Goal: Task Accomplishment & Management: Complete application form

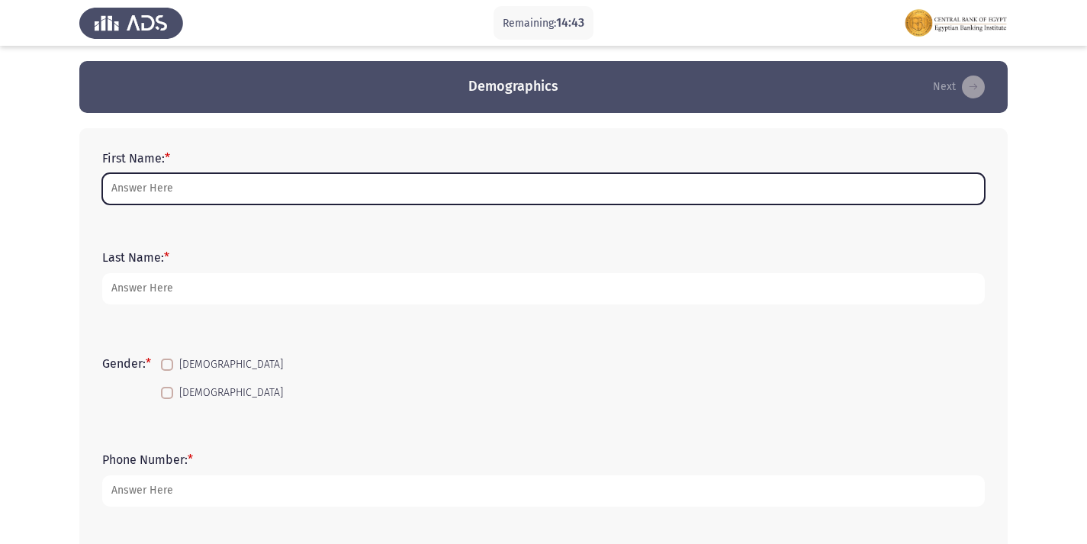
click at [175, 190] on input "First Name: *" at bounding box center [543, 188] width 882 height 31
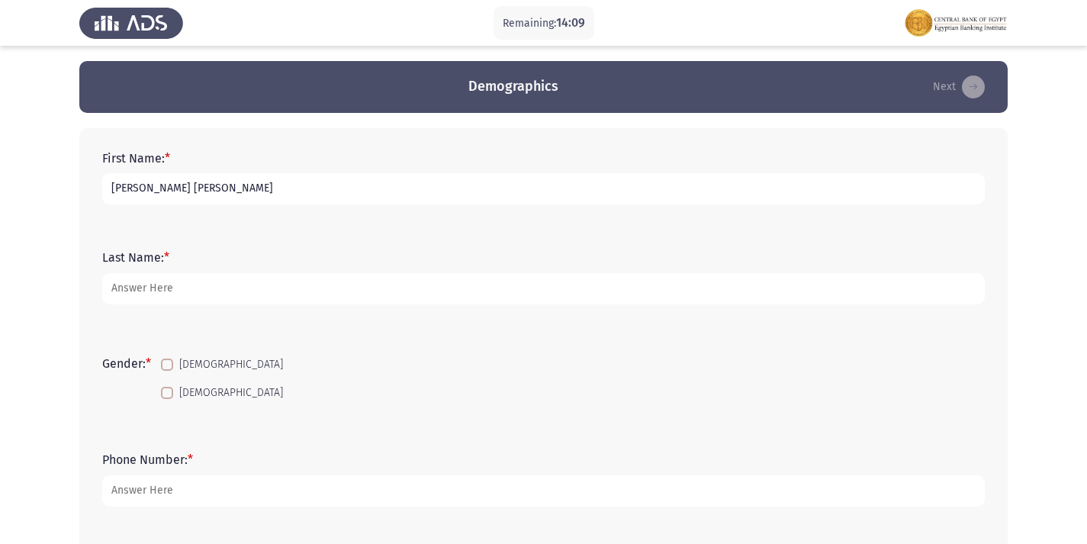
type input "[PERSON_NAME] [PERSON_NAME]"
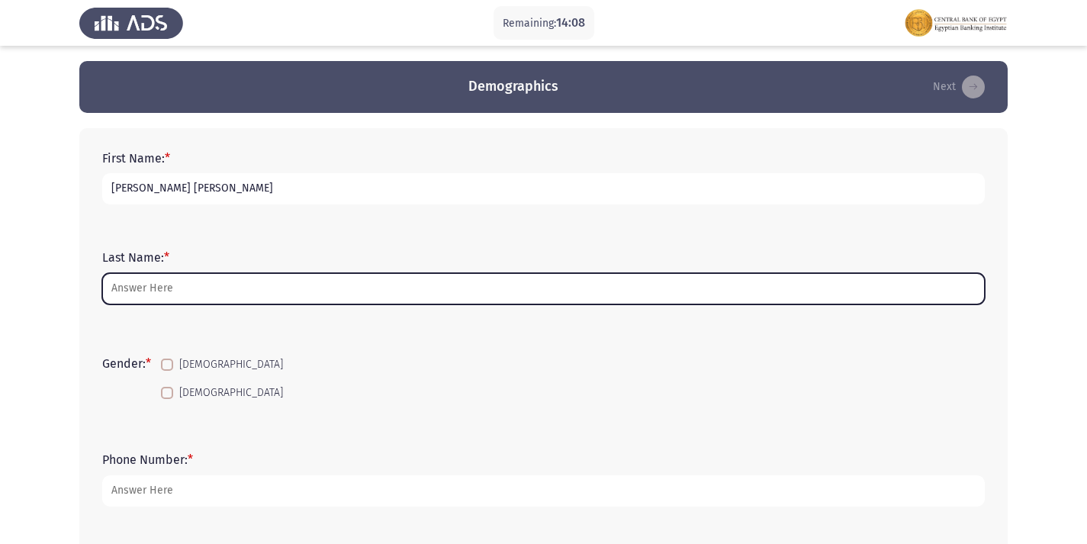
click at [134, 296] on input "Last Name: *" at bounding box center [543, 288] width 882 height 31
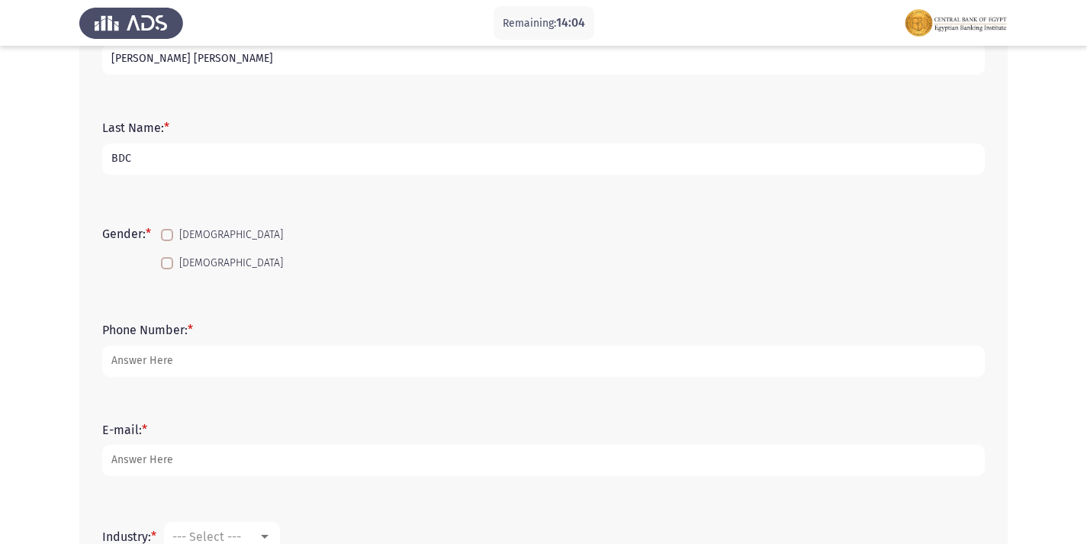
scroll to position [153, 0]
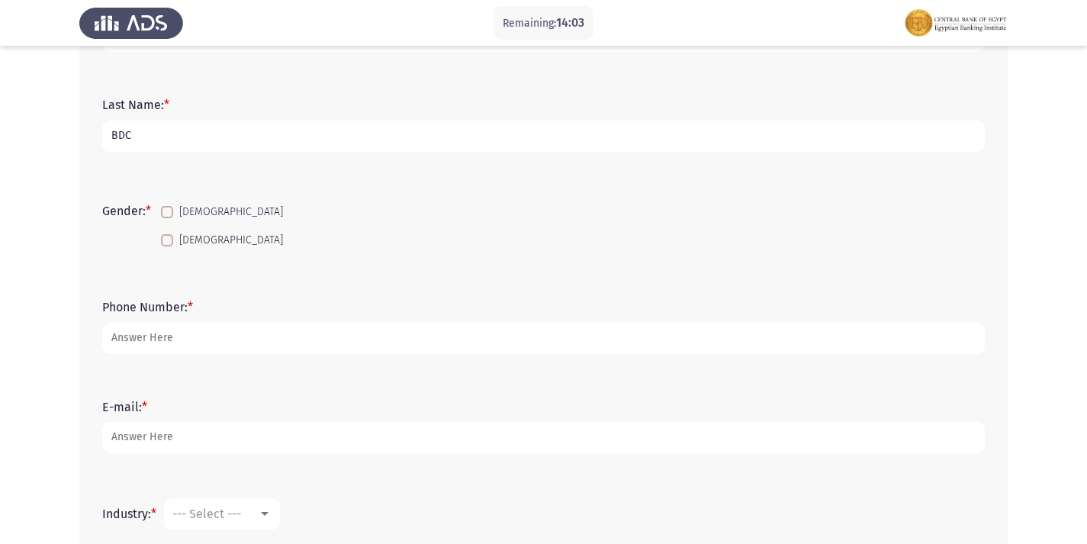
type input "BDC"
click at [194, 230] on mat-checkbox "[DEMOGRAPHIC_DATA]" at bounding box center [222, 240] width 142 height 28
click at [162, 241] on mat-checkbox "[DEMOGRAPHIC_DATA]" at bounding box center [222, 240] width 142 height 28
click at [179, 244] on label "[DEMOGRAPHIC_DATA]" at bounding box center [222, 240] width 122 height 18
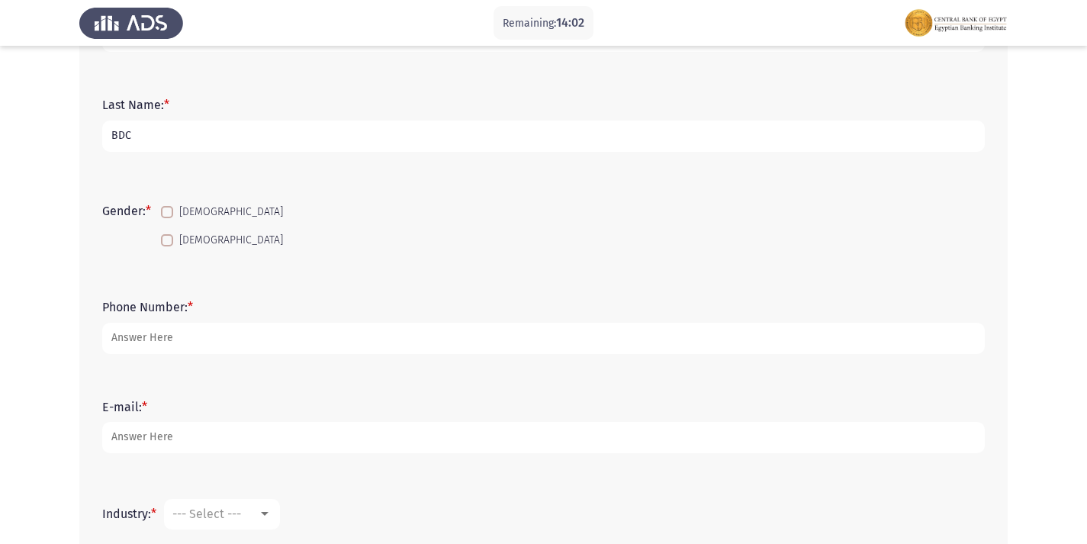
click at [167, 246] on input "[DEMOGRAPHIC_DATA]" at bounding box center [166, 246] width 1 height 1
checkbox input "true"
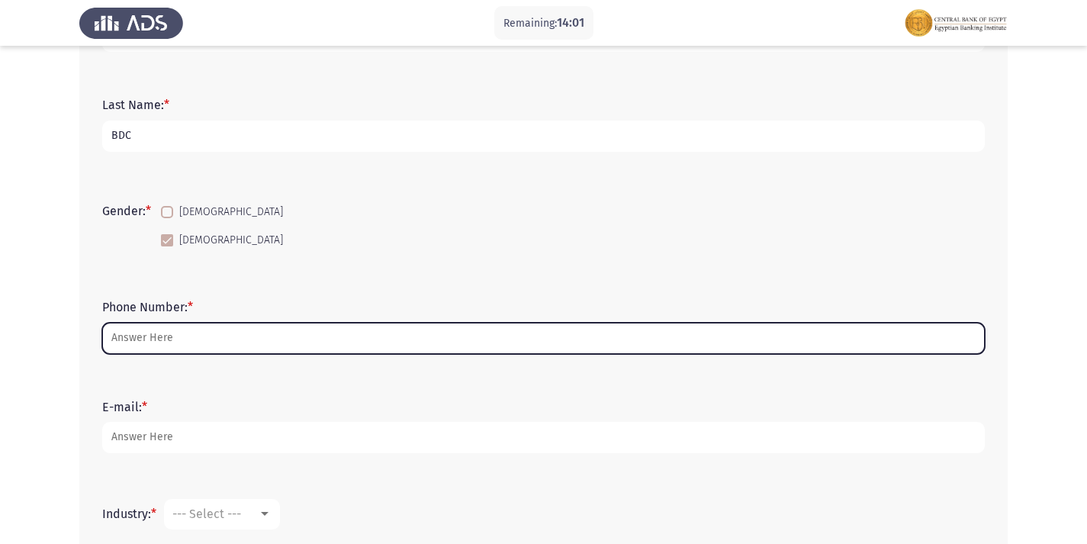
click at [146, 340] on input "Phone Number: *" at bounding box center [543, 338] width 882 height 31
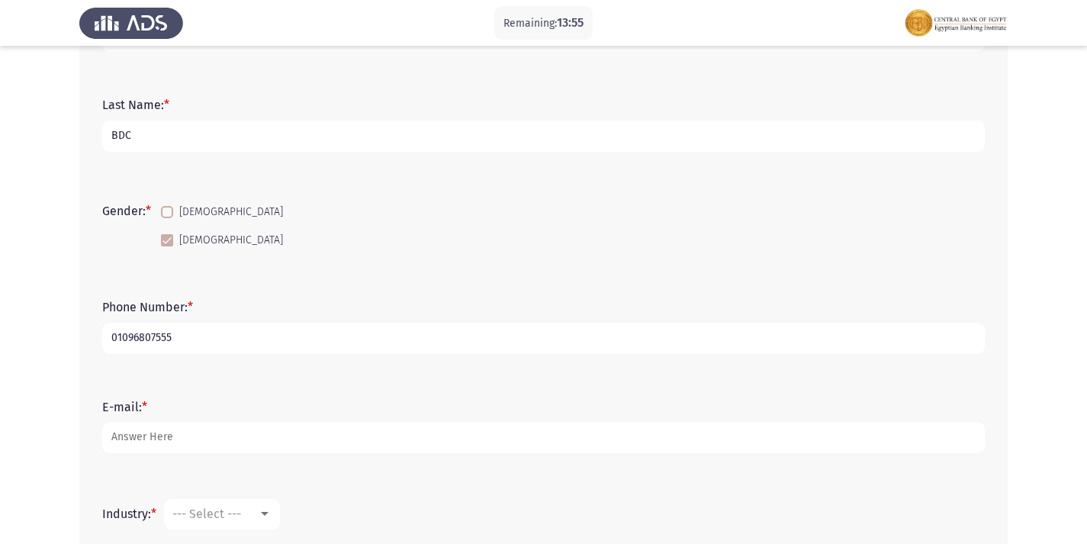
type input "01096807555"
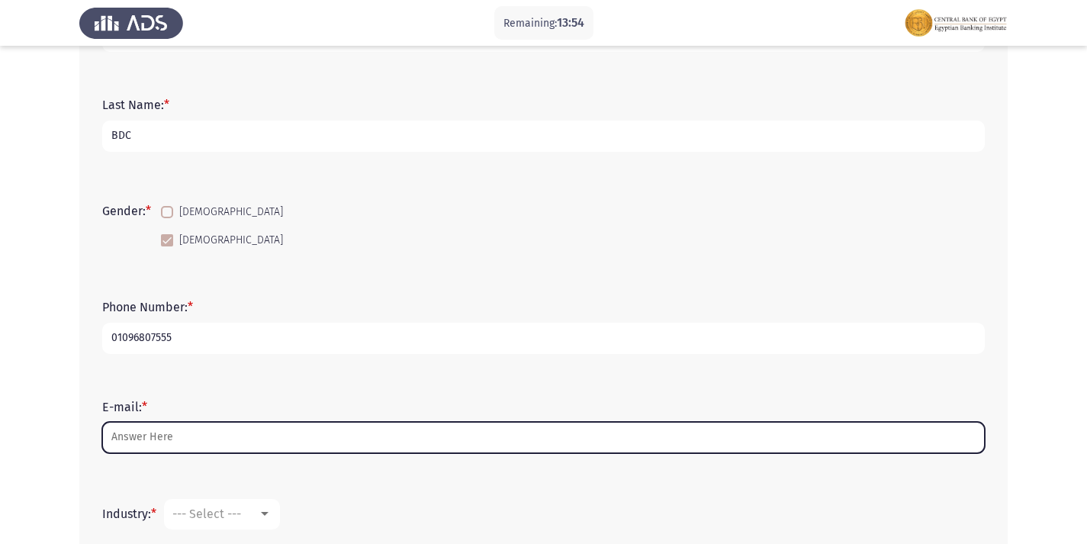
click at [153, 438] on input "E-mail: *" at bounding box center [543, 437] width 882 height 31
type input "H"
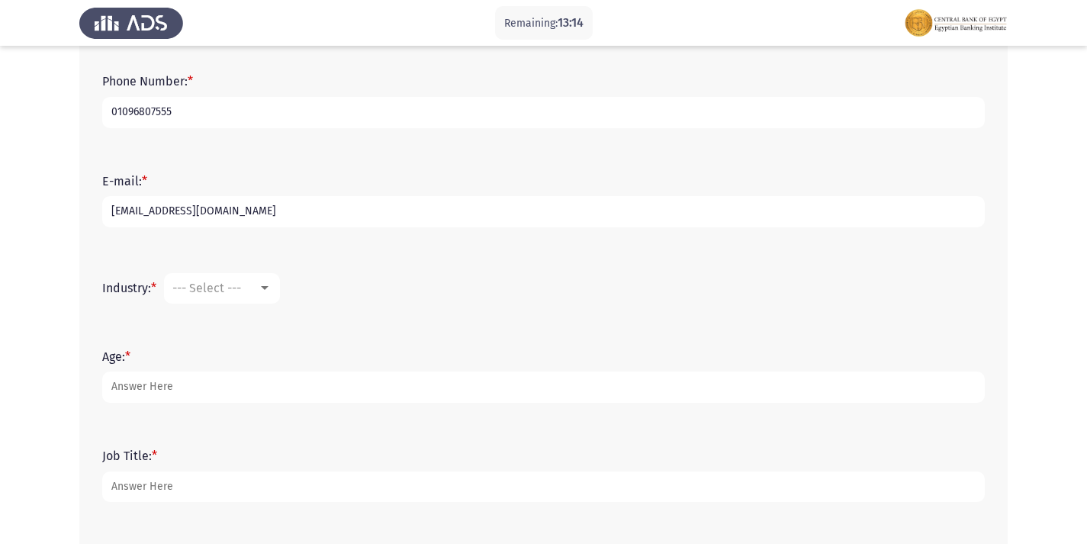
scroll to position [458, 0]
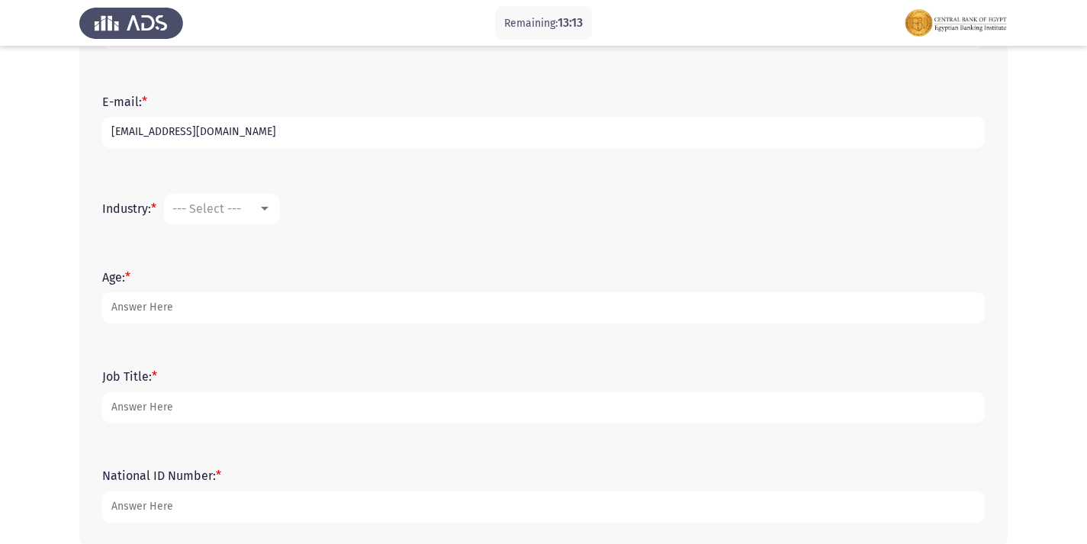
type input "[EMAIL_ADDRESS][DOMAIN_NAME]"
click at [257, 211] on div "--- Select ---" at bounding box center [214, 208] width 85 height 14
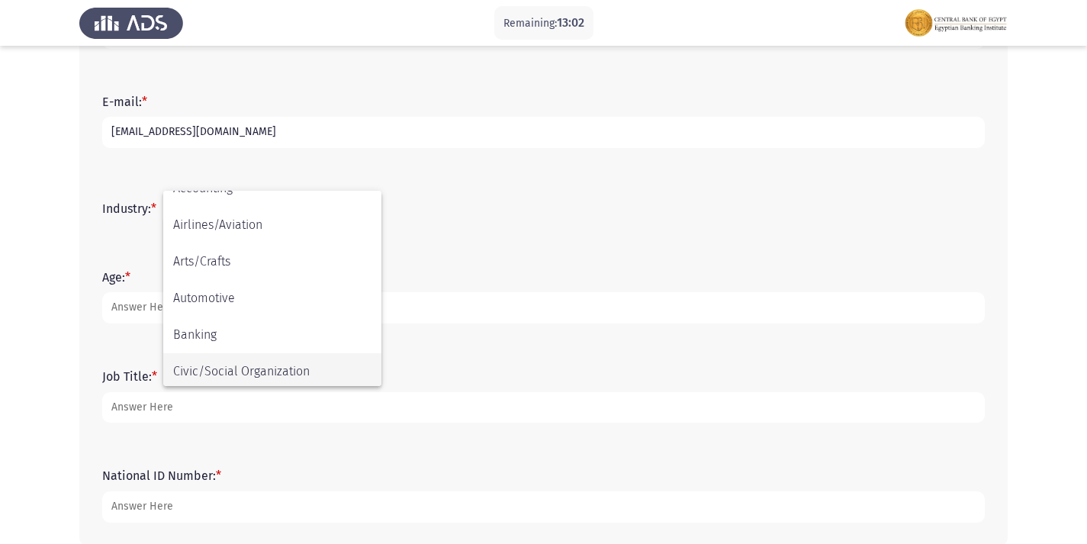
scroll to position [79, 0]
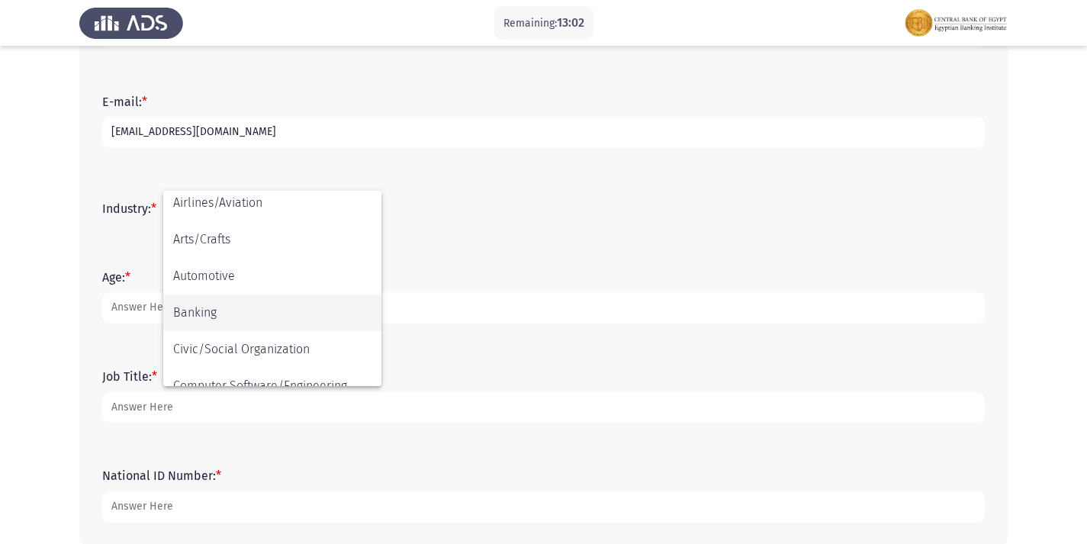
click at [201, 310] on span "Banking" at bounding box center [272, 312] width 198 height 37
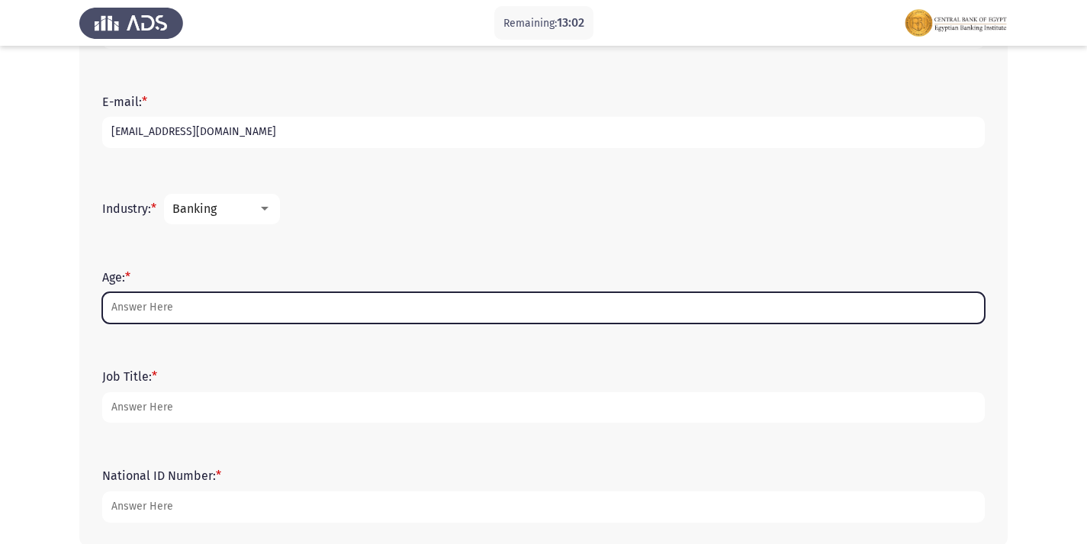
click at [143, 301] on input "Age: *" at bounding box center [543, 307] width 882 height 31
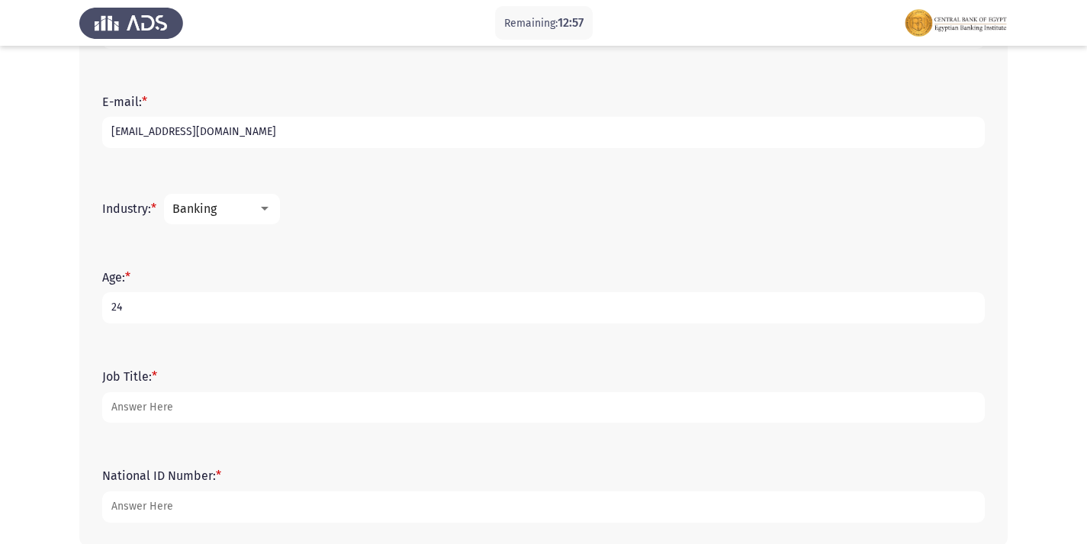
type input "24"
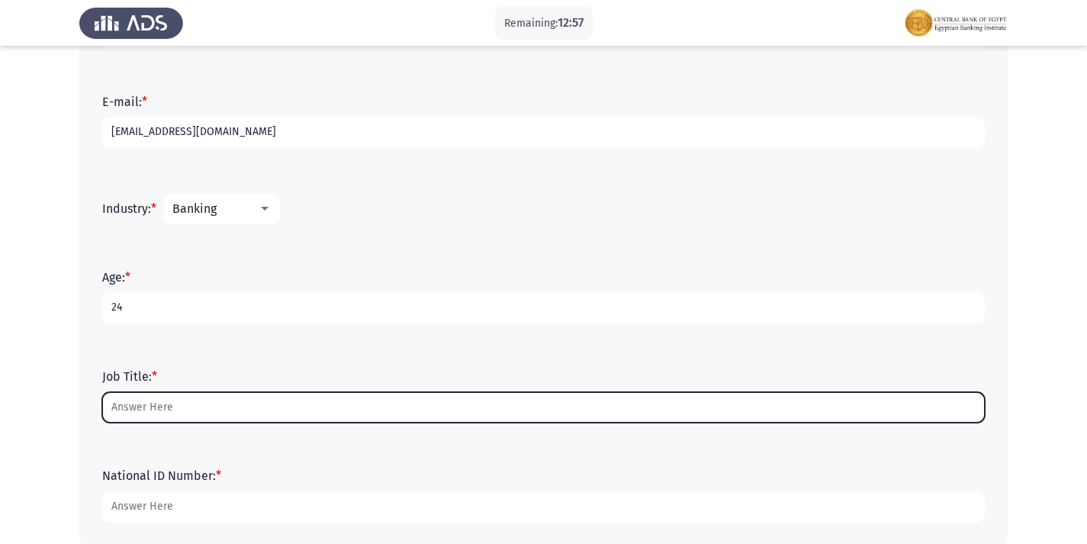
click at [150, 410] on input "Job Title: *" at bounding box center [543, 407] width 882 height 31
type input "n"
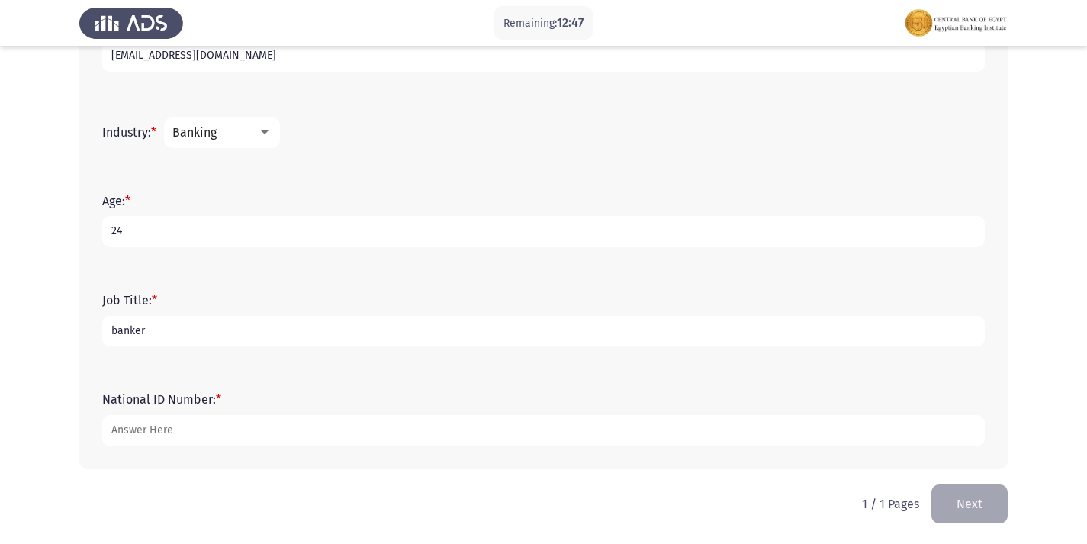
scroll to position [535, 0]
type input "banker"
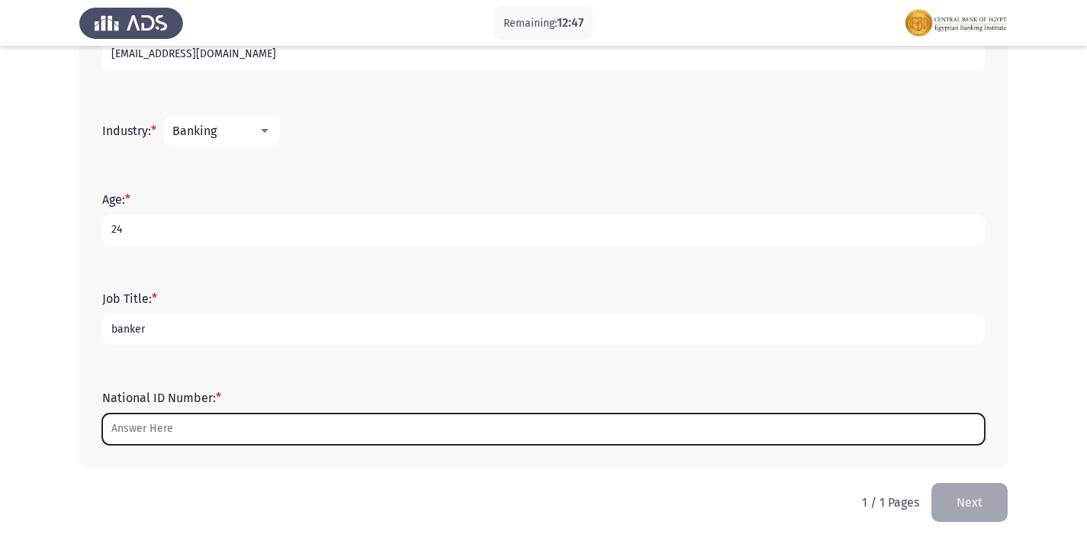
click at [195, 422] on input "National ID Number: *" at bounding box center [543, 428] width 882 height 31
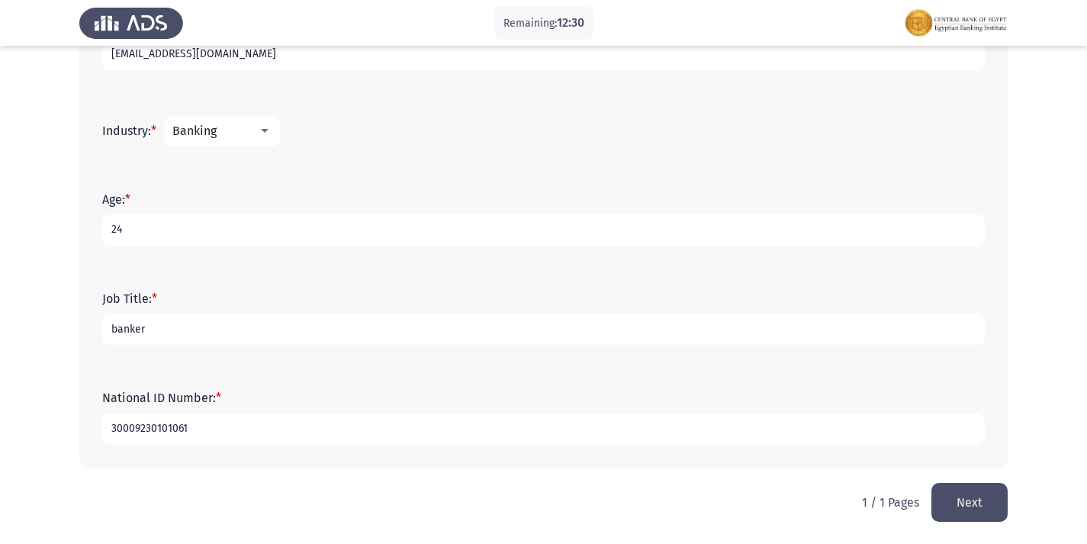
type input "30009230101061"
click at [987, 503] on button "Next" at bounding box center [969, 502] width 76 height 39
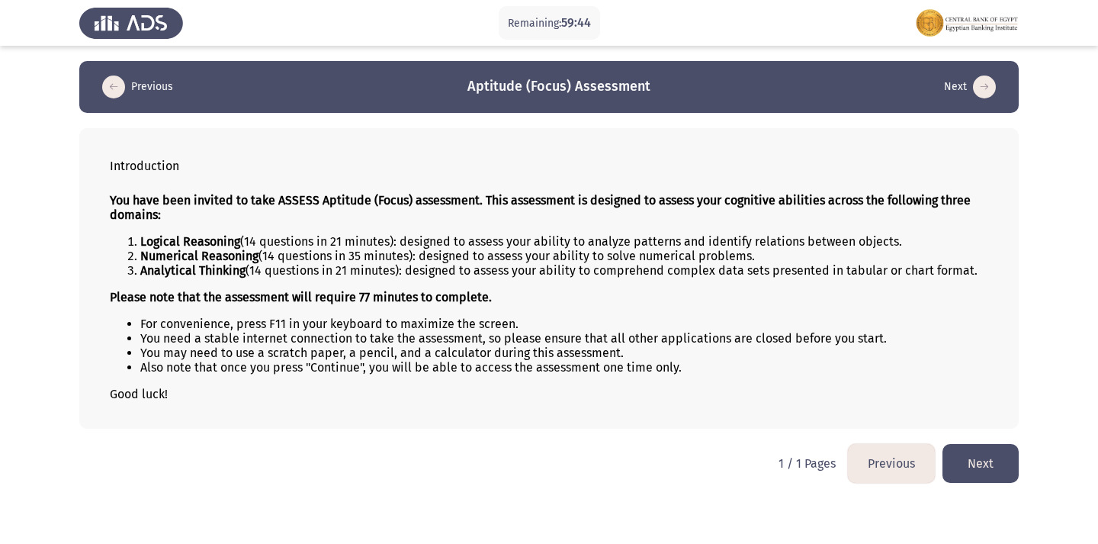
click at [1009, 456] on button "Next" at bounding box center [981, 463] width 76 height 39
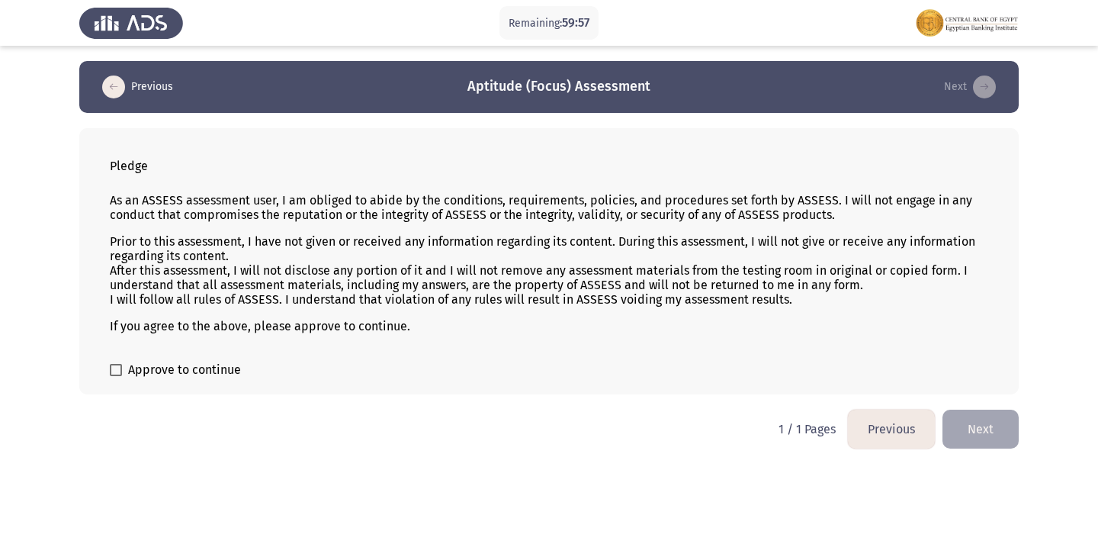
click at [116, 380] on div "Pledge As an ASSESS assessment user, I am obliged to abide by the conditions, r…" at bounding box center [549, 261] width 940 height 266
click at [118, 364] on span at bounding box center [116, 370] width 12 height 12
click at [116, 376] on input "Approve to continue" at bounding box center [115, 376] width 1 height 1
checkbox input "true"
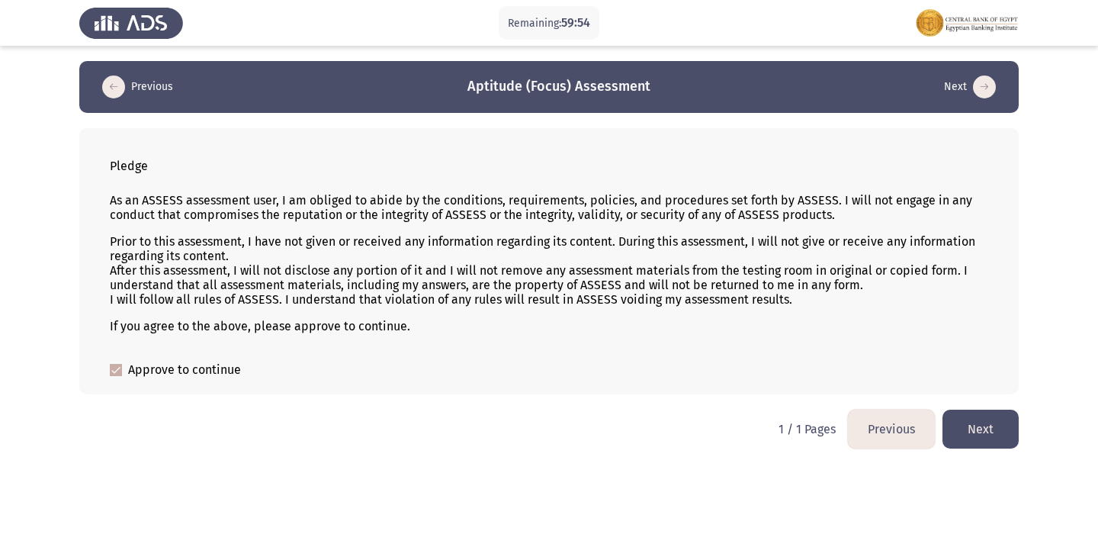
click at [959, 423] on button "Next" at bounding box center [981, 429] width 76 height 39
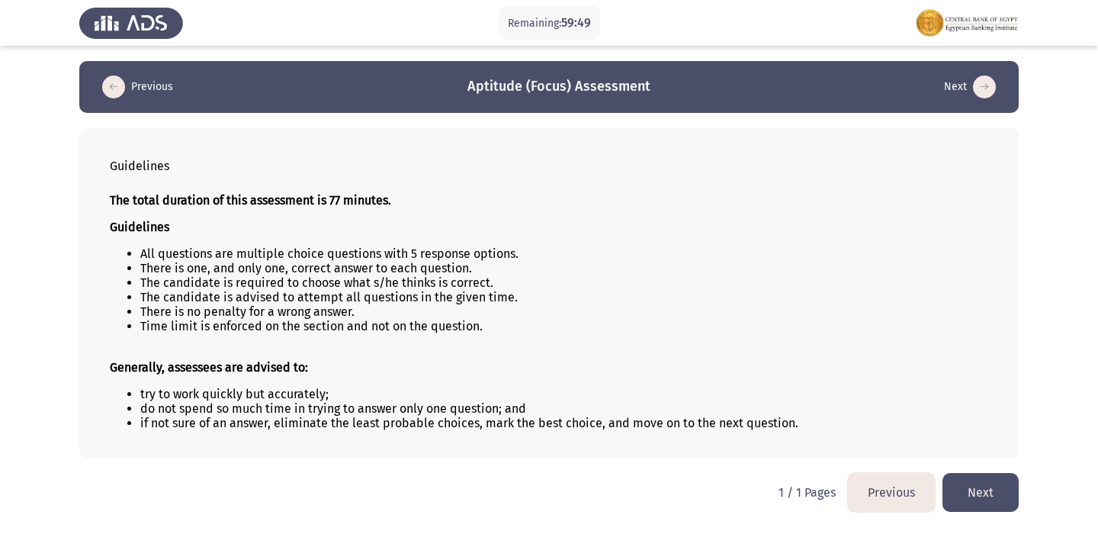
click at [985, 493] on button "Next" at bounding box center [981, 492] width 76 height 39
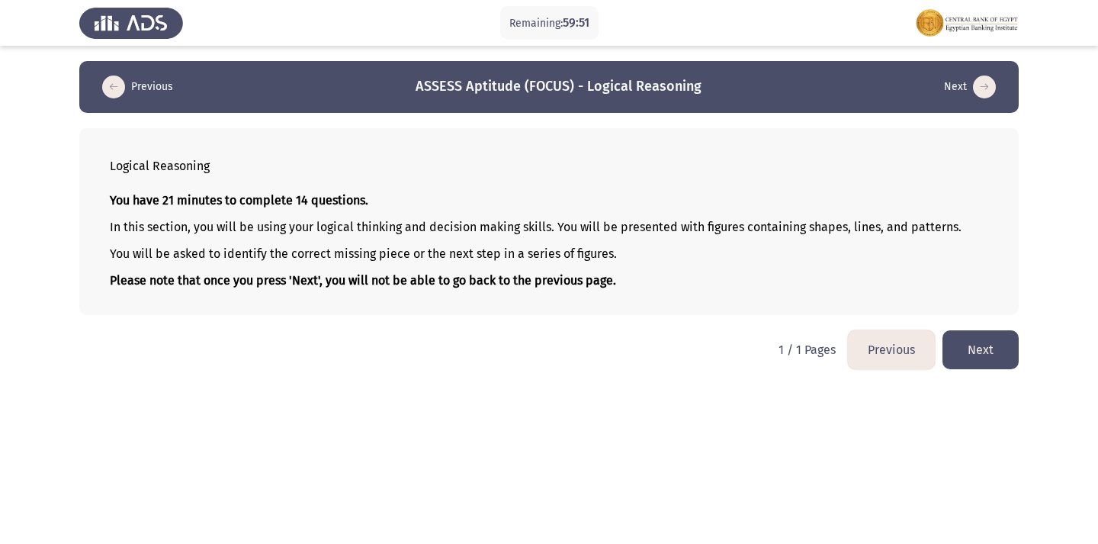
click at [992, 360] on button "Next" at bounding box center [981, 349] width 76 height 39
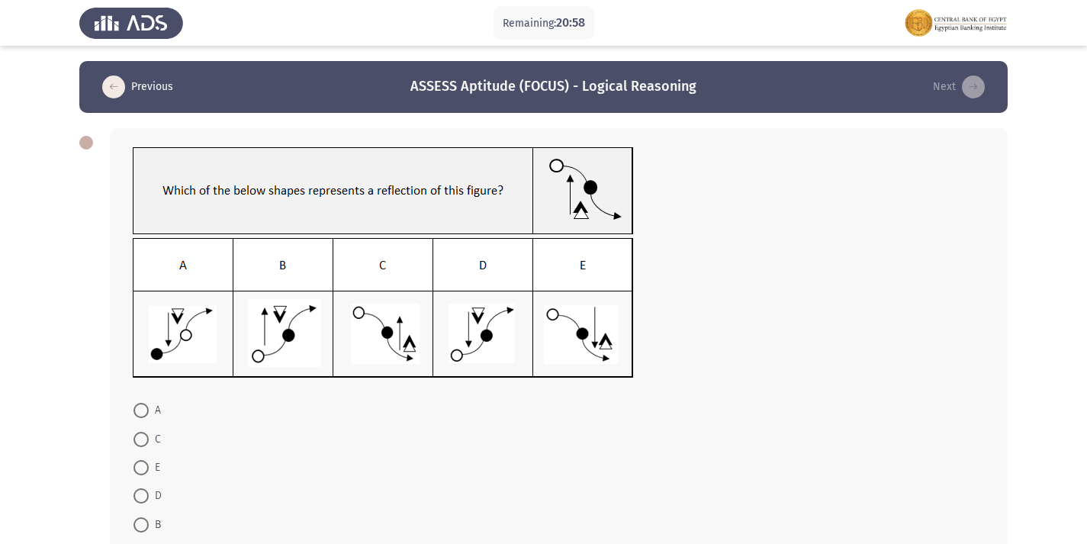
scroll to position [76, 0]
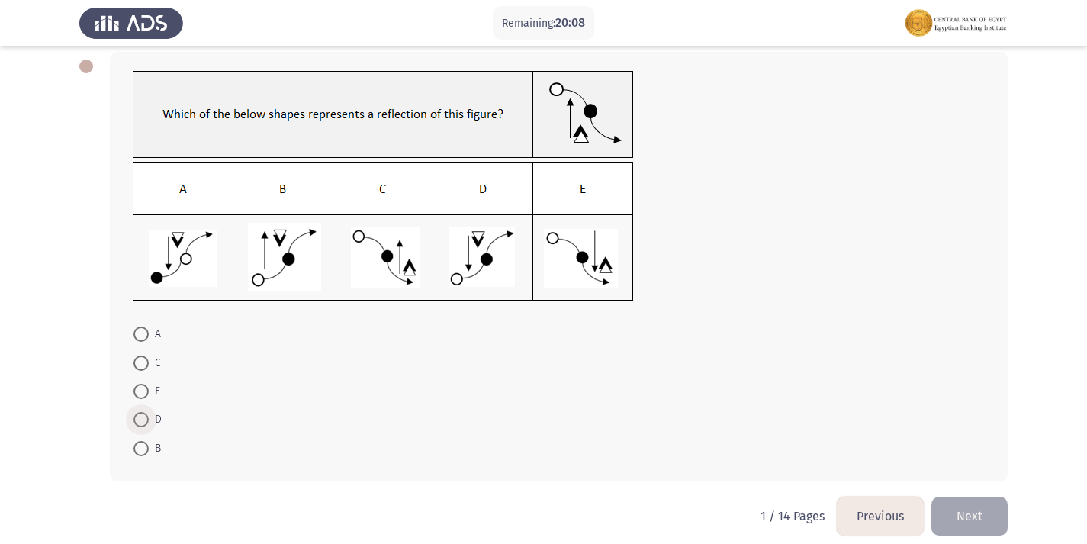
click at [138, 421] on span at bounding box center [140, 419] width 15 height 15
click at [138, 421] on input "D" at bounding box center [140, 419] width 15 height 15
radio input "true"
click at [959, 509] on button "Next" at bounding box center [969, 514] width 76 height 39
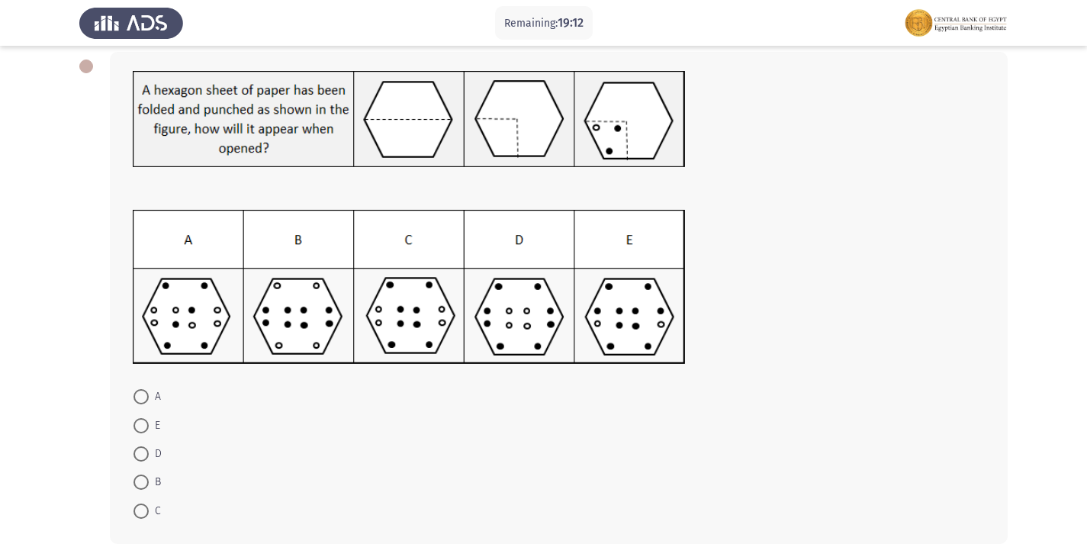
click at [140, 509] on span at bounding box center [140, 510] width 15 height 15
click at [140, 509] on input "C" at bounding box center [140, 510] width 15 height 15
radio input "true"
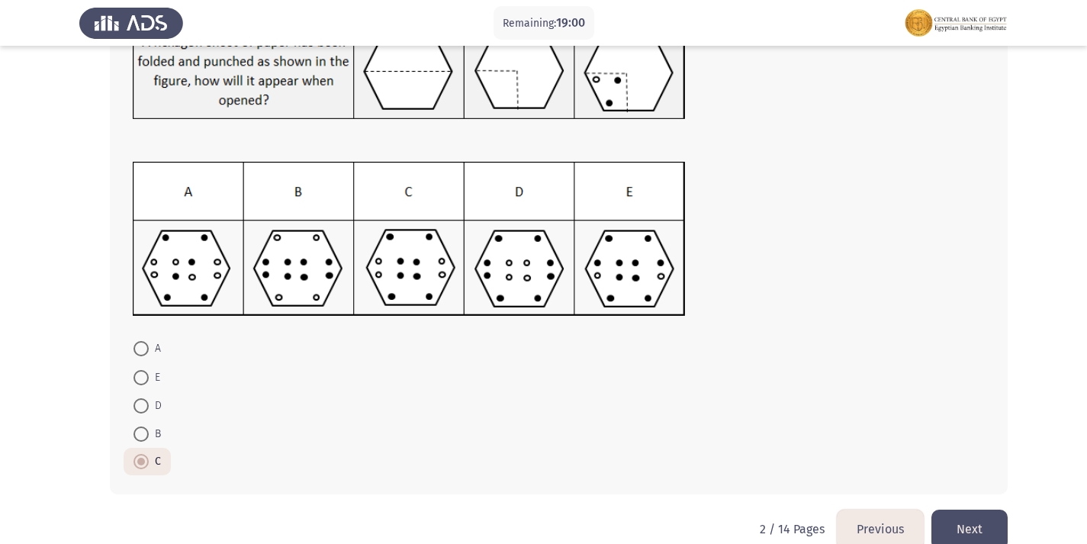
scroll to position [151, 0]
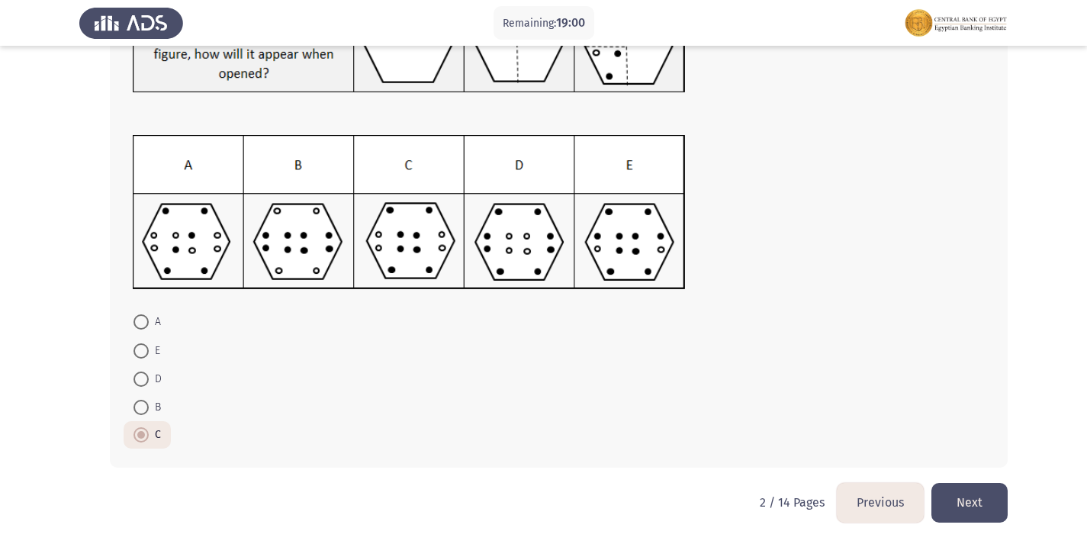
click at [966, 505] on button "Next" at bounding box center [969, 502] width 76 height 39
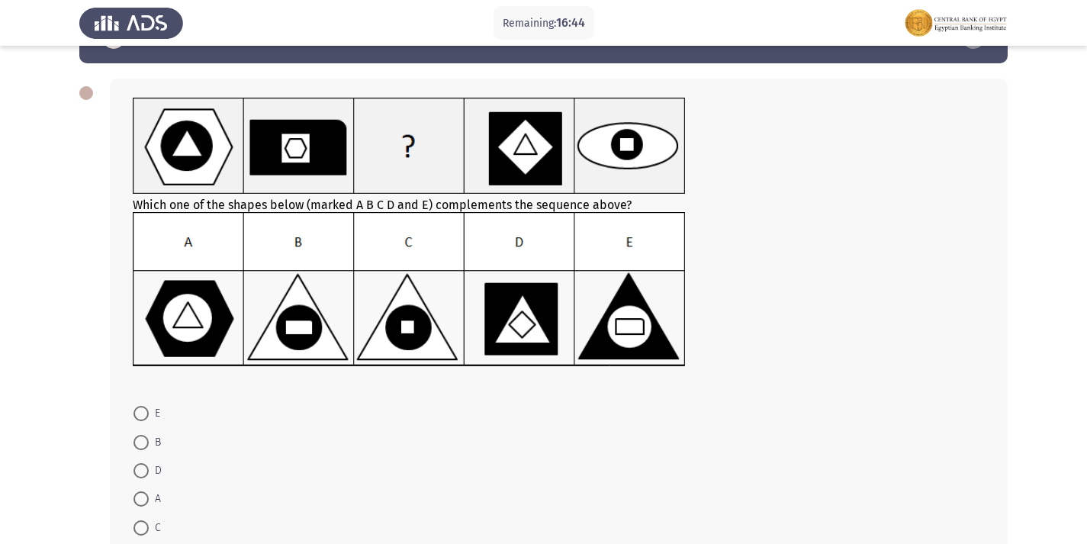
scroll to position [76, 0]
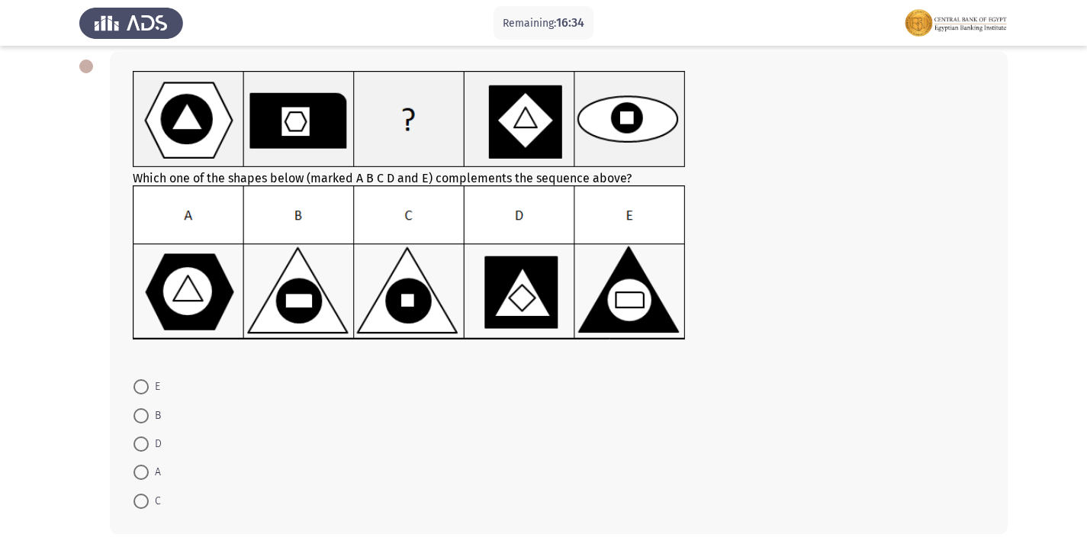
click at [300, 321] on img at bounding box center [409, 262] width 553 height 155
click at [153, 416] on span "B" at bounding box center [155, 415] width 12 height 18
click at [149, 416] on input "B" at bounding box center [140, 415] width 15 height 15
radio input "true"
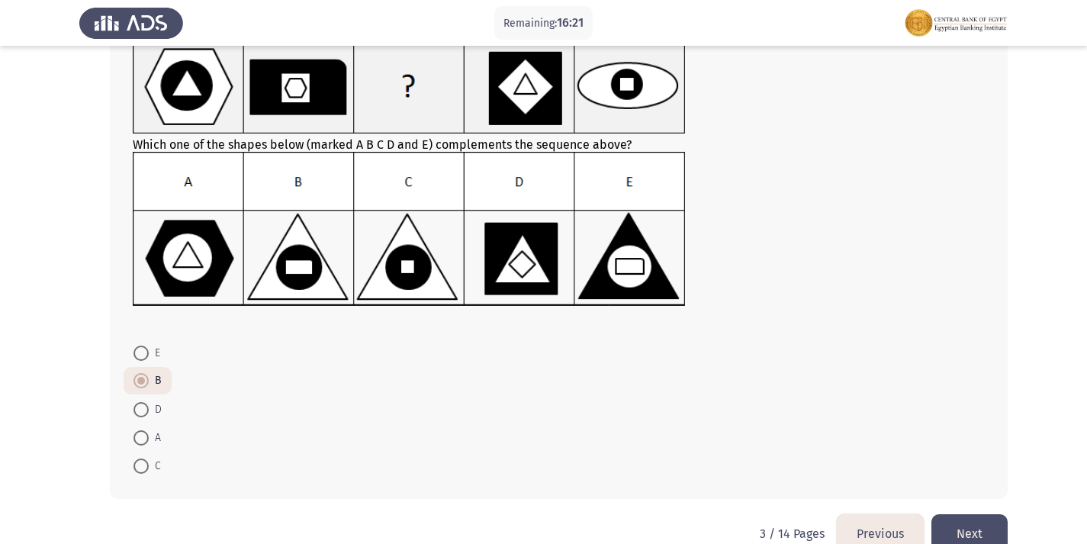
scroll to position [141, 0]
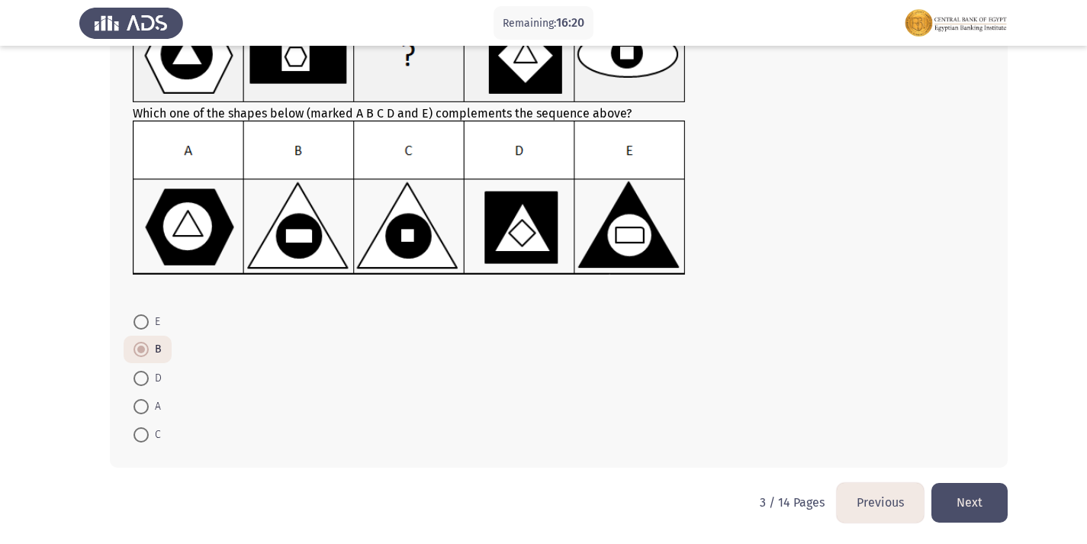
click at [972, 508] on button "Next" at bounding box center [969, 502] width 76 height 39
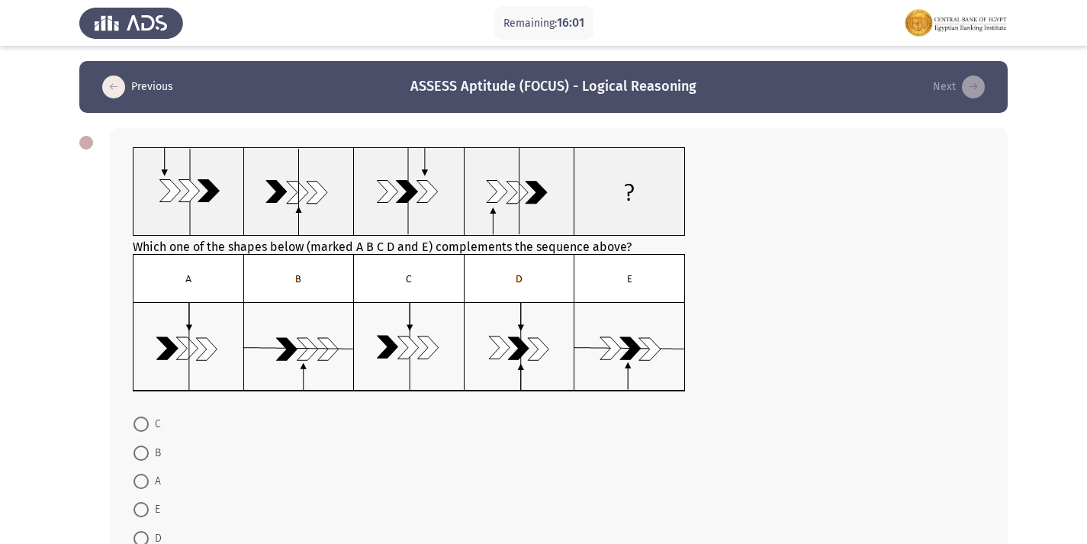
scroll to position [76, 0]
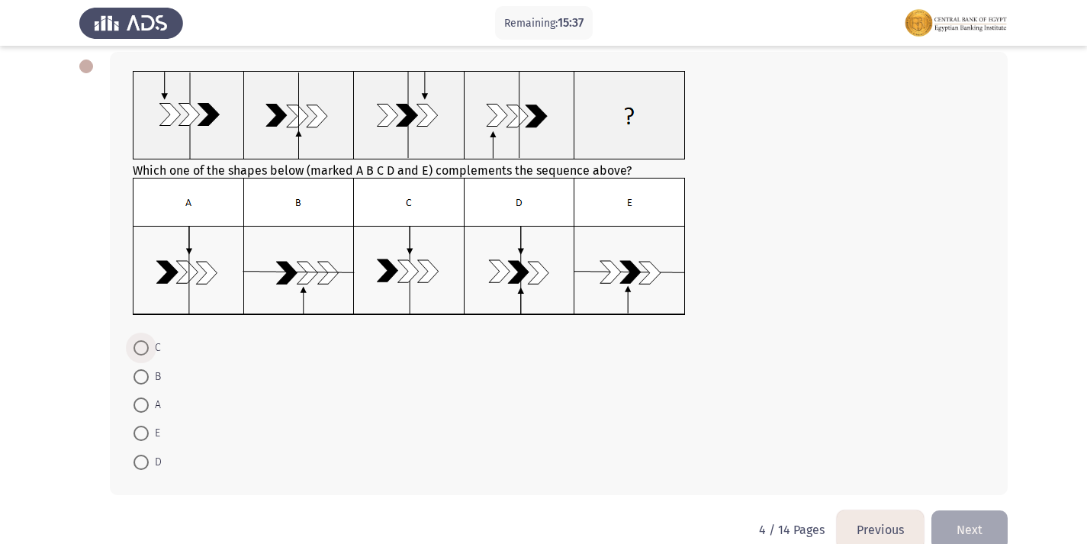
click at [137, 351] on span at bounding box center [140, 347] width 15 height 15
click at [137, 351] on input "C" at bounding box center [140, 347] width 15 height 15
radio input "true"
click at [982, 535] on button "Next" at bounding box center [969, 528] width 76 height 39
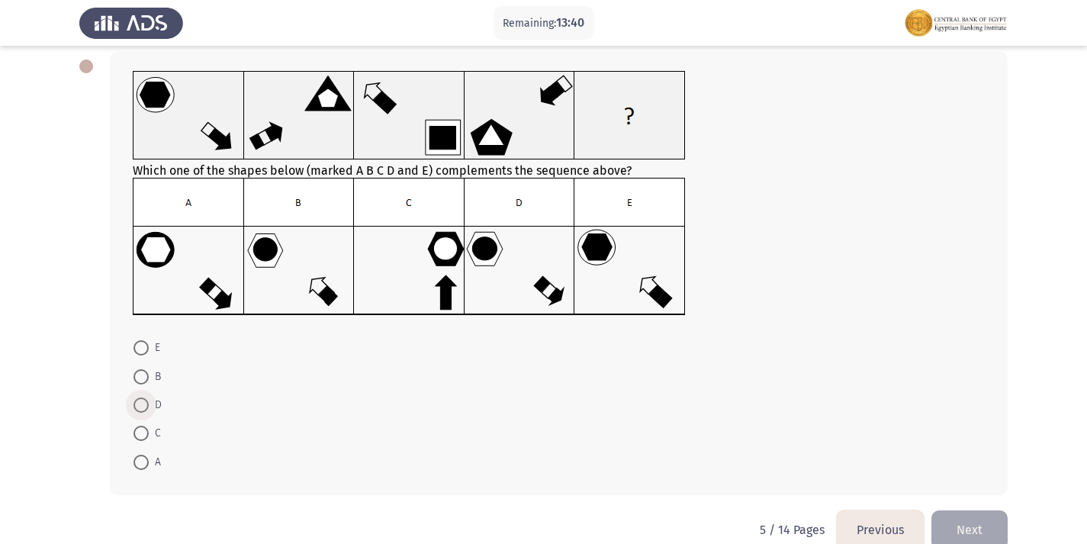
click at [147, 400] on span at bounding box center [140, 404] width 15 height 15
click at [147, 400] on input "D" at bounding box center [140, 404] width 15 height 15
radio input "true"
click at [982, 525] on button "Next" at bounding box center [969, 528] width 76 height 39
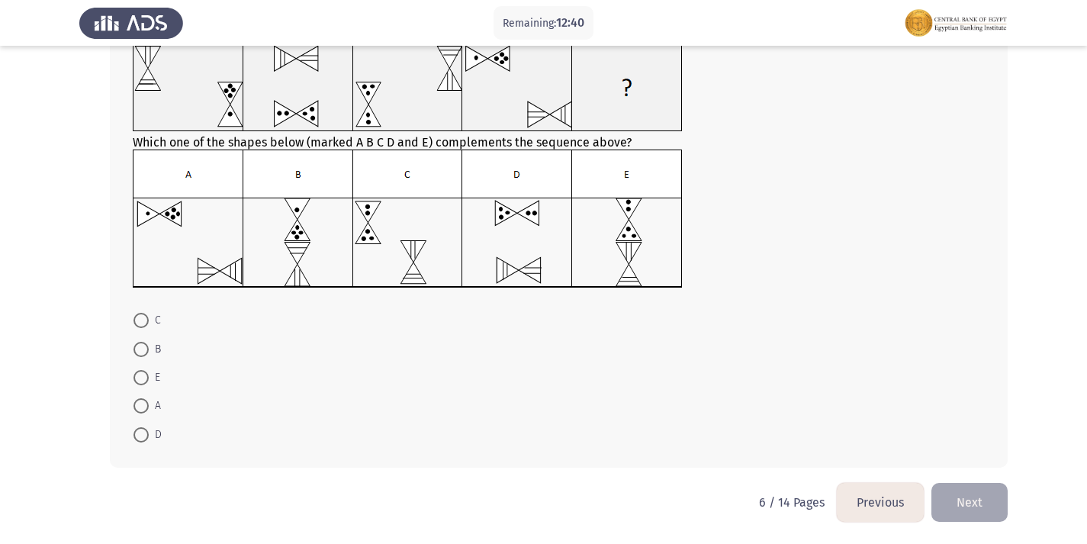
scroll to position [29, 0]
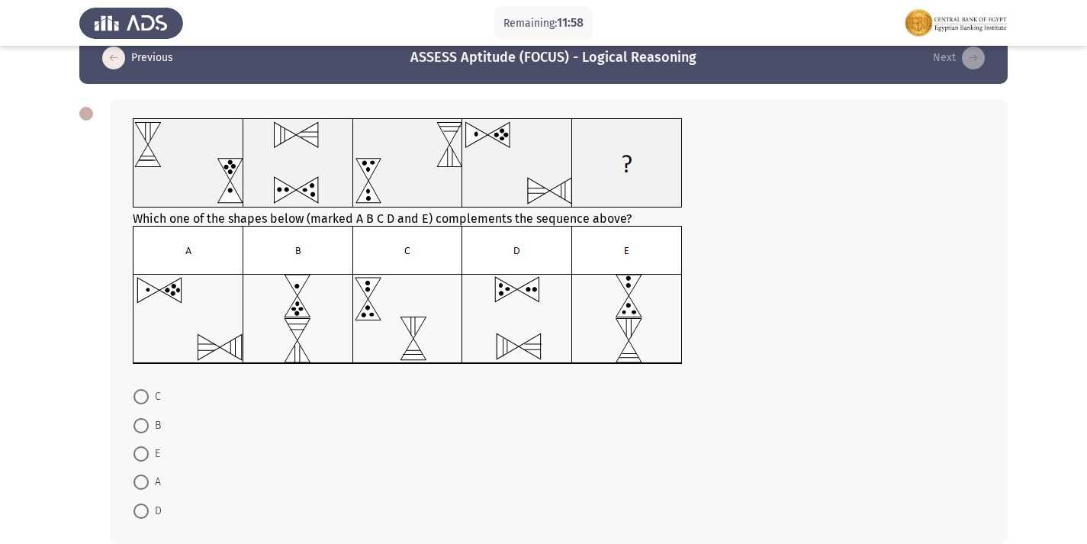
click at [140, 401] on span at bounding box center [140, 396] width 15 height 15
click at [140, 401] on input "C" at bounding box center [140, 396] width 15 height 15
radio input "true"
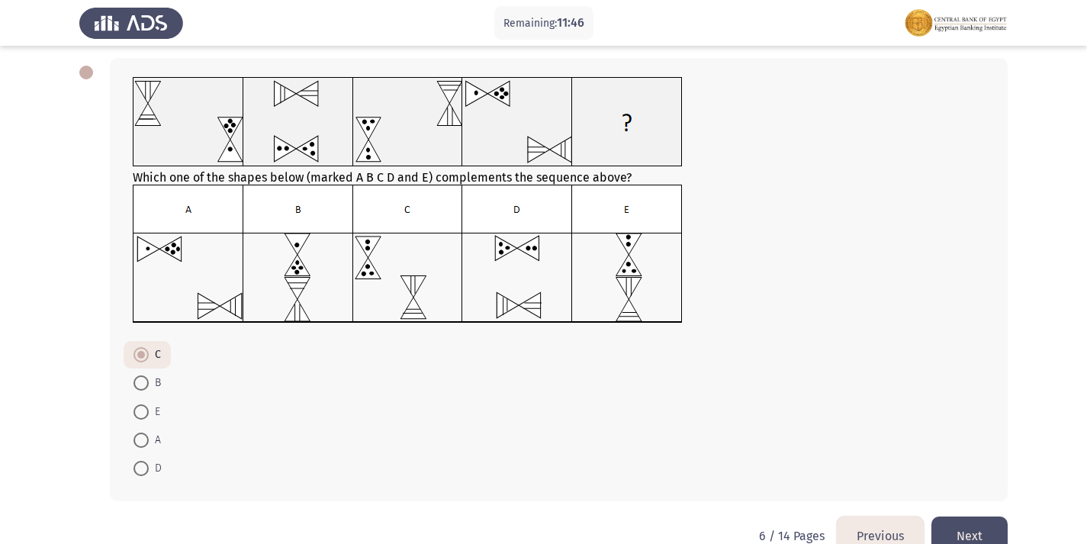
scroll to position [104, 0]
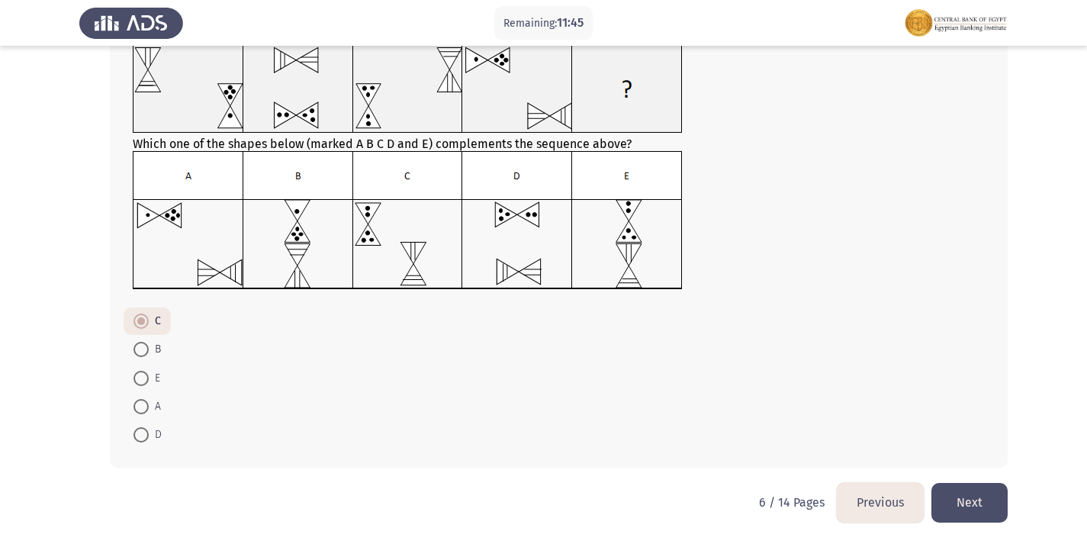
click at [978, 504] on button "Next" at bounding box center [969, 502] width 76 height 39
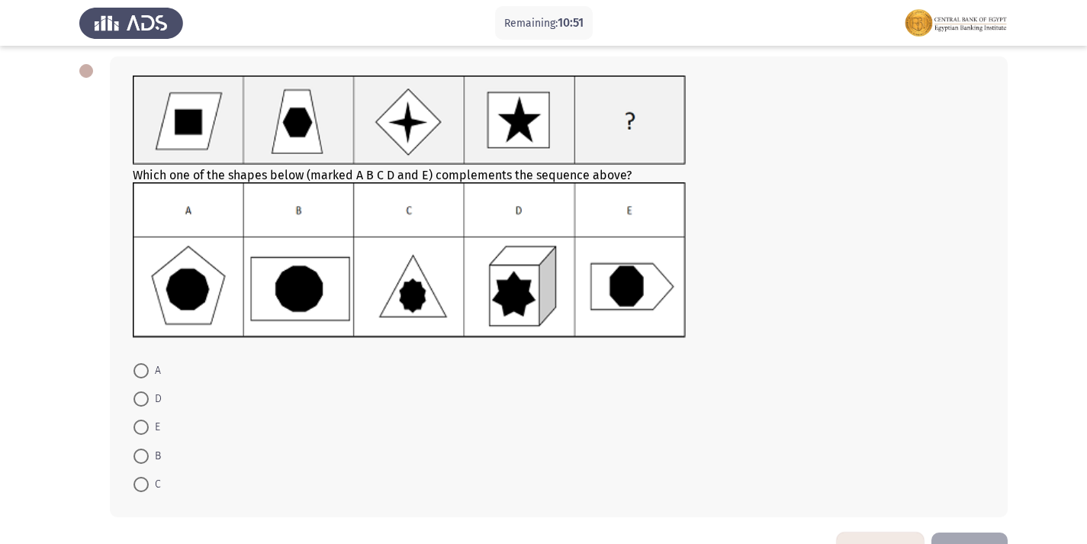
scroll to position [45, 0]
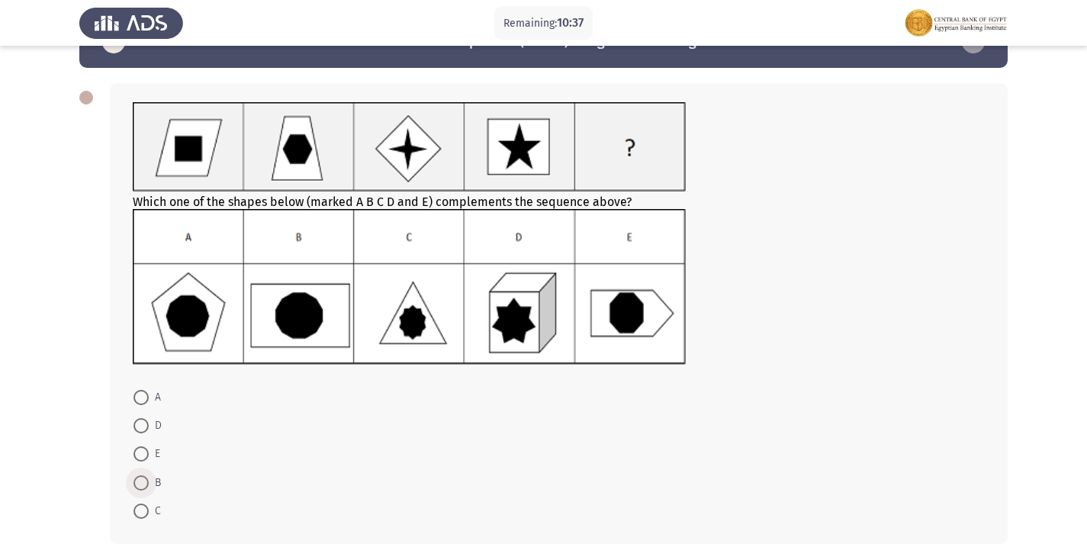
click at [139, 486] on span at bounding box center [140, 482] width 15 height 15
click at [139, 486] on input "B" at bounding box center [140, 482] width 15 height 15
radio input "true"
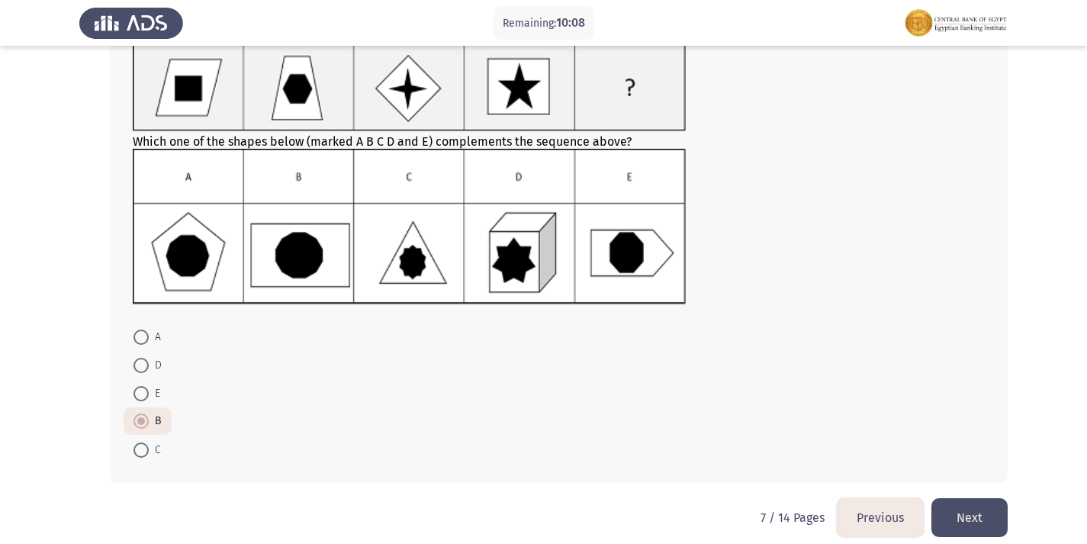
scroll to position [120, 0]
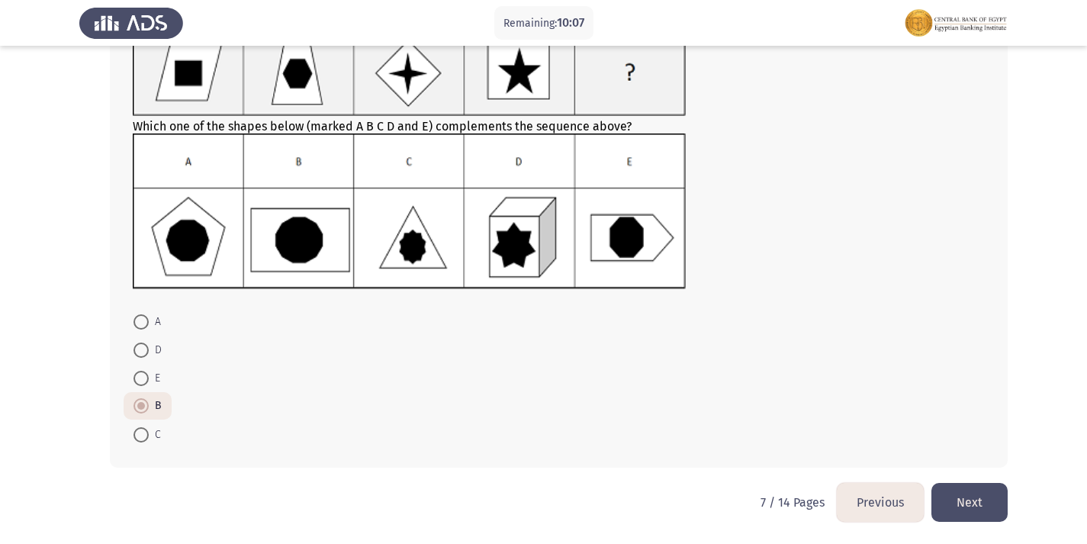
click at [964, 493] on button "Next" at bounding box center [969, 502] width 76 height 39
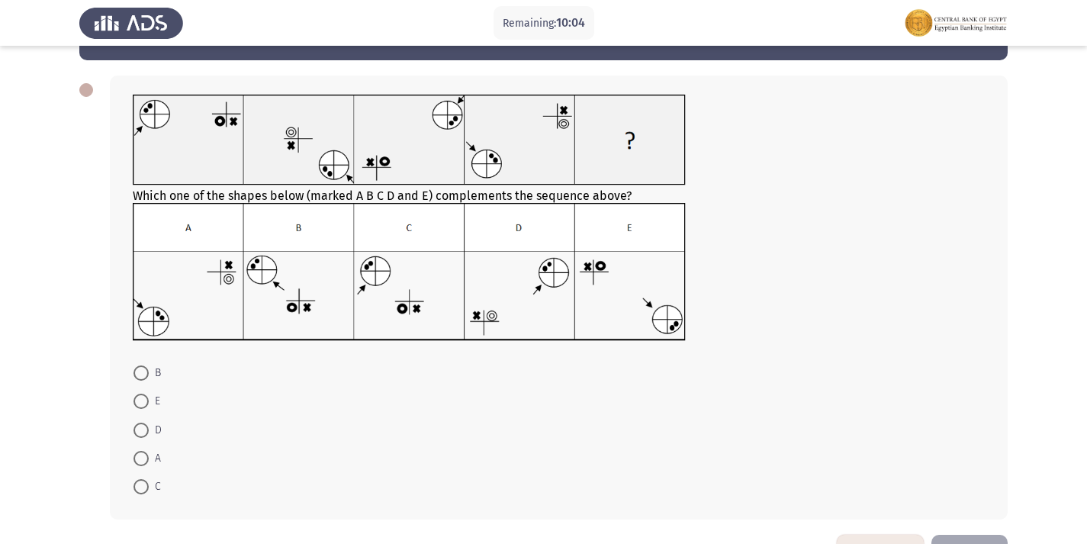
scroll to position [76, 0]
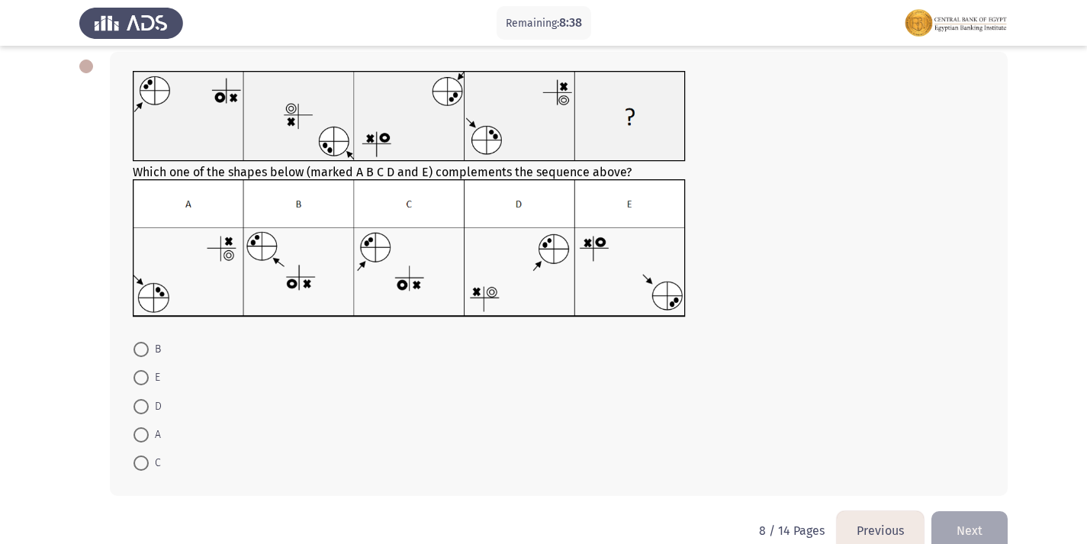
click at [137, 457] on label "C" at bounding box center [146, 463] width 27 height 18
click at [137, 457] on input "C" at bounding box center [140, 462] width 15 height 15
radio input "true"
click at [137, 457] on span at bounding box center [140, 462] width 15 height 15
click at [137, 457] on input "C" at bounding box center [140, 462] width 15 height 15
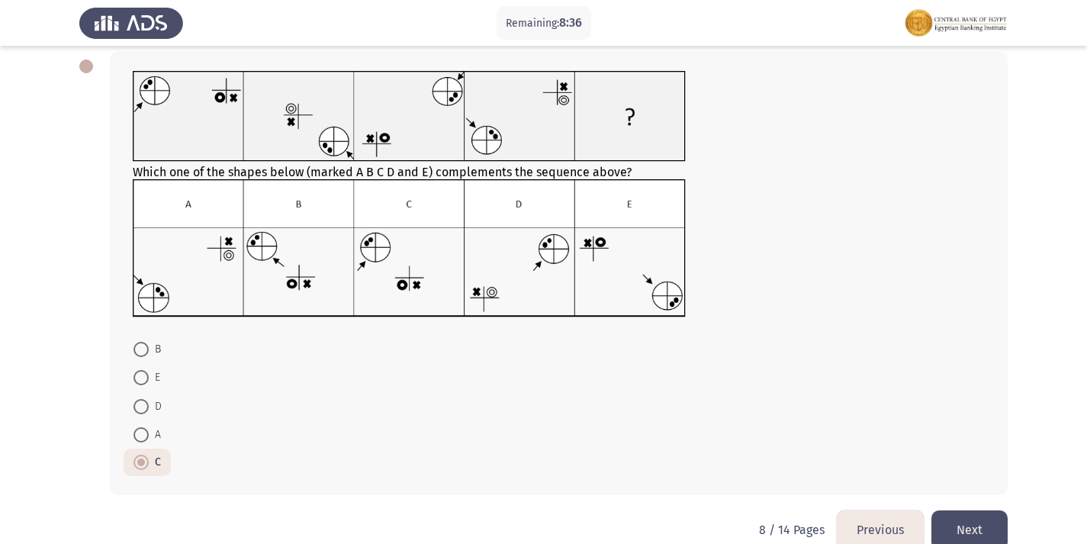
click at [977, 531] on button "Next" at bounding box center [969, 529] width 76 height 39
click at [977, 531] on html "Remaining: 8:36 Previous ASSESS Aptitude (FOCUS) - Logical Reasoning Next Which…" at bounding box center [543, 247] width 1087 height 647
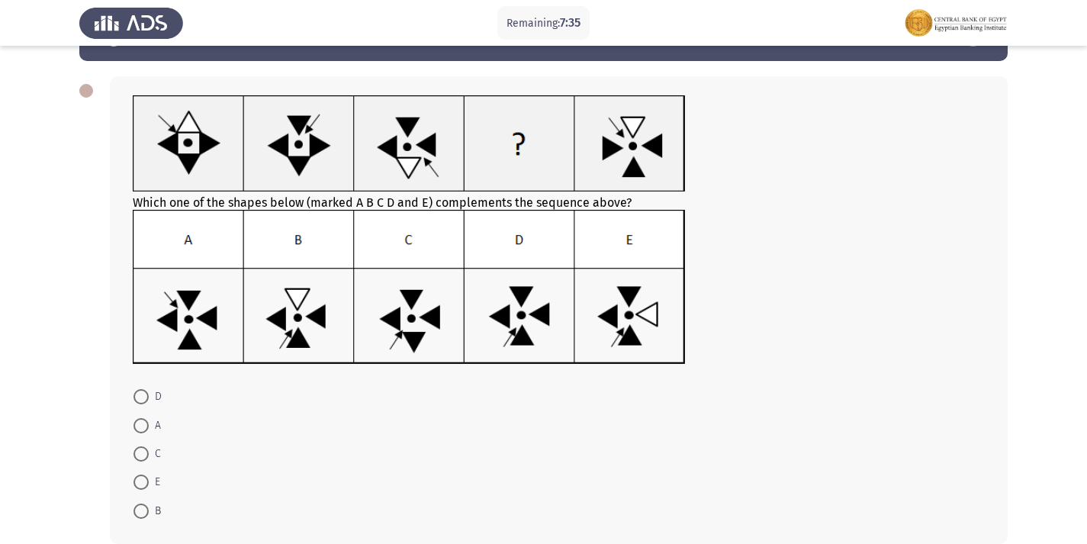
scroll to position [0, 0]
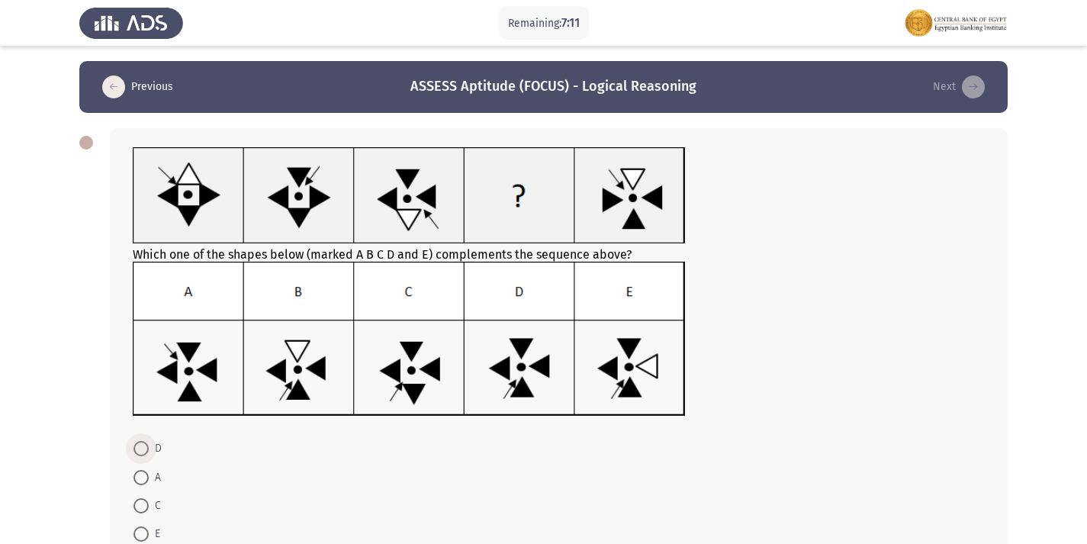
click at [143, 455] on span at bounding box center [140, 448] width 15 height 15
click at [143, 455] on input "D" at bounding box center [140, 448] width 15 height 15
radio input "true"
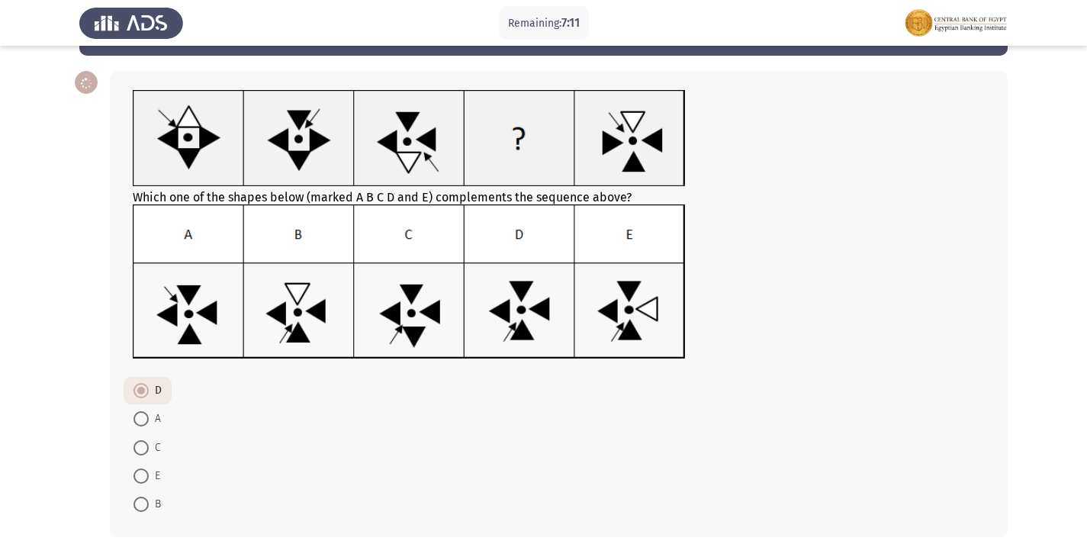
scroll to position [127, 0]
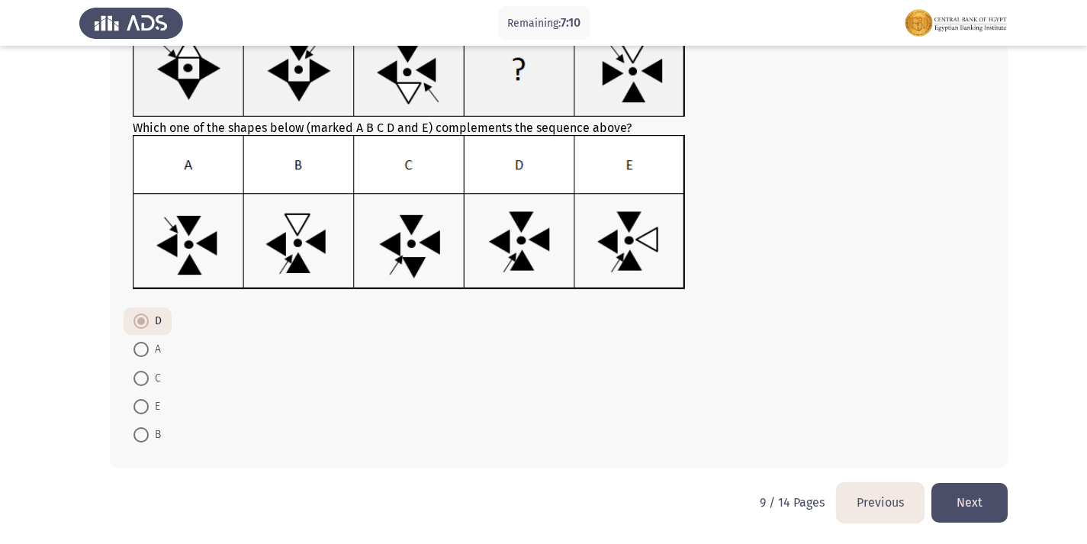
click at [958, 495] on button "Next" at bounding box center [969, 502] width 76 height 39
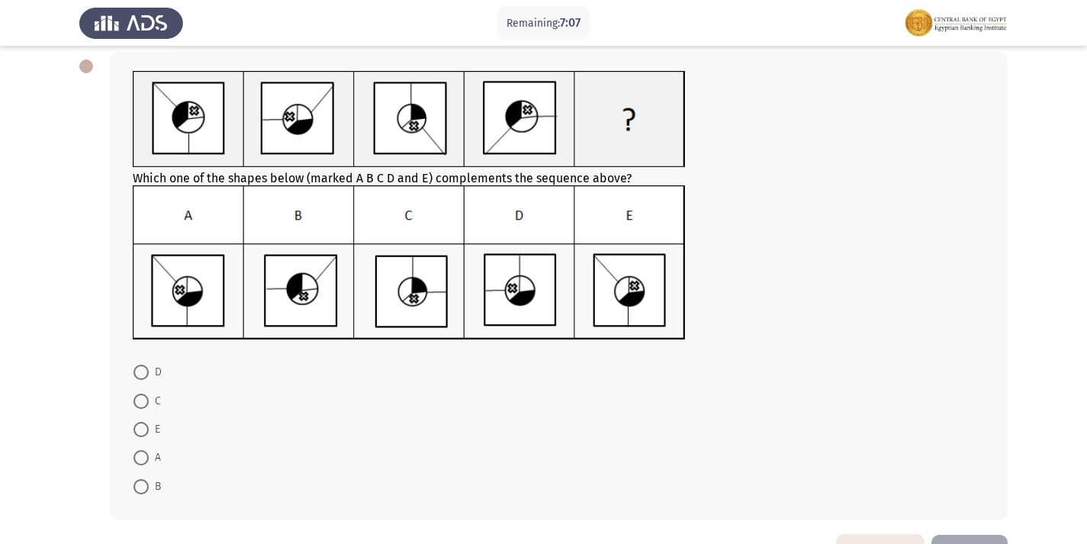
scroll to position [0, 0]
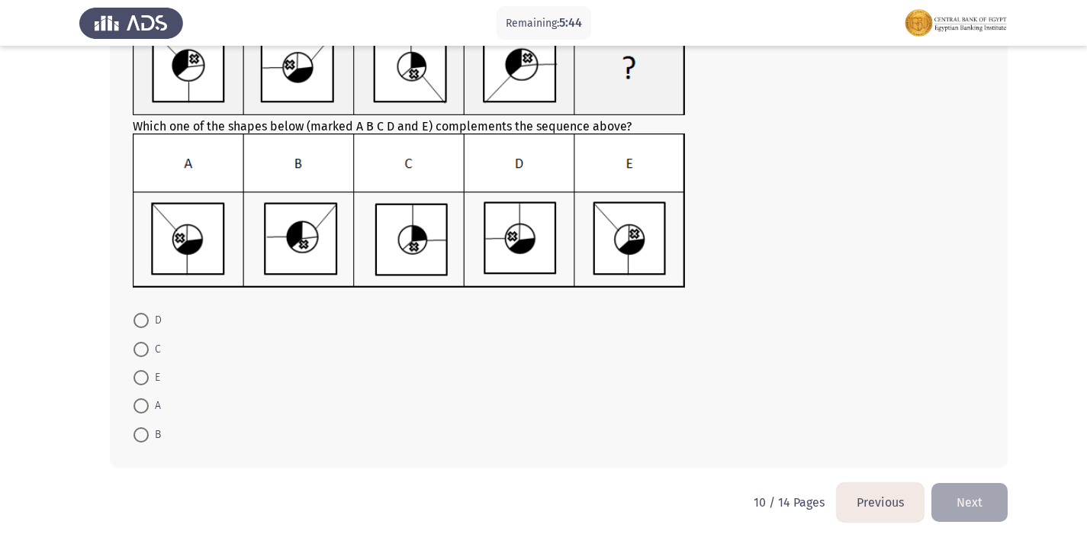
click at [141, 412] on span at bounding box center [140, 405] width 15 height 15
click at [141, 412] on input "A" at bounding box center [140, 405] width 15 height 15
radio input "true"
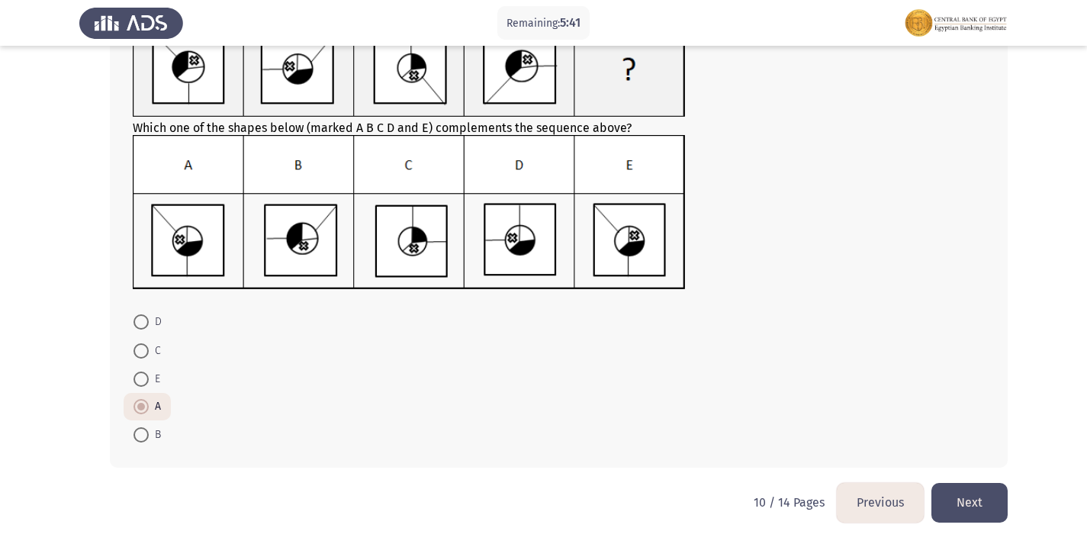
click at [988, 503] on button "Next" at bounding box center [969, 502] width 76 height 39
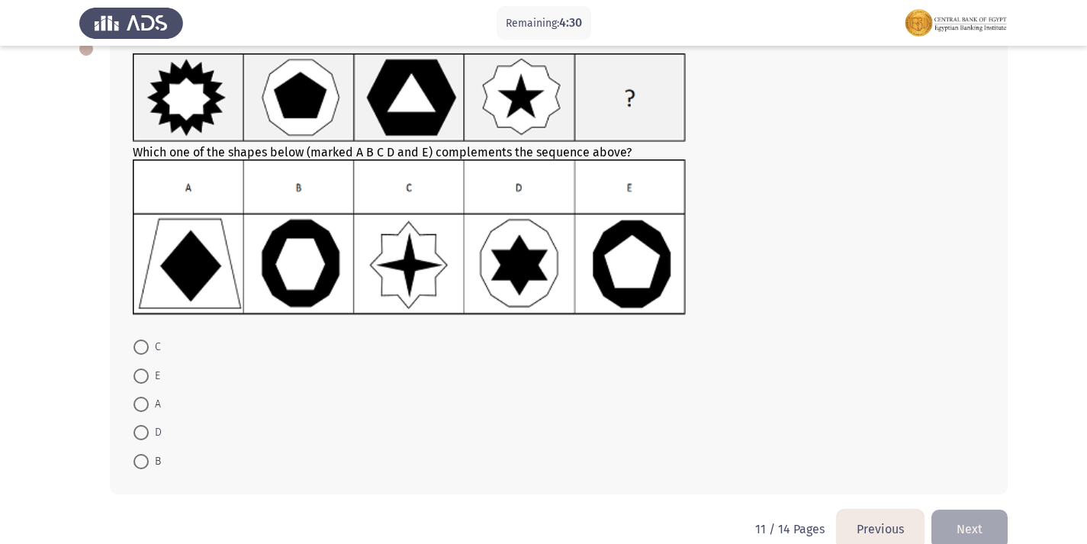
scroll to position [120, 0]
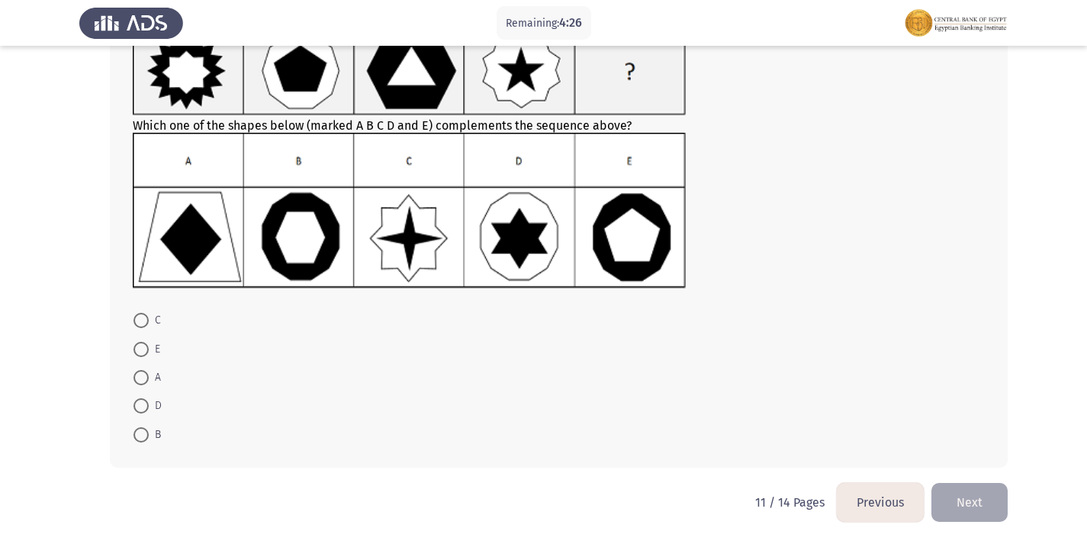
click at [134, 350] on span at bounding box center [140, 349] width 15 height 15
click at [134, 350] on input "E" at bounding box center [140, 349] width 15 height 15
radio input "true"
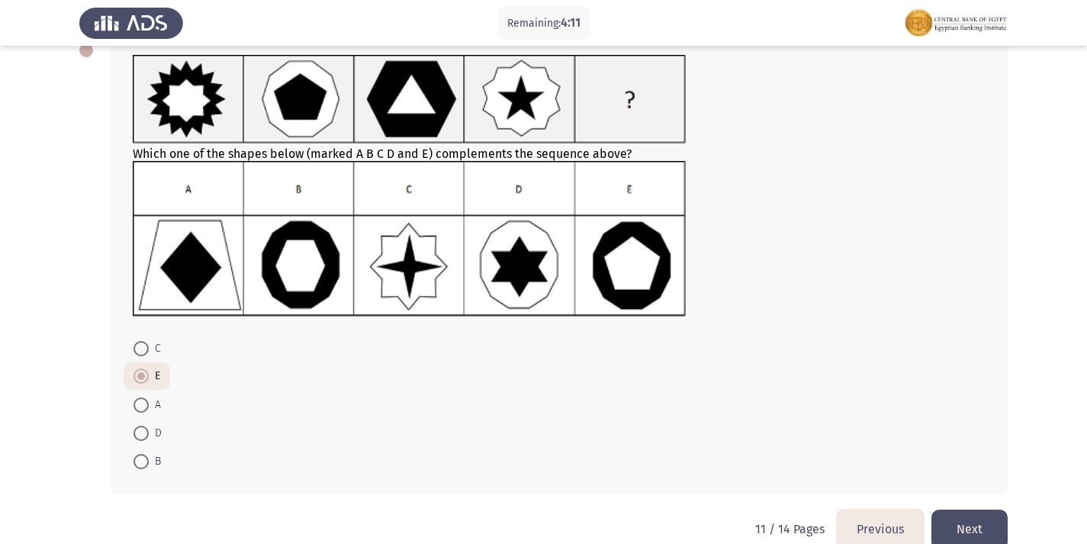
scroll to position [119, 0]
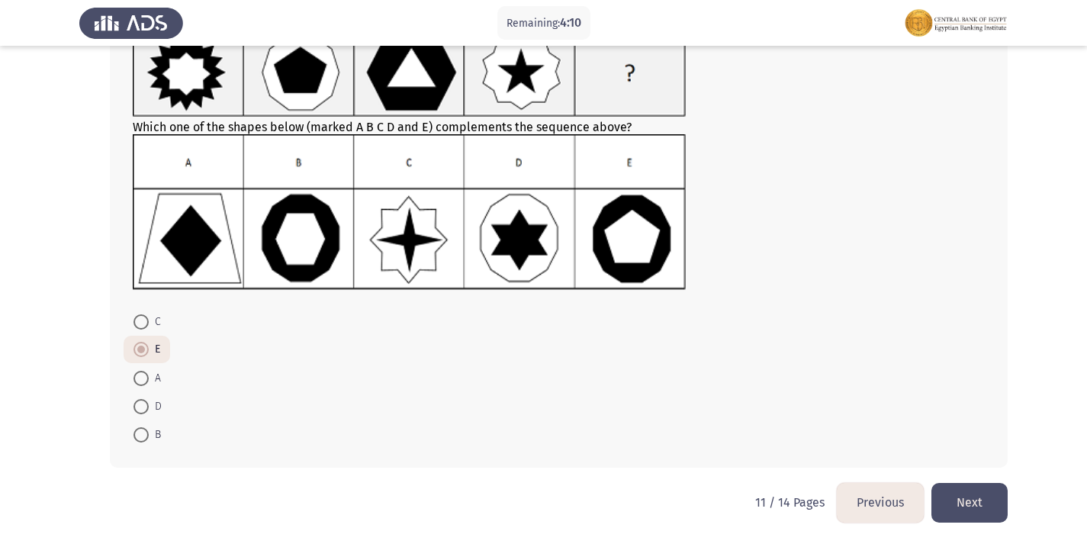
click at [953, 503] on button "Next" at bounding box center [969, 502] width 76 height 39
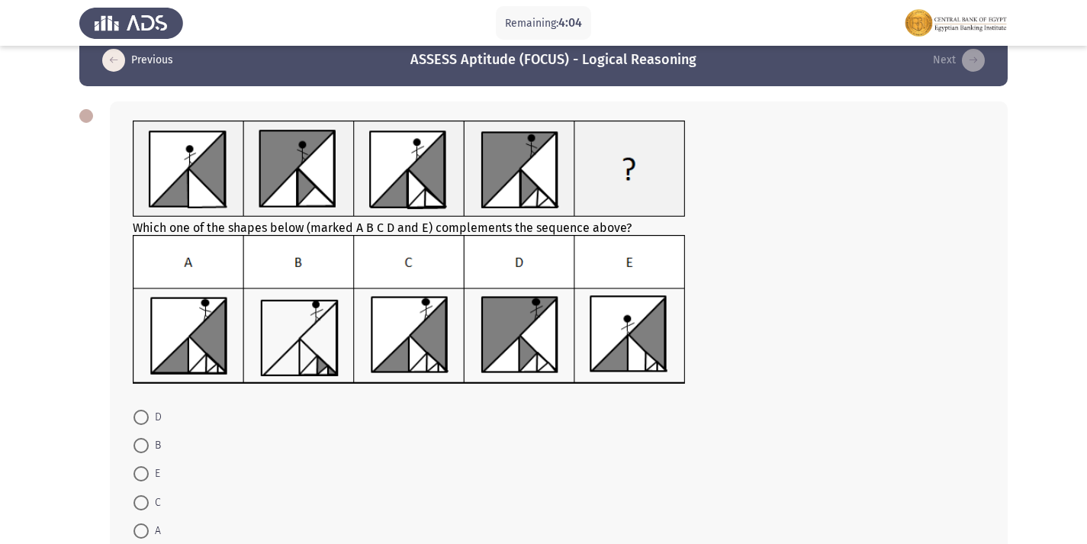
scroll to position [0, 0]
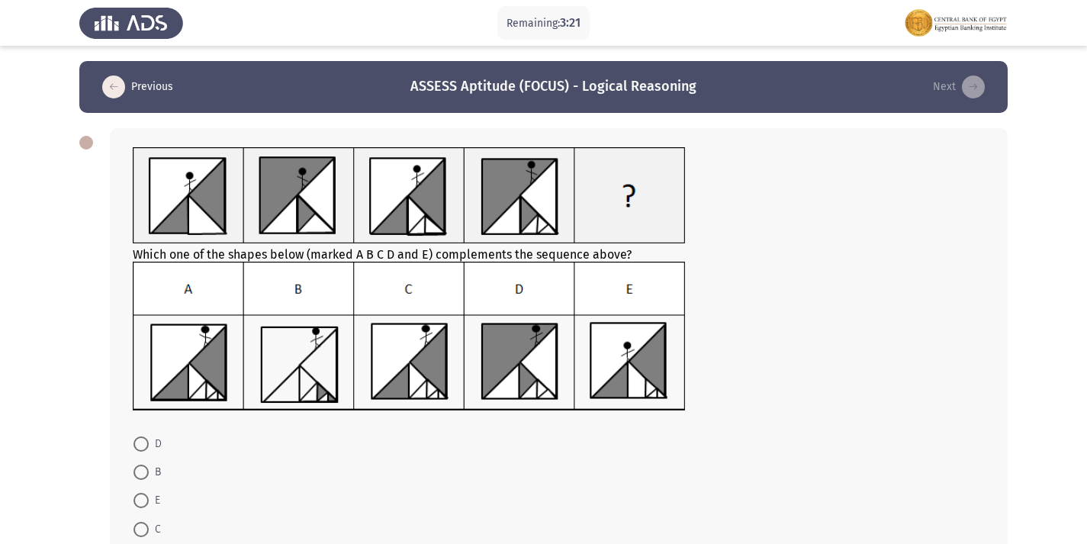
click at [143, 531] on span at bounding box center [140, 529] width 15 height 15
click at [143, 531] on input "C" at bounding box center [140, 529] width 15 height 15
radio input "true"
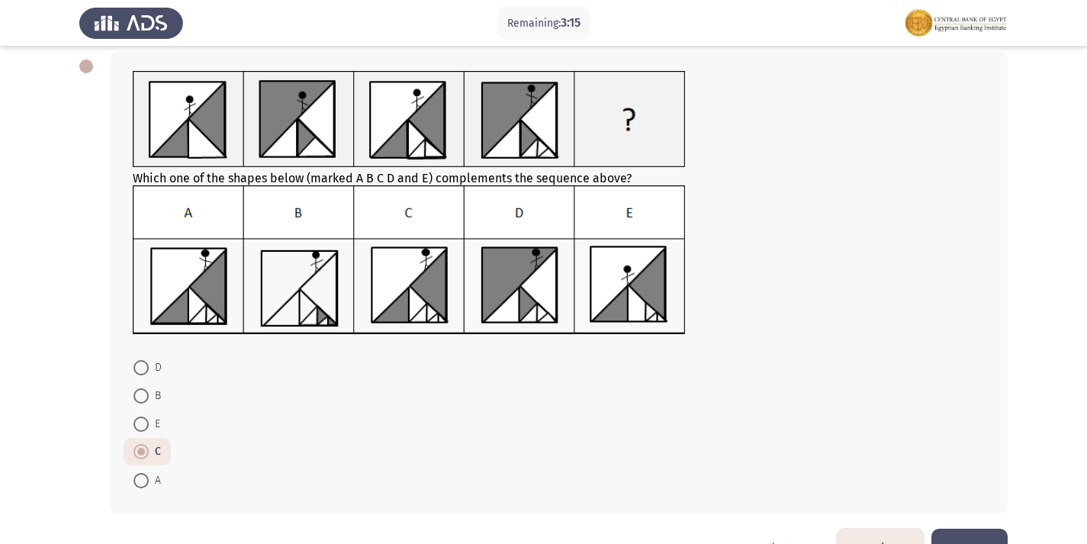
scroll to position [122, 0]
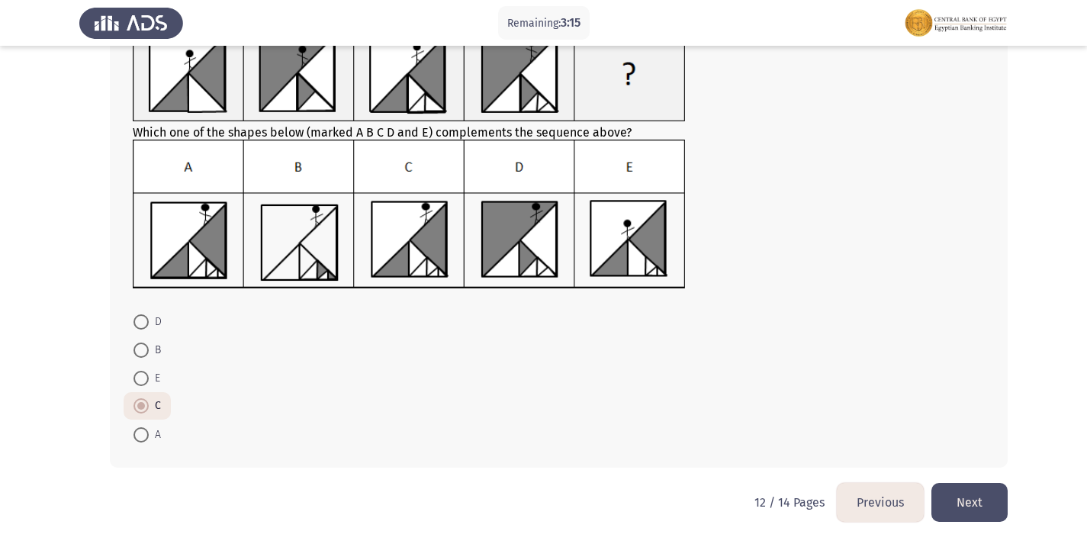
click at [957, 488] on button "Next" at bounding box center [969, 502] width 76 height 39
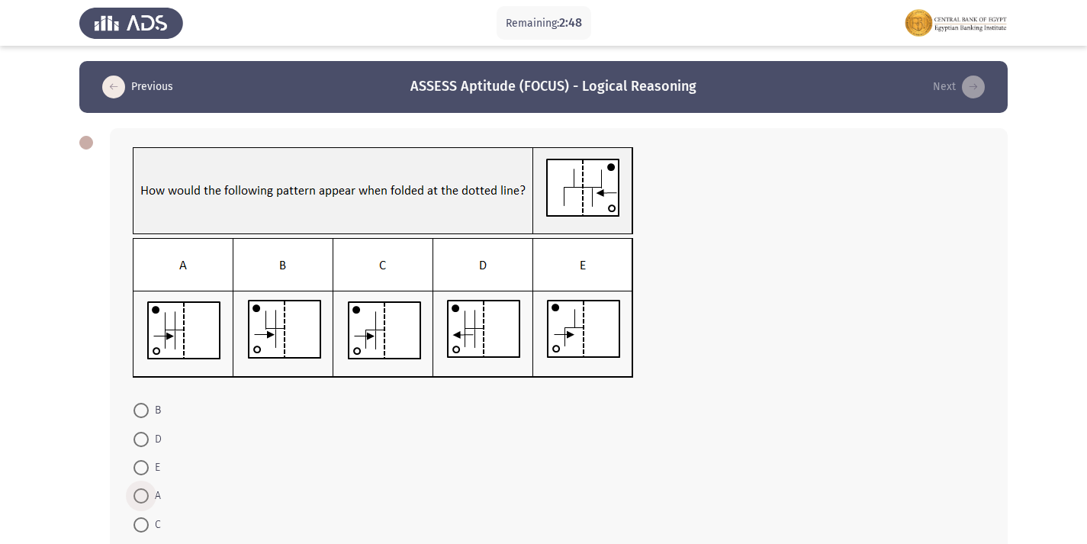
click at [148, 499] on span at bounding box center [140, 495] width 15 height 15
click at [148, 499] on input "A" at bounding box center [140, 495] width 15 height 15
radio input "true"
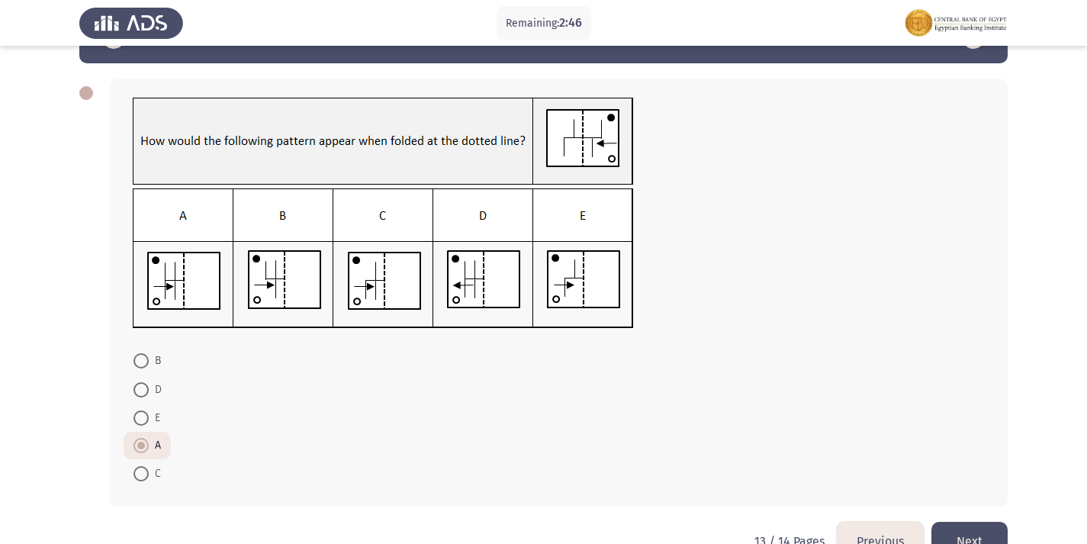
scroll to position [76, 0]
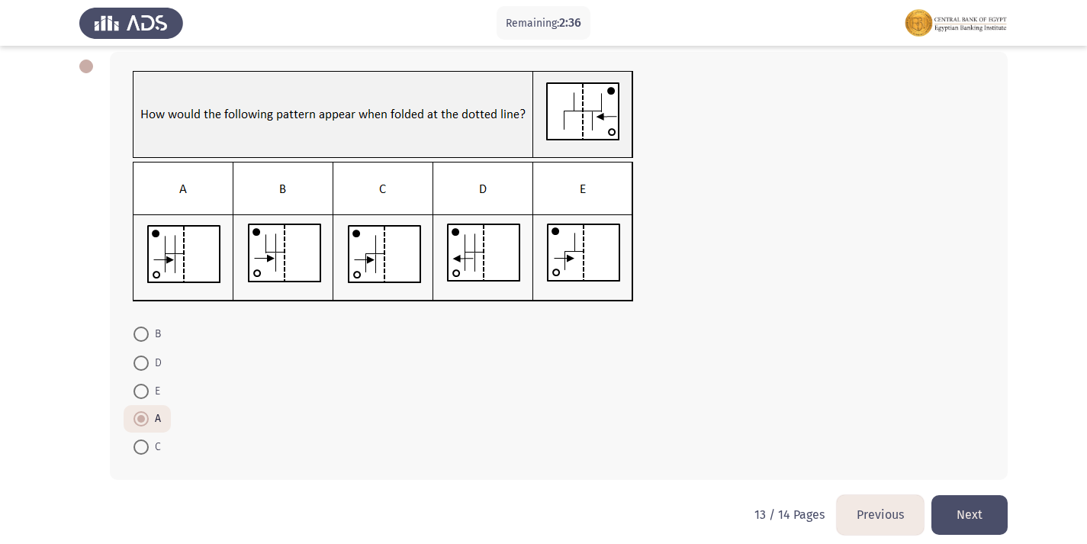
click at [950, 519] on button "Next" at bounding box center [969, 514] width 76 height 39
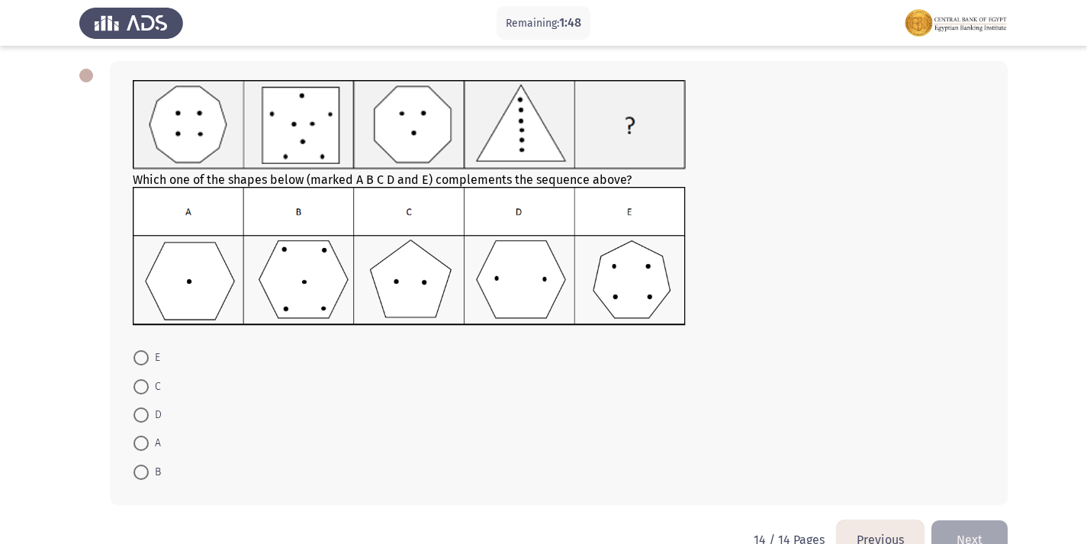
scroll to position [104, 0]
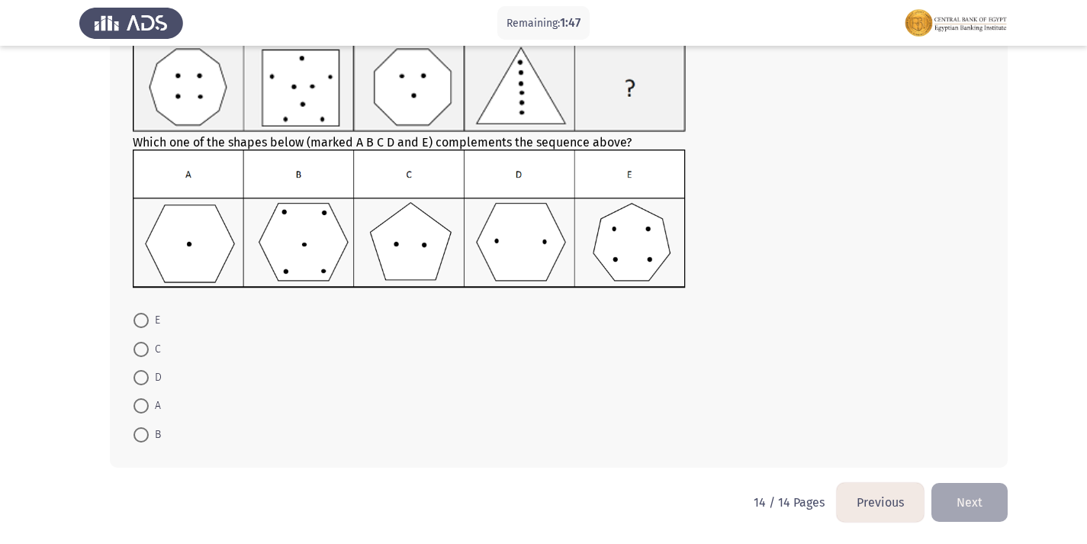
click at [143, 377] on span at bounding box center [140, 377] width 15 height 15
click at [143, 377] on input "D" at bounding box center [140, 377] width 15 height 15
radio input "true"
click at [988, 508] on button "Next" at bounding box center [969, 502] width 76 height 39
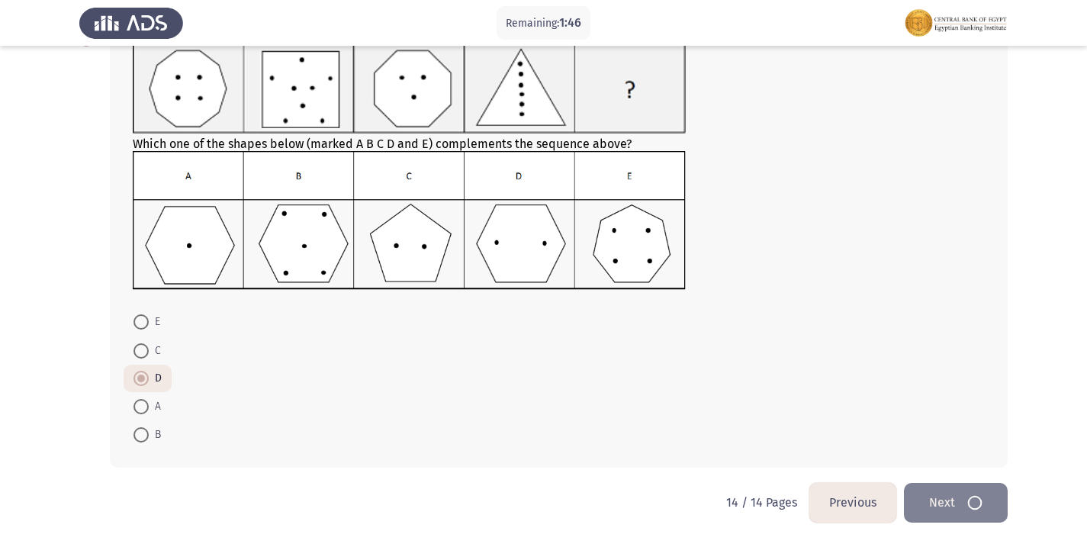
scroll to position [0, 0]
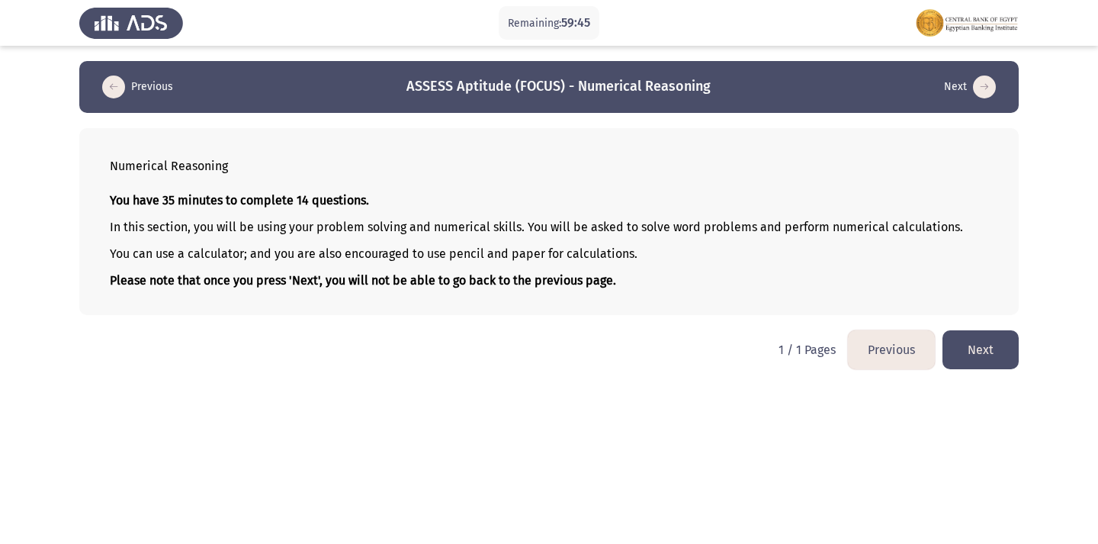
click at [972, 339] on button "Next" at bounding box center [981, 349] width 76 height 39
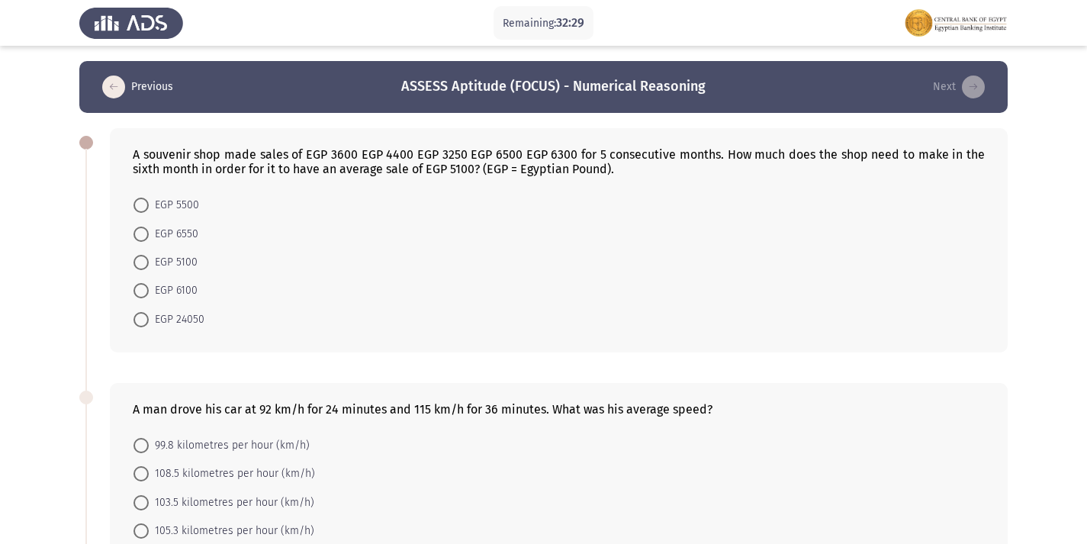
click at [143, 230] on span at bounding box center [140, 234] width 15 height 15
click at [143, 230] on input "EGP 6550" at bounding box center [140, 234] width 15 height 15
radio input "true"
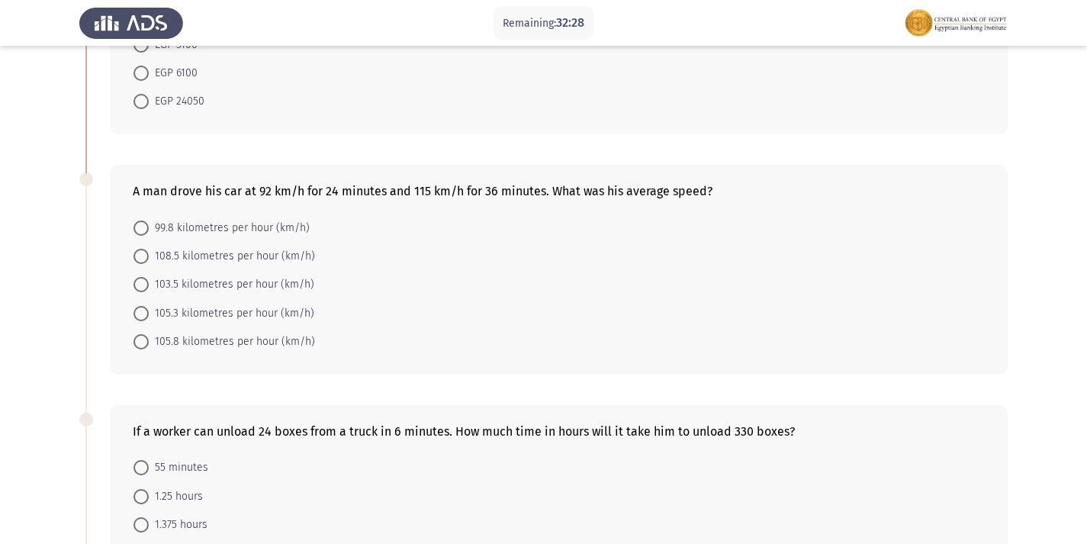
scroll to position [229, 0]
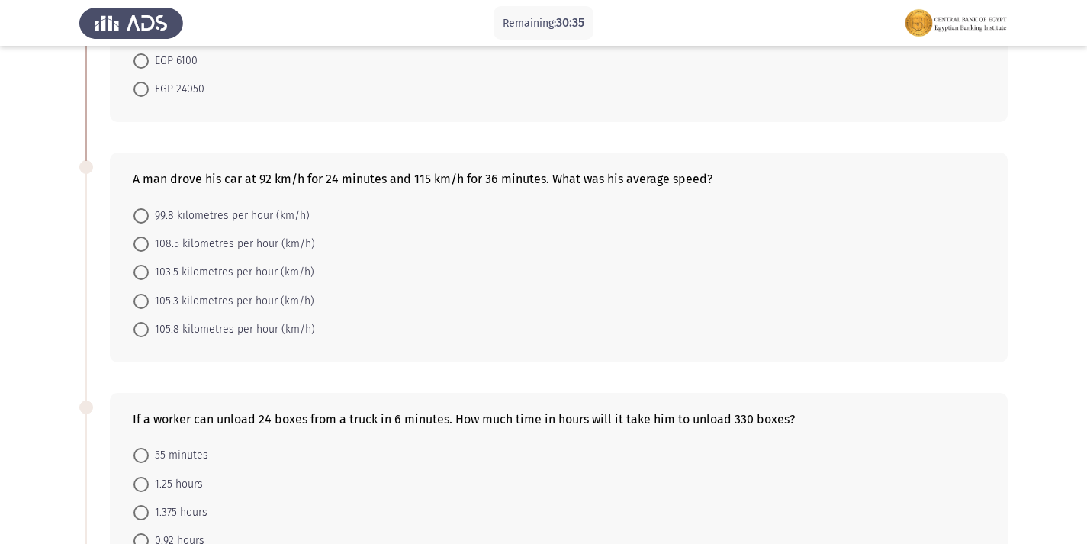
click at [138, 274] on span at bounding box center [140, 272] width 15 height 15
click at [138, 274] on input "103.5 kilometres per hour (km/h)" at bounding box center [140, 272] width 15 height 15
radio input "true"
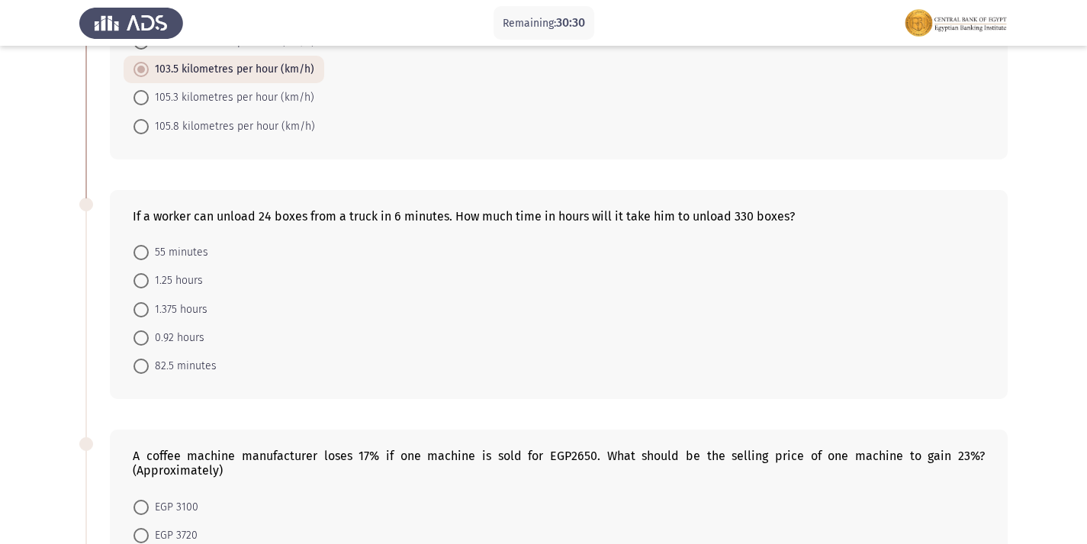
scroll to position [458, 0]
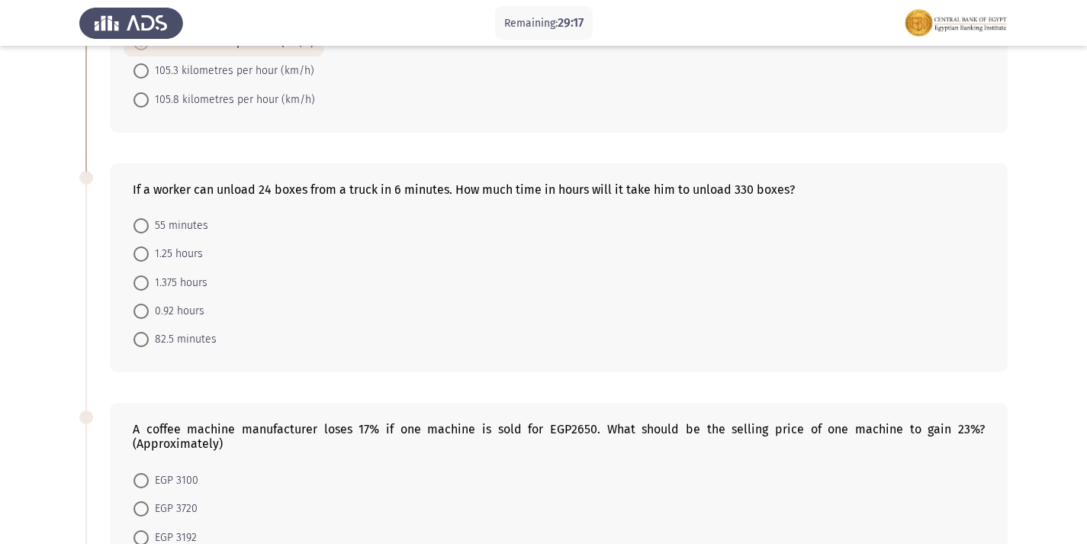
click at [140, 347] on span at bounding box center [140, 339] width 15 height 15
click at [140, 347] on input "82.5 minutes" at bounding box center [140, 339] width 15 height 15
radio input "true"
click at [140, 347] on label "82.5 minutes" at bounding box center [174, 339] width 83 height 18
click at [140, 347] on input "82.5 minutes" at bounding box center [140, 339] width 15 height 15
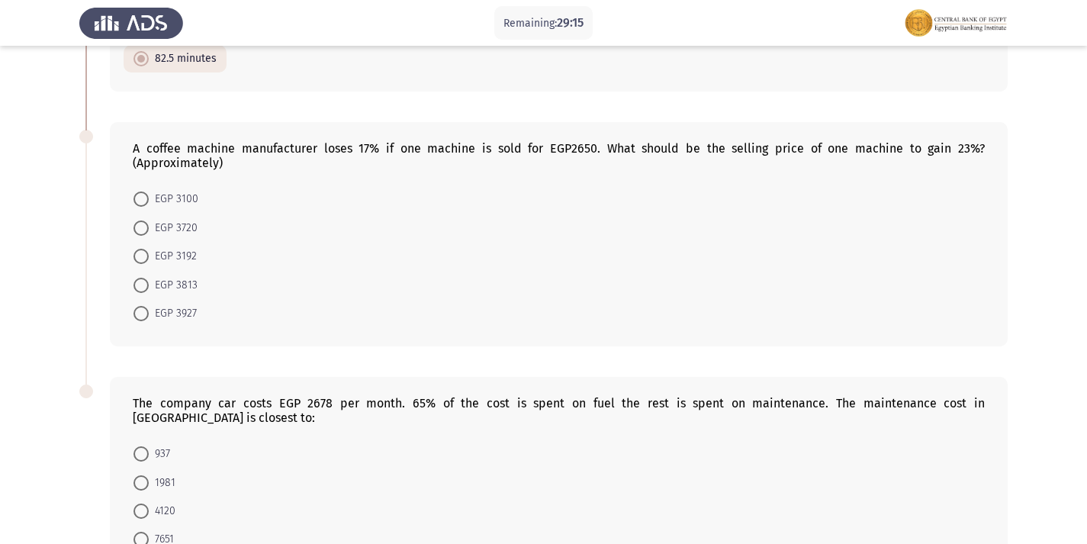
scroll to position [763, 0]
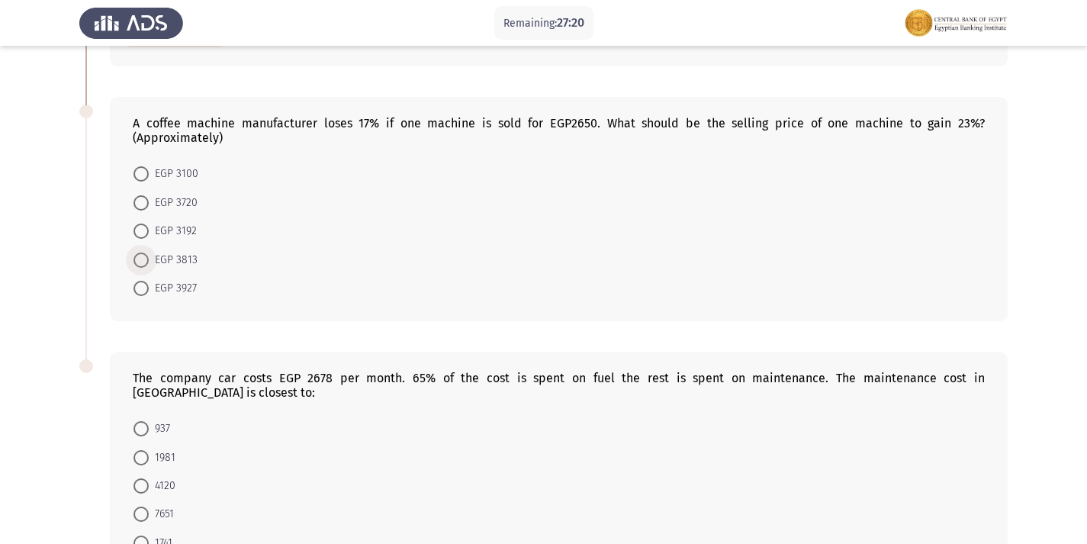
click at [144, 267] on span at bounding box center [140, 259] width 15 height 15
click at [144, 267] on input "EGP 3813" at bounding box center [140, 259] width 15 height 15
radio input "true"
click at [144, 267] on label "EGP 3813" at bounding box center [165, 260] width 64 height 18
click at [144, 267] on input "EGP 3813" at bounding box center [140, 259] width 15 height 15
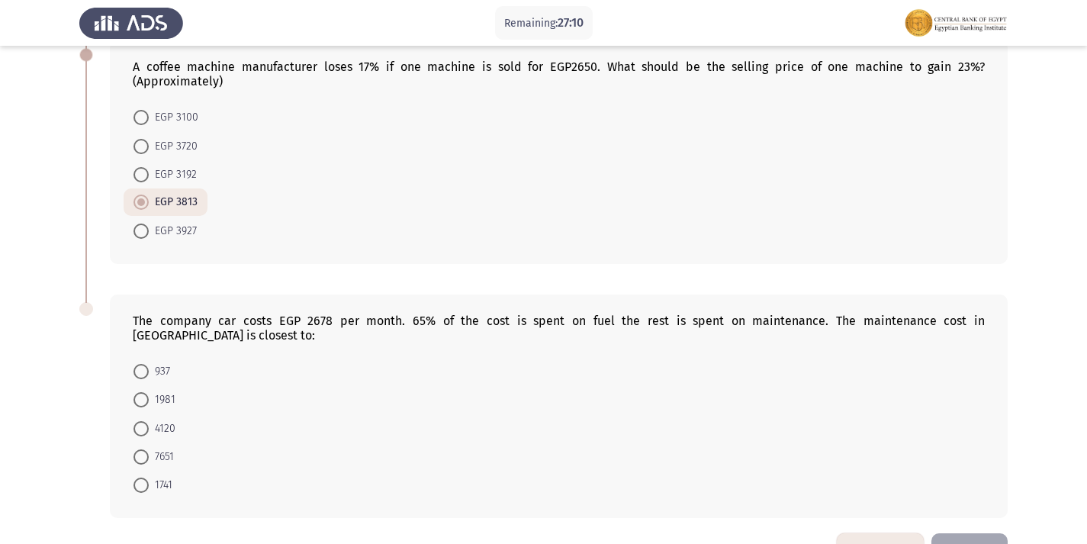
scroll to position [855, 0]
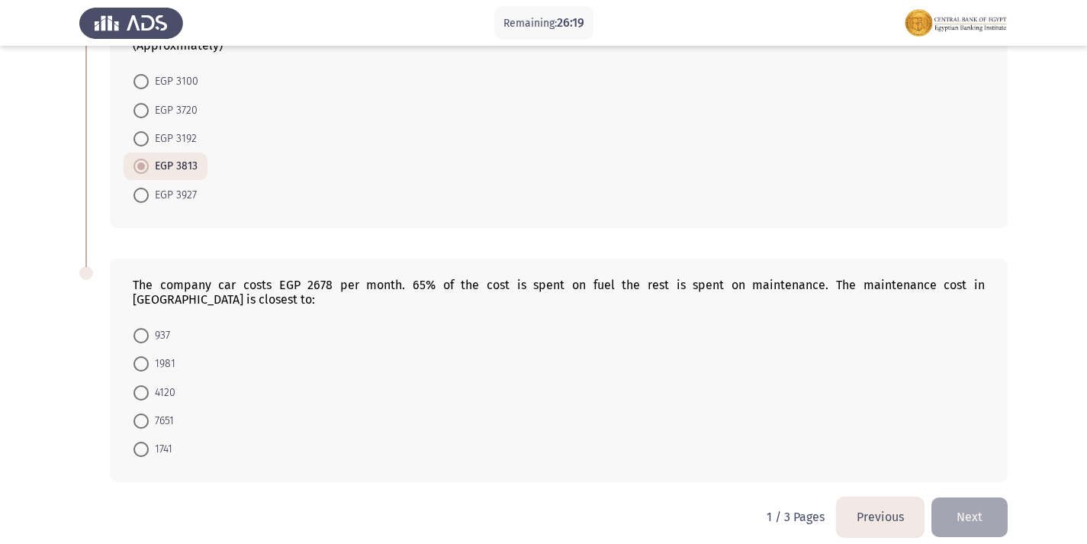
click at [141, 442] on span at bounding box center [140, 449] width 15 height 15
click at [141, 442] on input "1741" at bounding box center [140, 449] width 15 height 15
radio input "true"
click at [969, 505] on button "Next" at bounding box center [969, 516] width 76 height 39
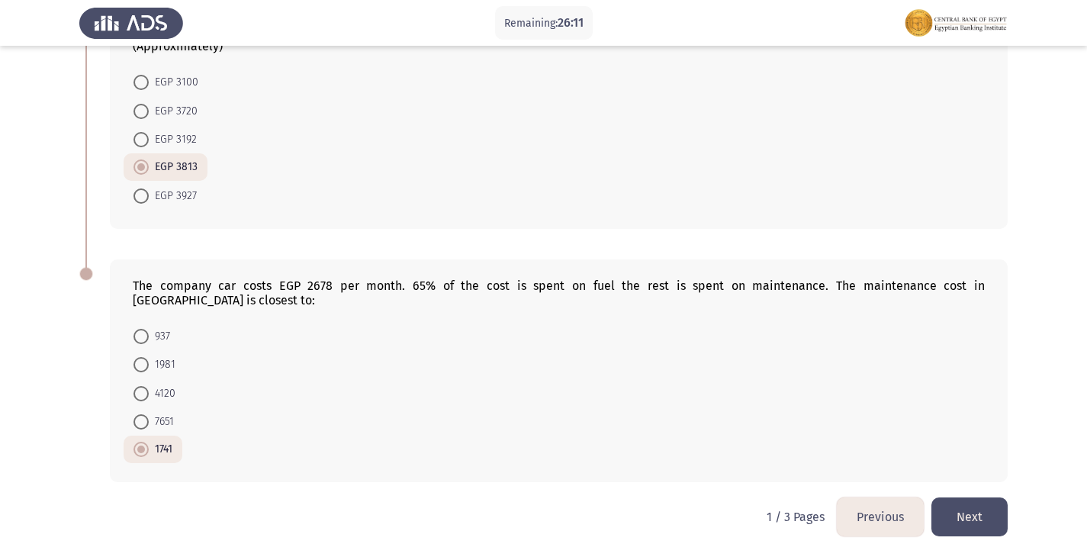
scroll to position [0, 0]
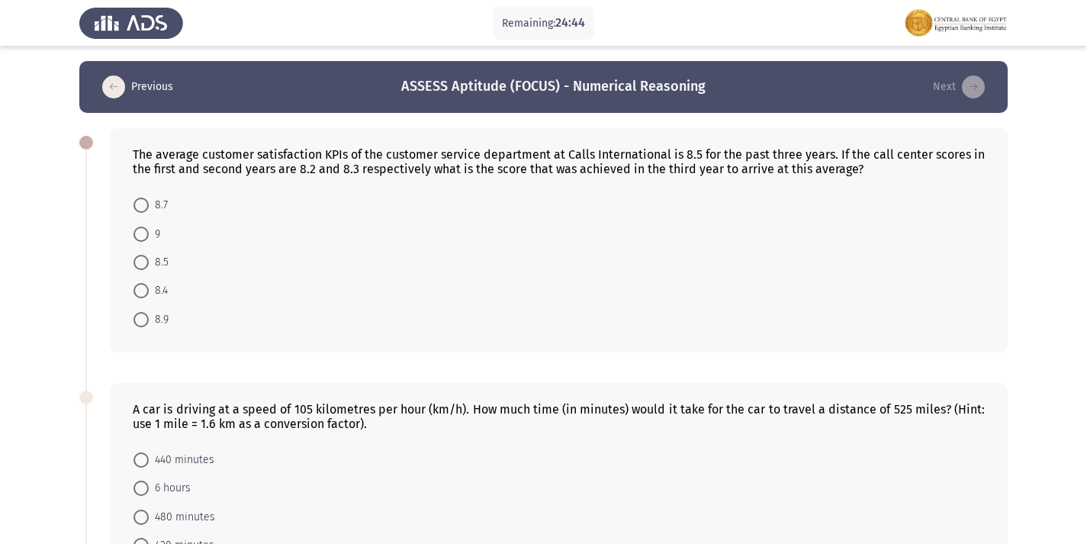
click at [138, 243] on label "9" at bounding box center [146, 234] width 27 height 18
click at [138, 242] on input "9" at bounding box center [140, 234] width 15 height 15
radio input "true"
click at [138, 243] on mat-radio-button "9" at bounding box center [147, 233] width 47 height 28
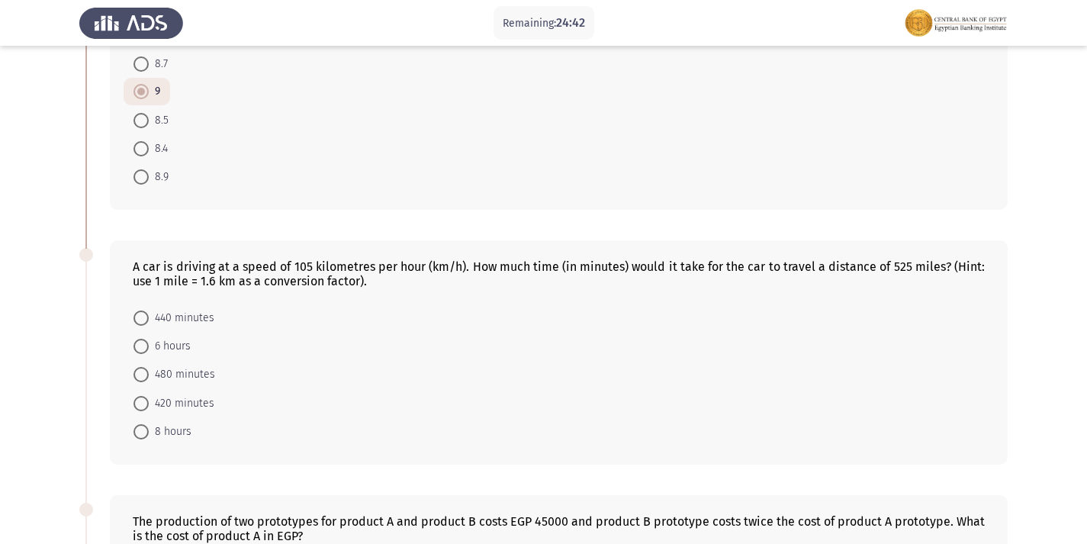
scroll to position [229, 0]
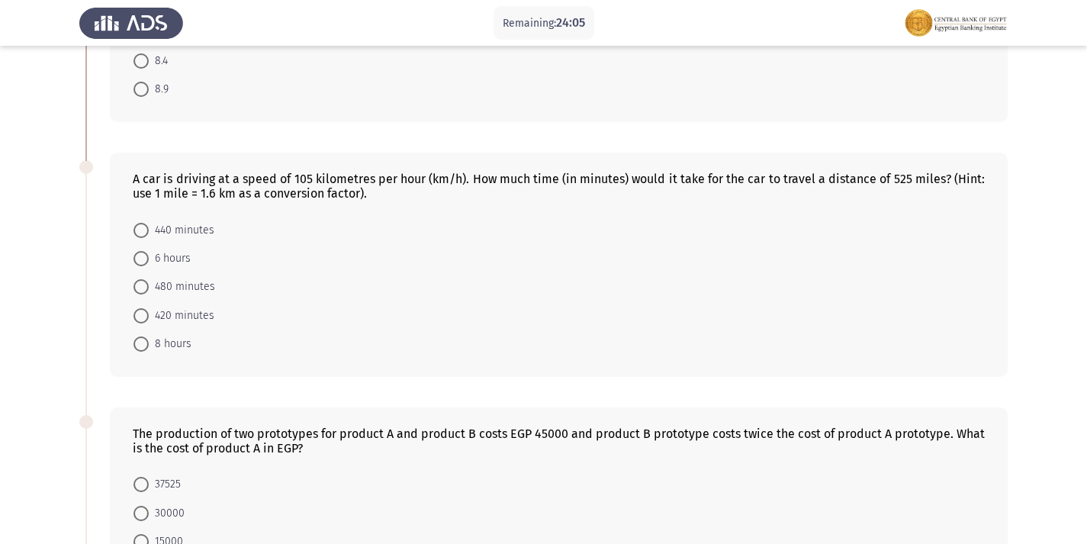
click at [140, 341] on span at bounding box center [140, 343] width 15 height 15
click at [140, 341] on input "8 hours" at bounding box center [140, 343] width 15 height 15
radio input "true"
click at [140, 341] on span at bounding box center [140, 343] width 15 height 15
click at [140, 341] on input "8 hours" at bounding box center [140, 343] width 15 height 15
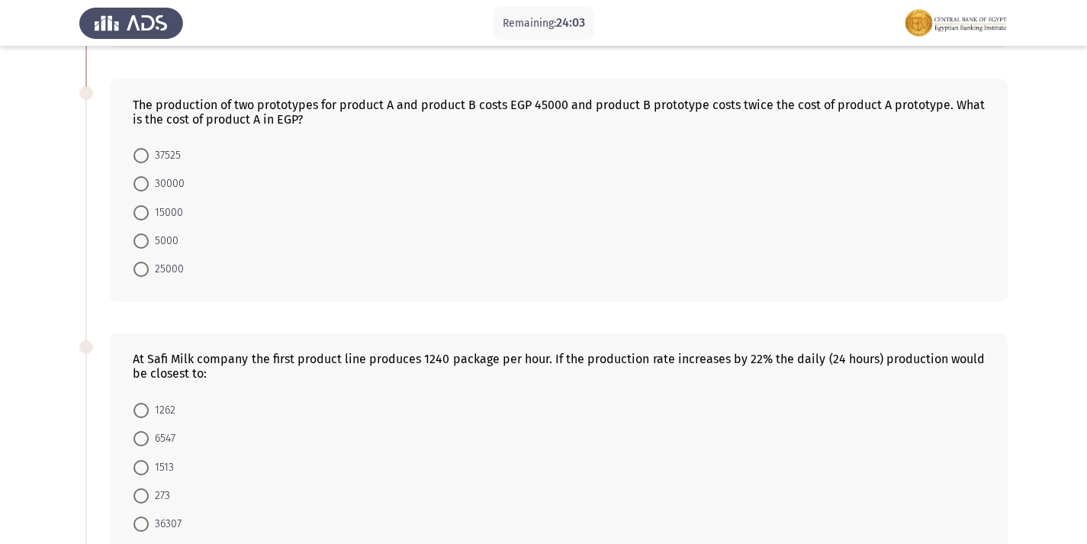
scroll to position [534, 0]
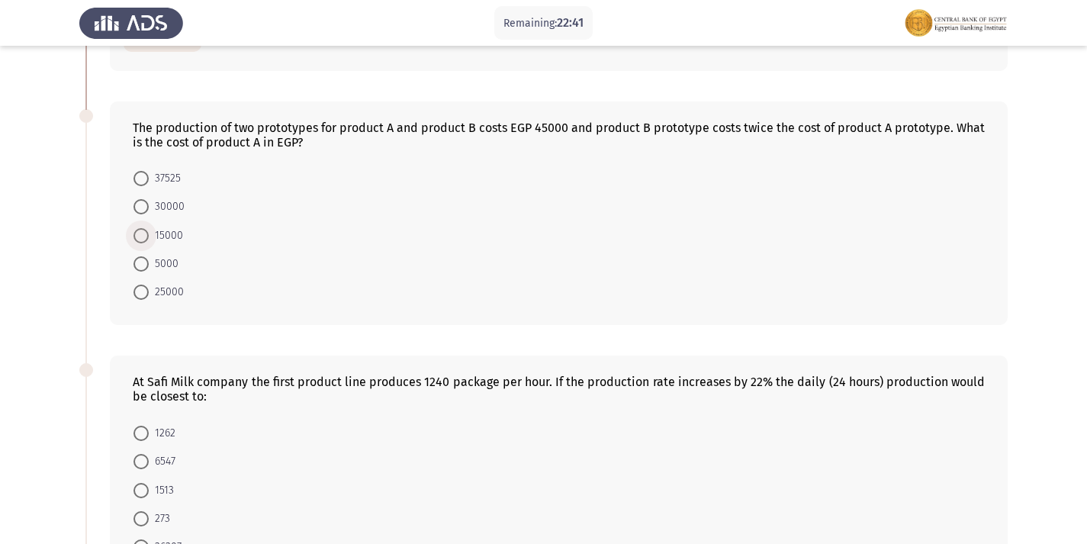
click at [144, 241] on span at bounding box center [140, 235] width 15 height 15
click at [144, 241] on input "15000" at bounding box center [140, 235] width 15 height 15
radio input "true"
click at [144, 241] on span at bounding box center [140, 235] width 15 height 15
click at [144, 241] on input "15000" at bounding box center [140, 235] width 15 height 15
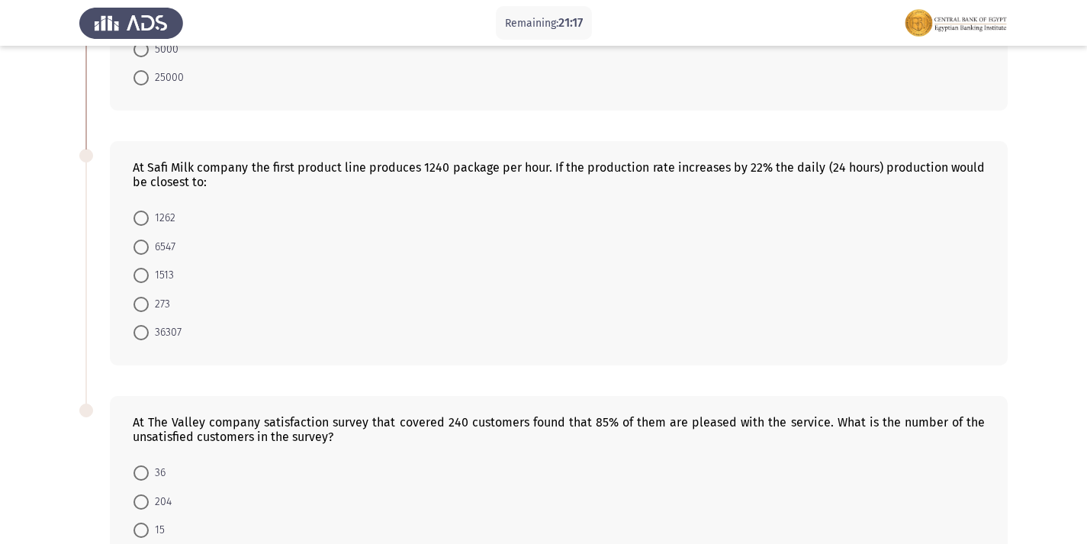
scroll to position [671, 0]
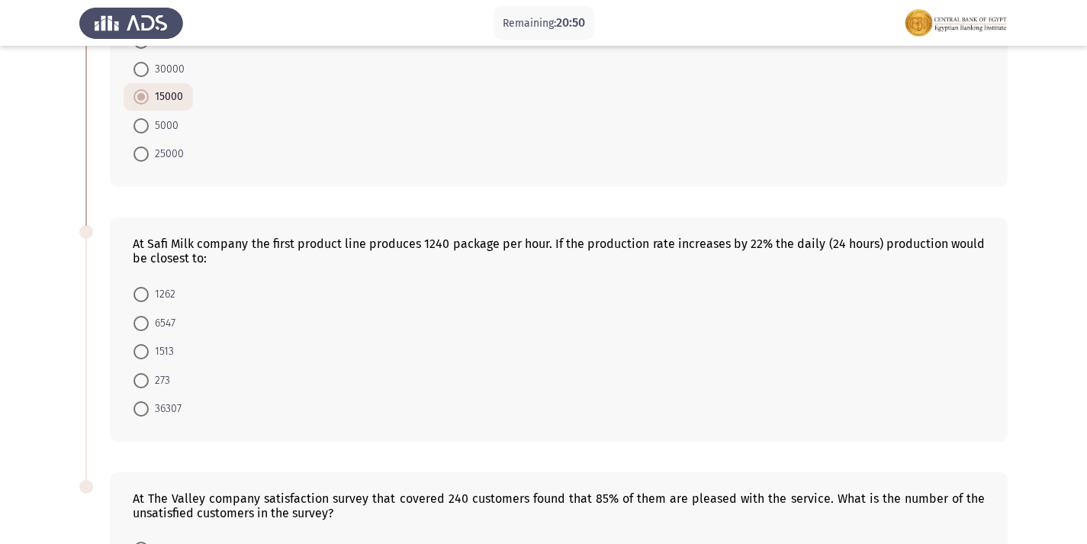
click at [145, 410] on span at bounding box center [140, 408] width 15 height 15
click at [145, 410] on input "36307" at bounding box center [140, 408] width 15 height 15
radio input "true"
click at [145, 410] on span at bounding box center [140, 408] width 15 height 15
click at [145, 410] on input "36307" at bounding box center [140, 408] width 15 height 15
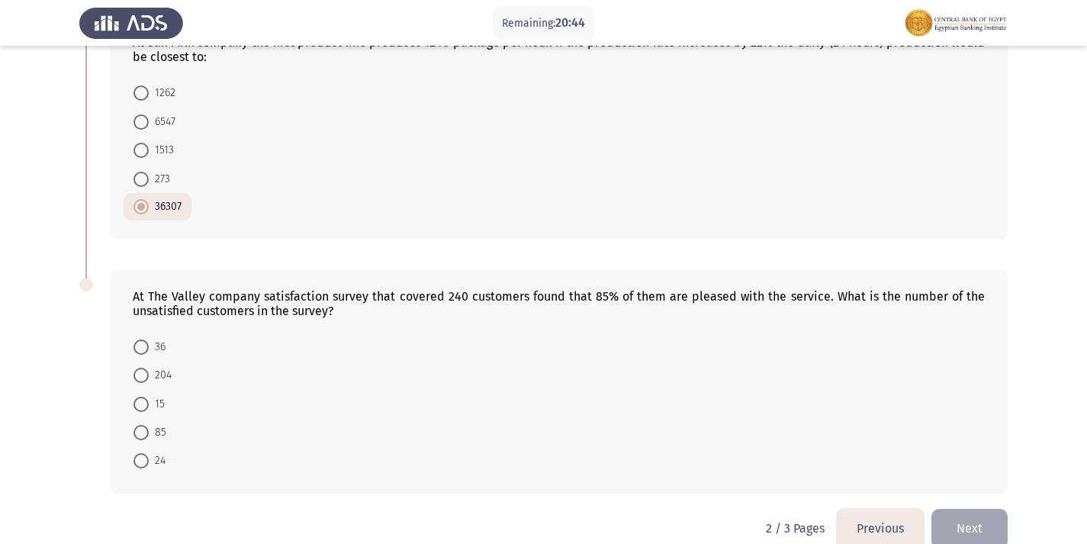
scroll to position [898, 0]
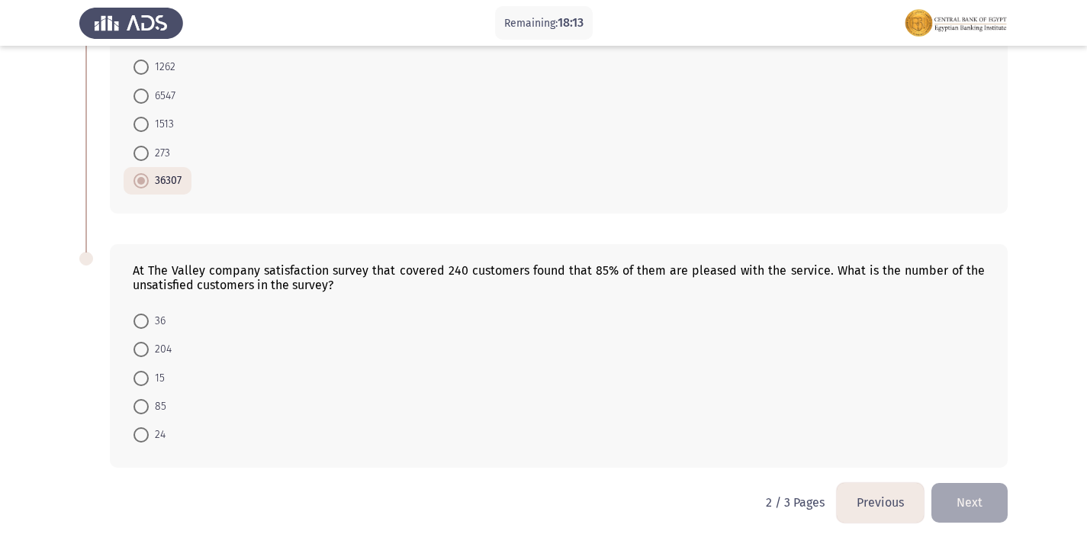
click at [146, 321] on span at bounding box center [140, 320] width 15 height 15
click at [146, 321] on input "36" at bounding box center [140, 320] width 15 height 15
radio input "true"
click at [973, 490] on button "Next" at bounding box center [969, 502] width 76 height 39
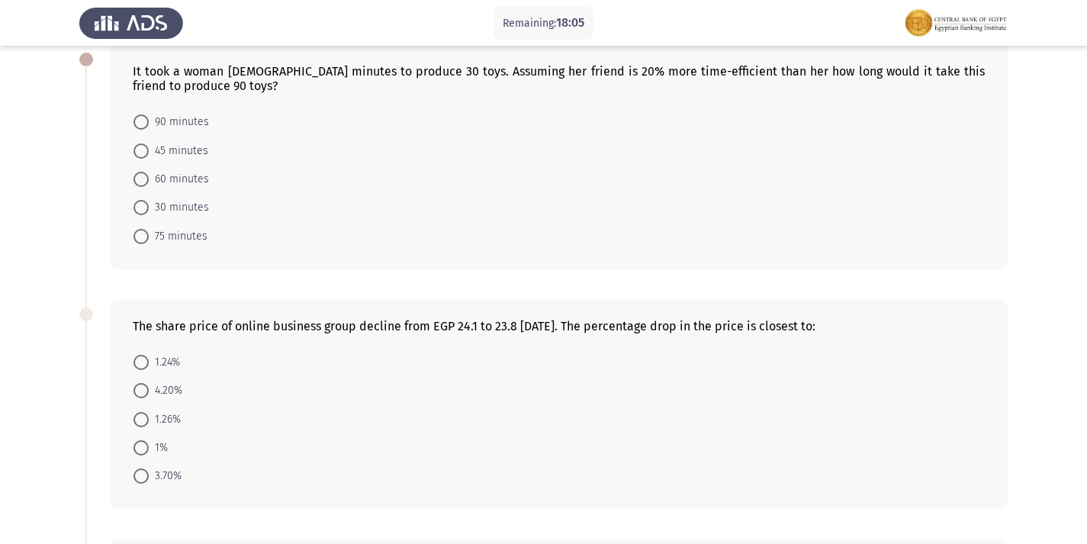
scroll to position [0, 0]
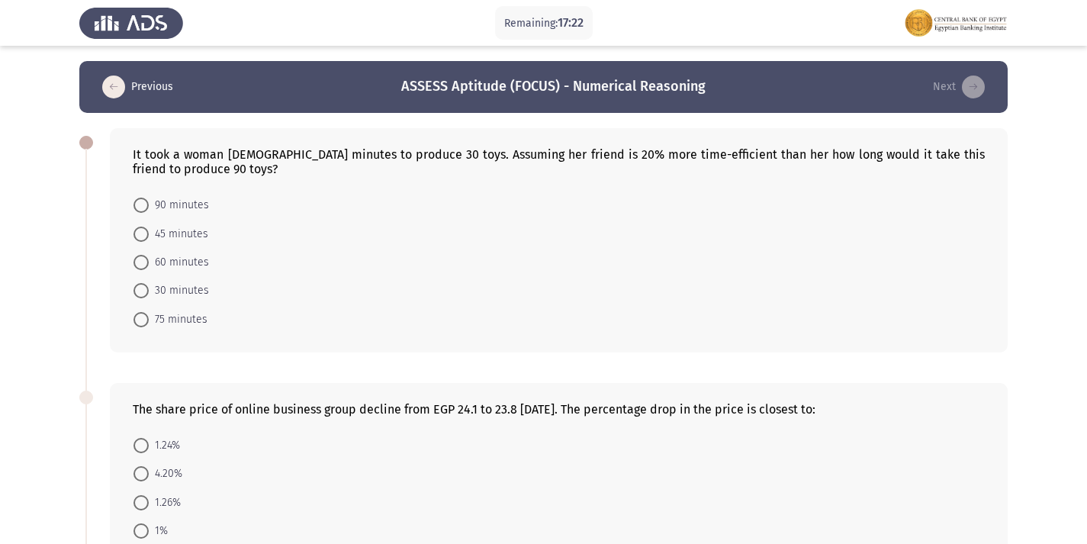
click at [162, 207] on span "90 minutes" at bounding box center [179, 205] width 60 height 18
click at [149, 207] on input "90 minutes" at bounding box center [140, 205] width 15 height 15
radio input "true"
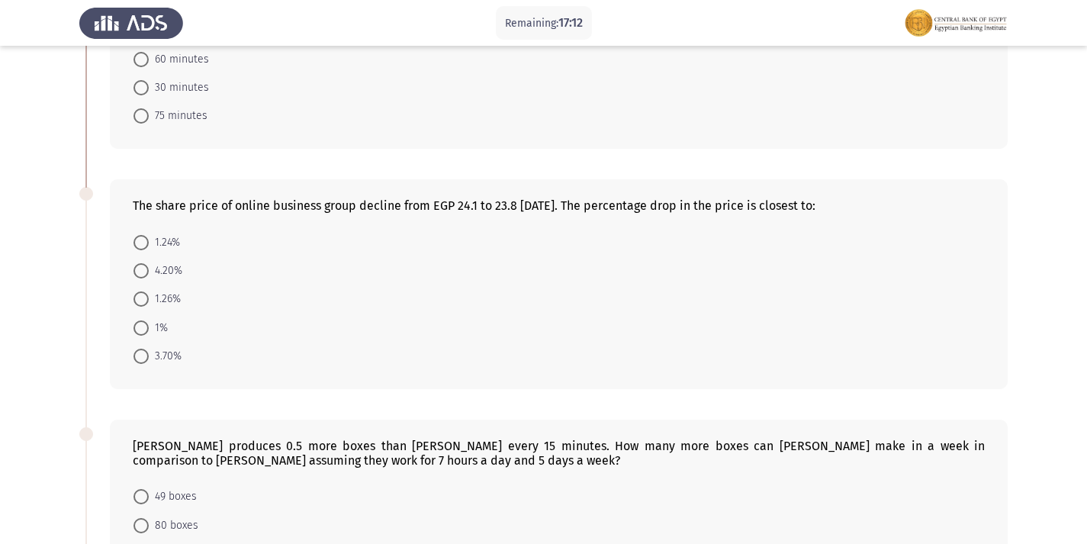
scroll to position [229, 0]
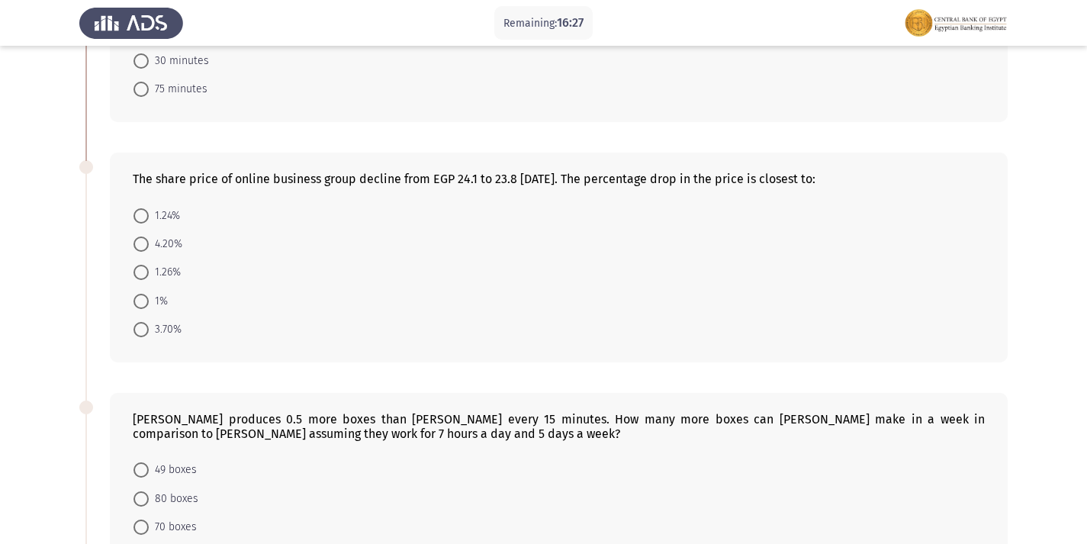
drag, startPoint x: 137, startPoint y: 201, endPoint x: 141, endPoint y: 214, distance: 14.2
click at [141, 204] on mat-radio-button "1.24%" at bounding box center [157, 215] width 66 height 28
click at [141, 216] on span at bounding box center [141, 216] width 0 height 0
click at [141, 215] on input "1.24%" at bounding box center [140, 215] width 15 height 15
radio input "true"
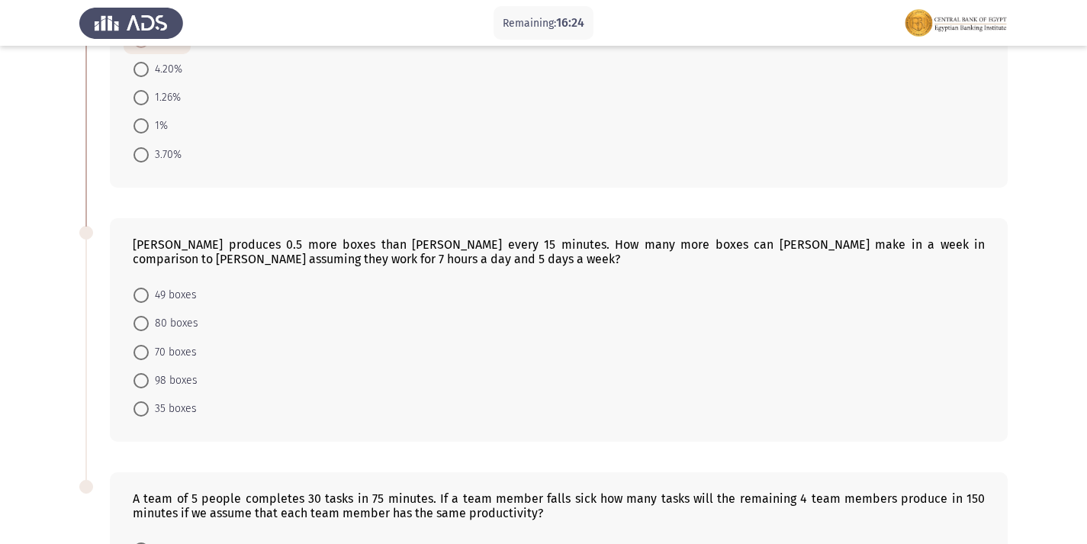
scroll to position [479, 0]
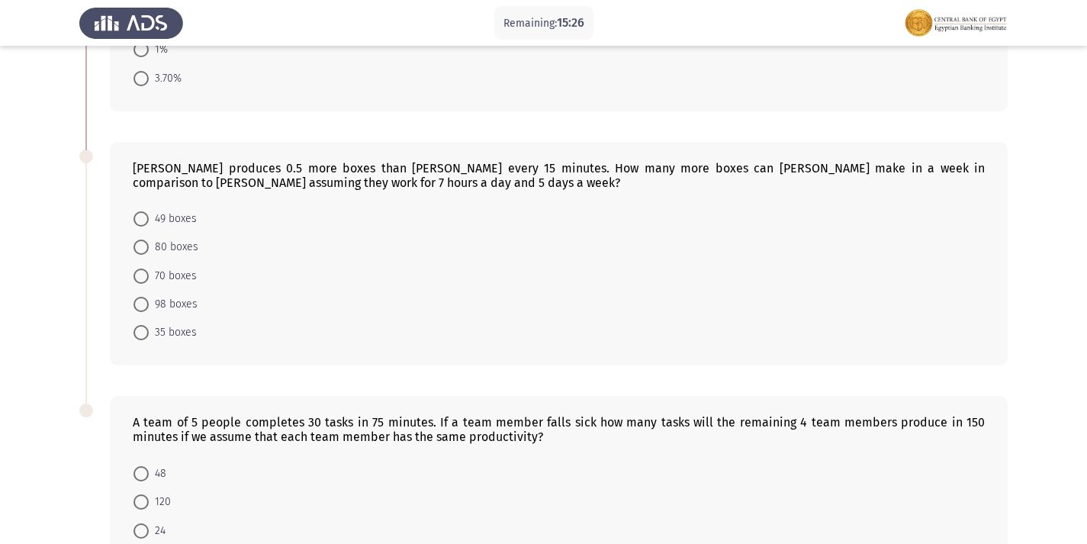
click at [136, 277] on span at bounding box center [140, 275] width 15 height 15
click at [136, 277] on input "70 boxes" at bounding box center [140, 275] width 15 height 15
radio input "true"
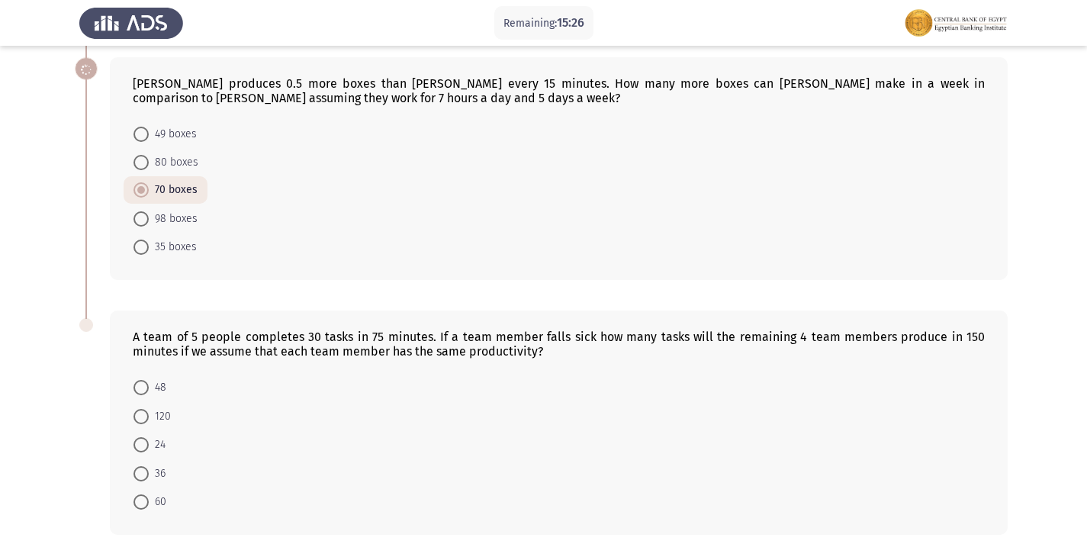
scroll to position [631, 0]
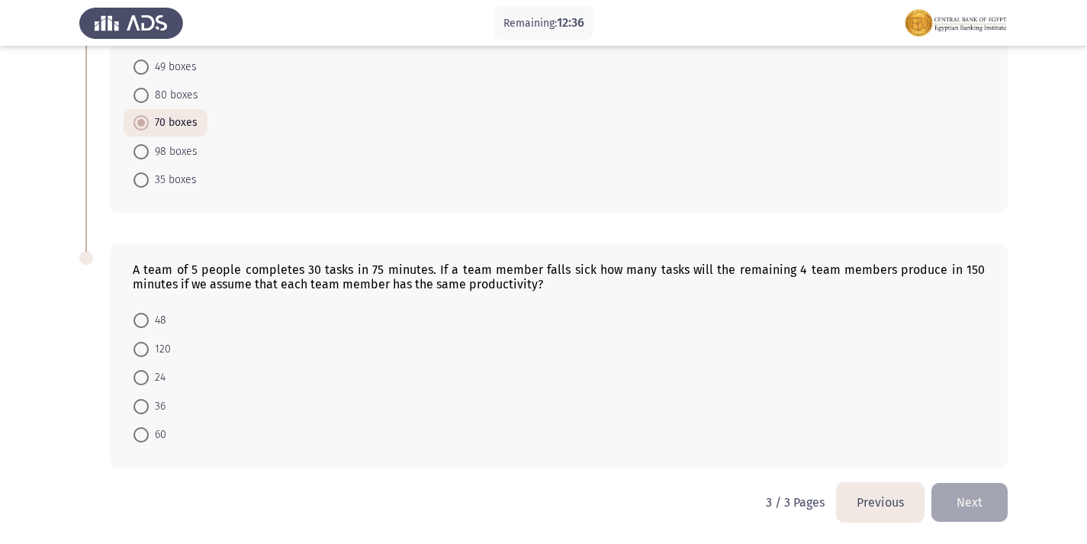
click at [137, 439] on span at bounding box center [140, 434] width 15 height 15
click at [137, 439] on input "60" at bounding box center [140, 434] width 15 height 15
radio input "true"
click at [968, 496] on button "Next" at bounding box center [969, 502] width 76 height 39
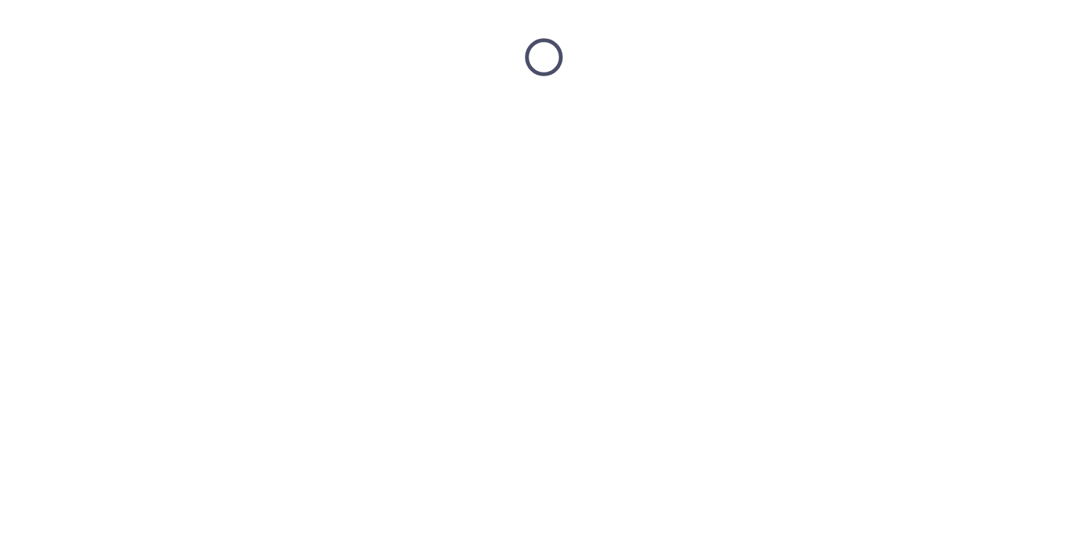
scroll to position [0, 0]
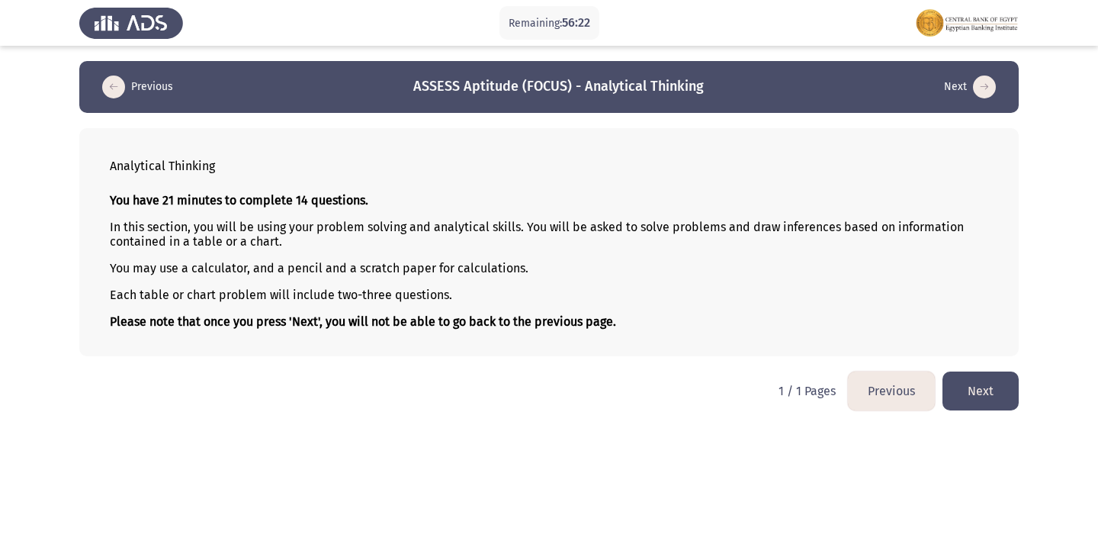
click at [969, 385] on button "Next" at bounding box center [981, 390] width 76 height 39
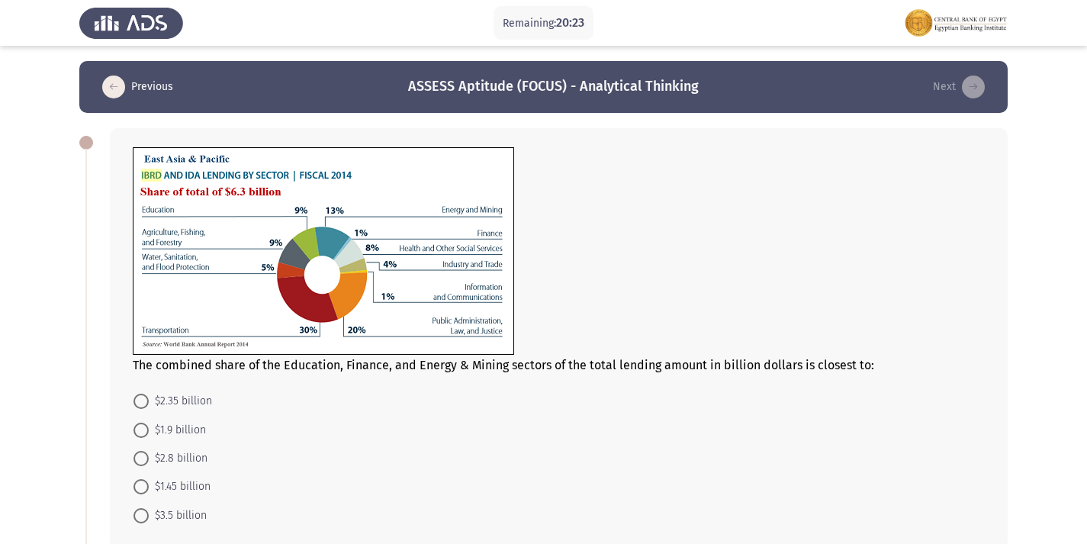
scroll to position [76, 0]
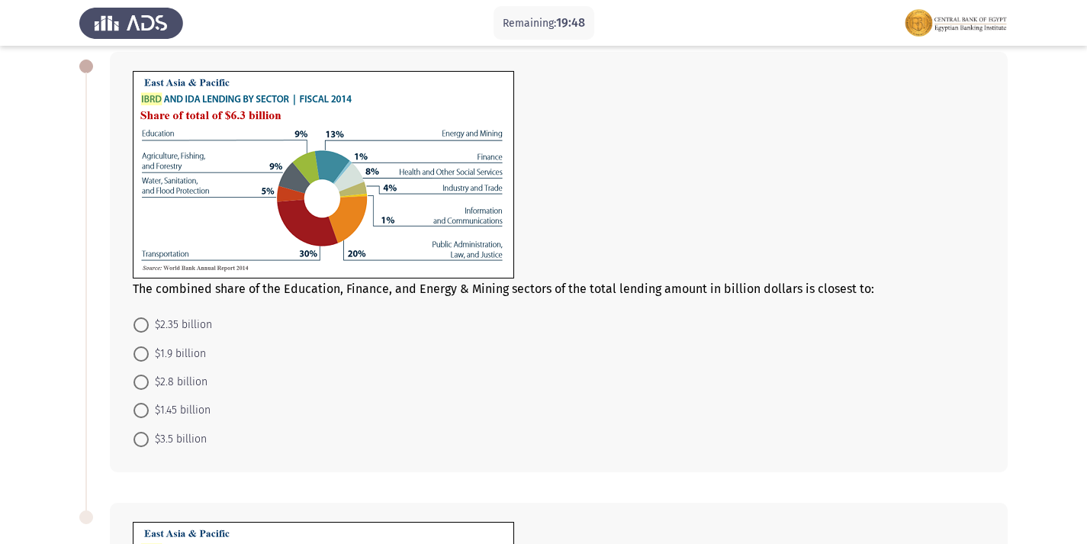
click at [142, 414] on span at bounding box center [140, 410] width 15 height 15
click at [142, 414] on input "$1.45 billion" at bounding box center [140, 410] width 15 height 15
radio input "true"
click at [142, 414] on span at bounding box center [140, 409] width 15 height 15
click at [142, 414] on input "$1.45 billion" at bounding box center [140, 409] width 15 height 15
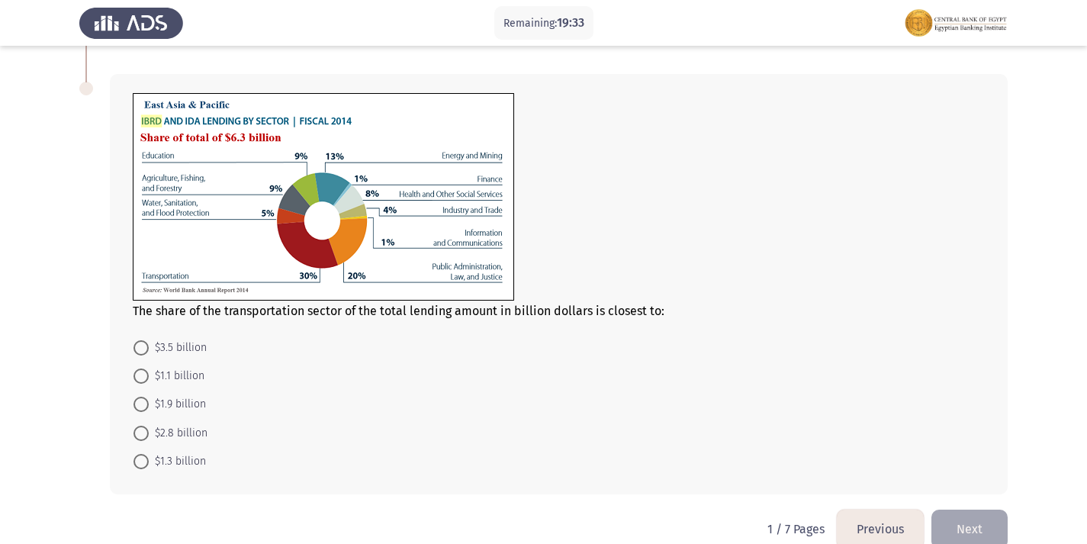
scroll to position [530, 0]
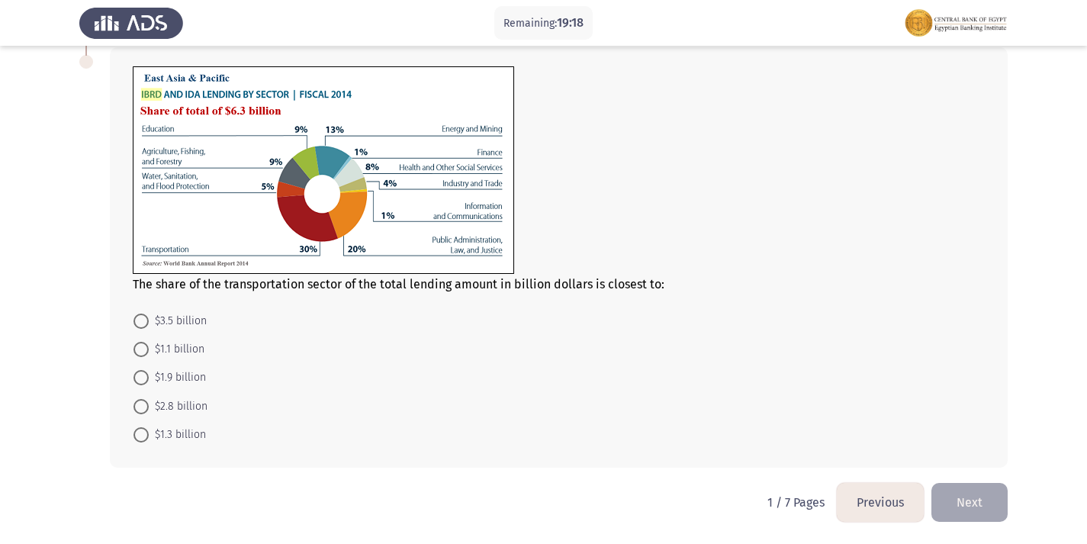
click at [164, 378] on span "$1.9 billion" at bounding box center [177, 377] width 57 height 18
click at [149, 378] on input "$1.9 billion" at bounding box center [140, 377] width 15 height 15
radio input "true"
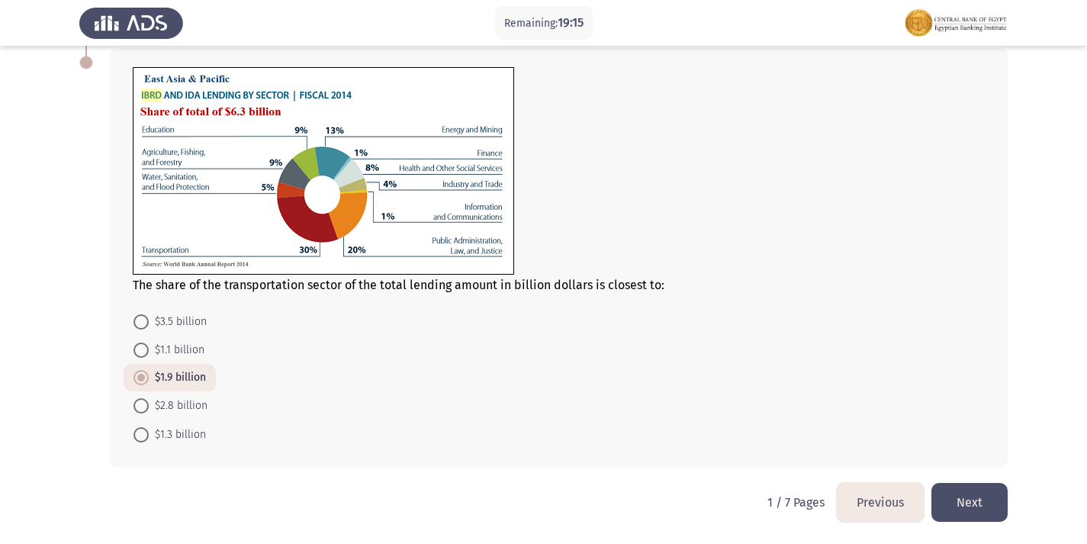
click at [962, 497] on button "Next" at bounding box center [969, 502] width 76 height 39
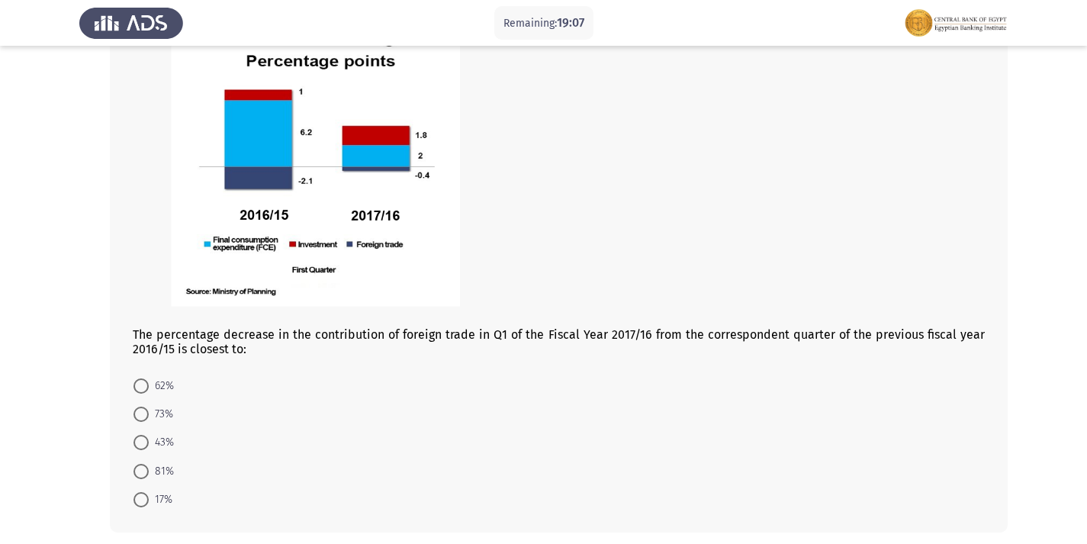
scroll to position [824, 0]
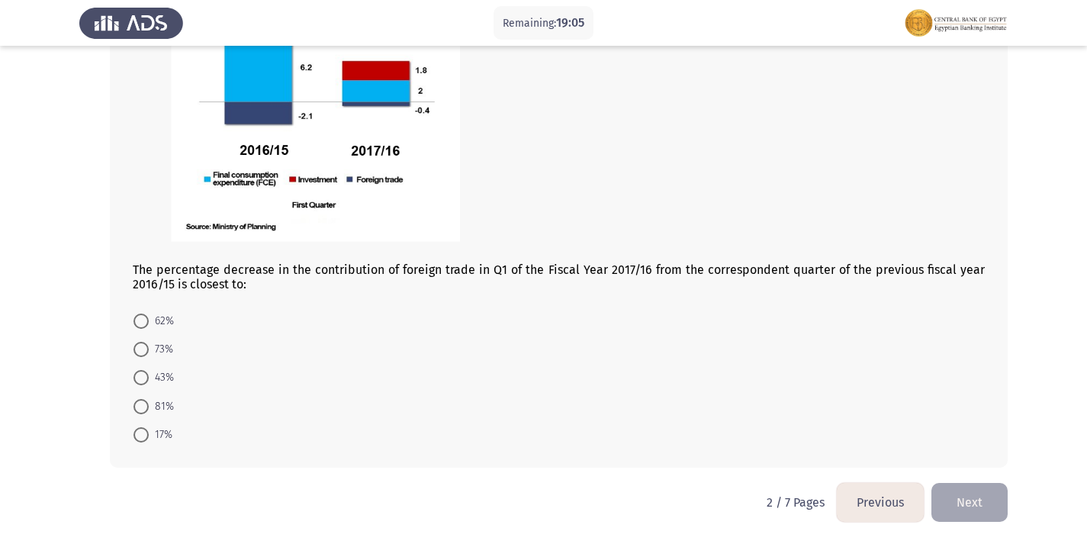
click at [870, 511] on button "Previous" at bounding box center [880, 502] width 87 height 39
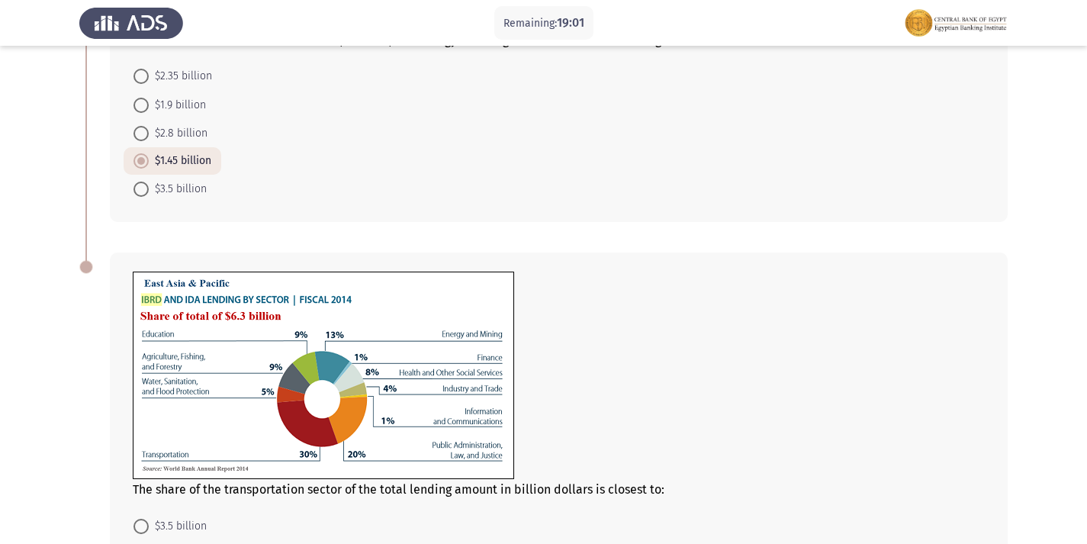
scroll to position [529, 0]
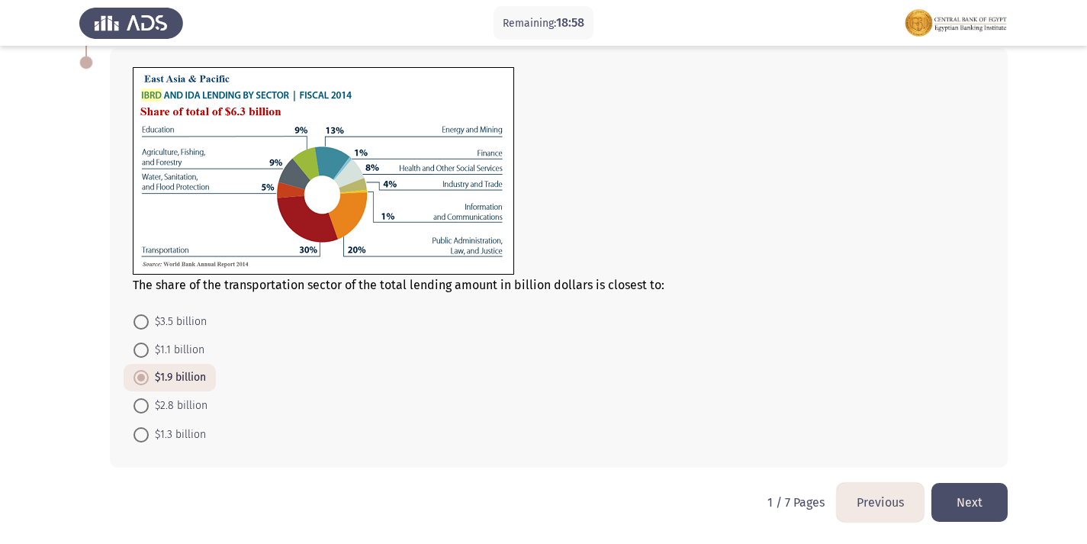
click at [981, 503] on button "Next" at bounding box center [969, 502] width 76 height 39
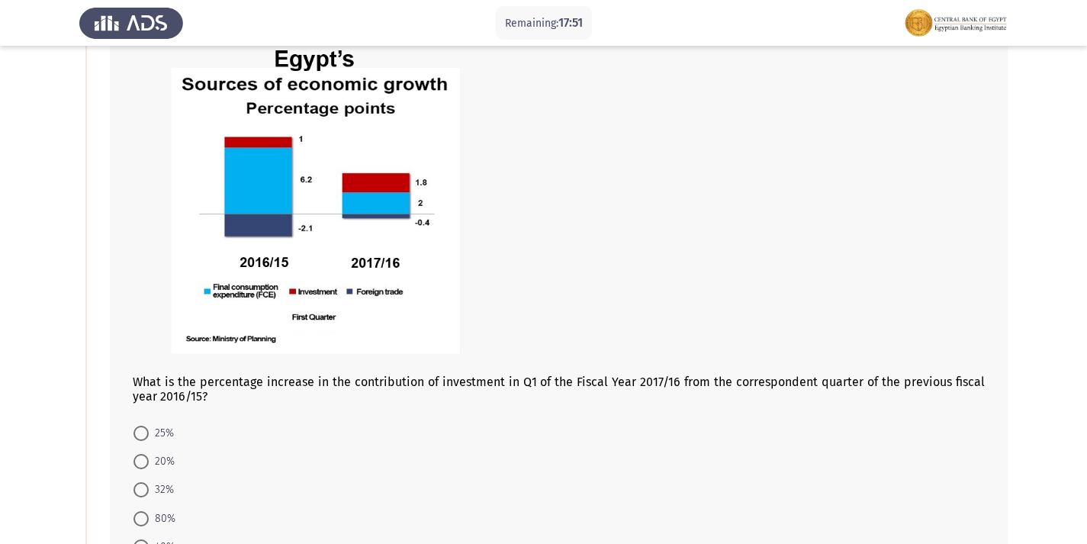
scroll to position [153, 0]
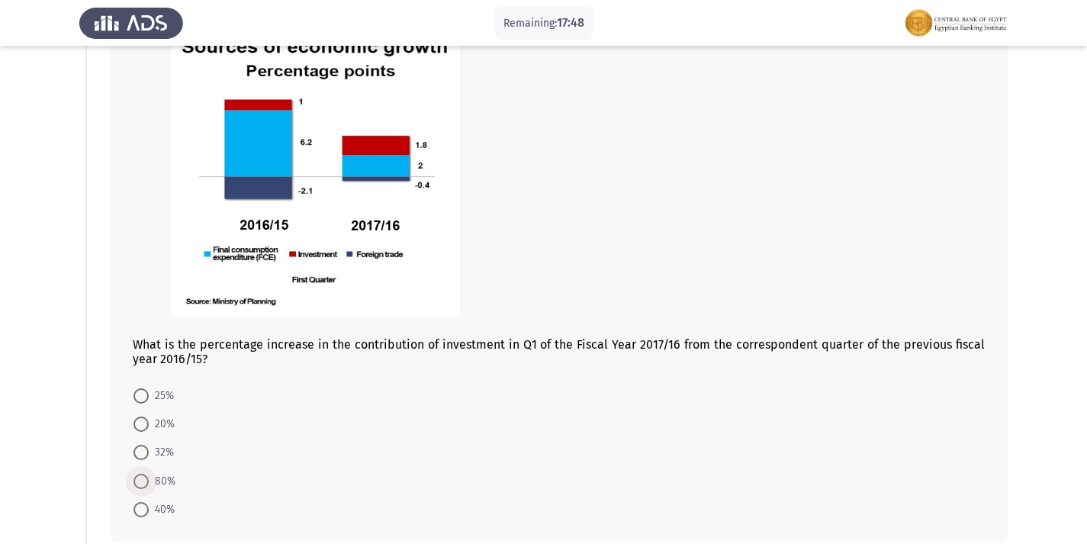
click at [152, 482] on span "80%" at bounding box center [162, 481] width 27 height 18
click at [149, 482] on input "80%" at bounding box center [140, 481] width 15 height 15
radio input "true"
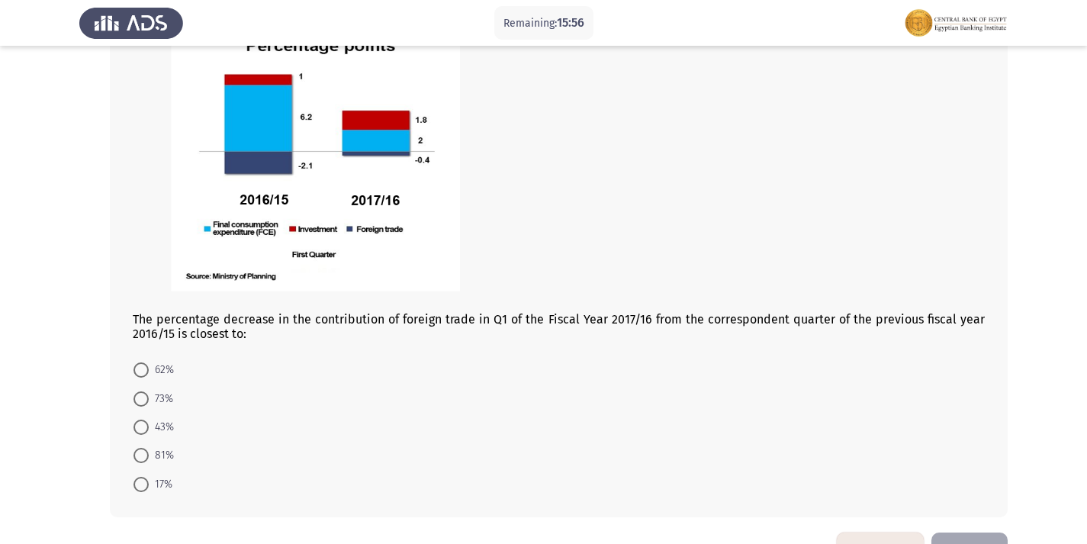
scroll to position [747, 0]
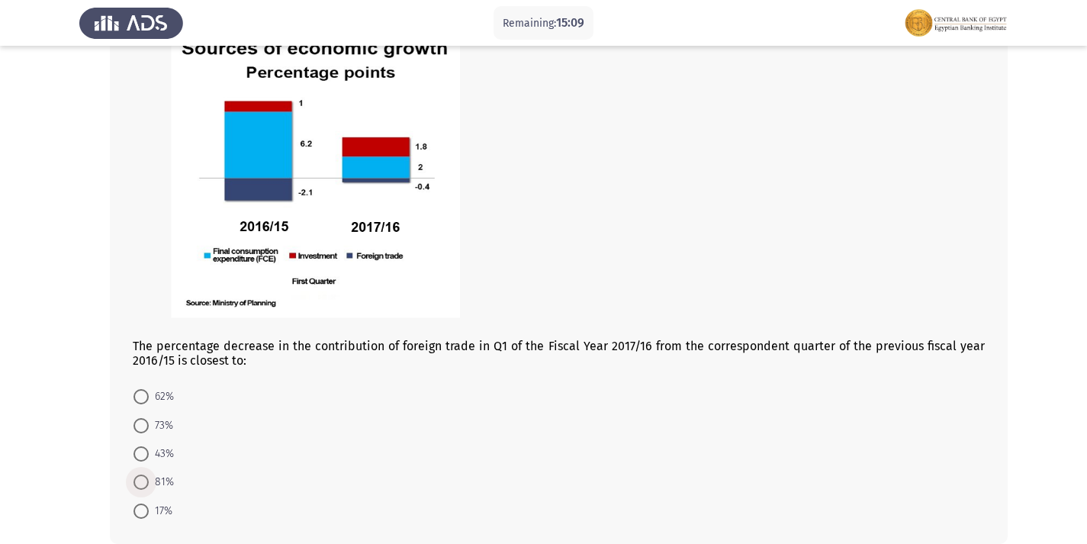
click at [149, 484] on span "81%" at bounding box center [161, 482] width 25 height 18
click at [149, 484] on input "81%" at bounding box center [140, 481] width 15 height 15
radio input "true"
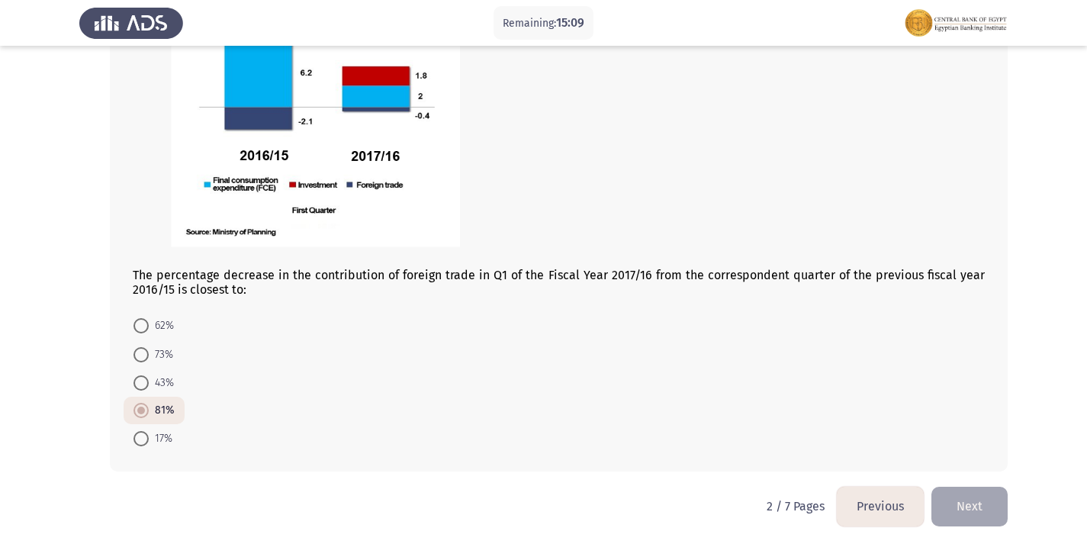
scroll to position [822, 0]
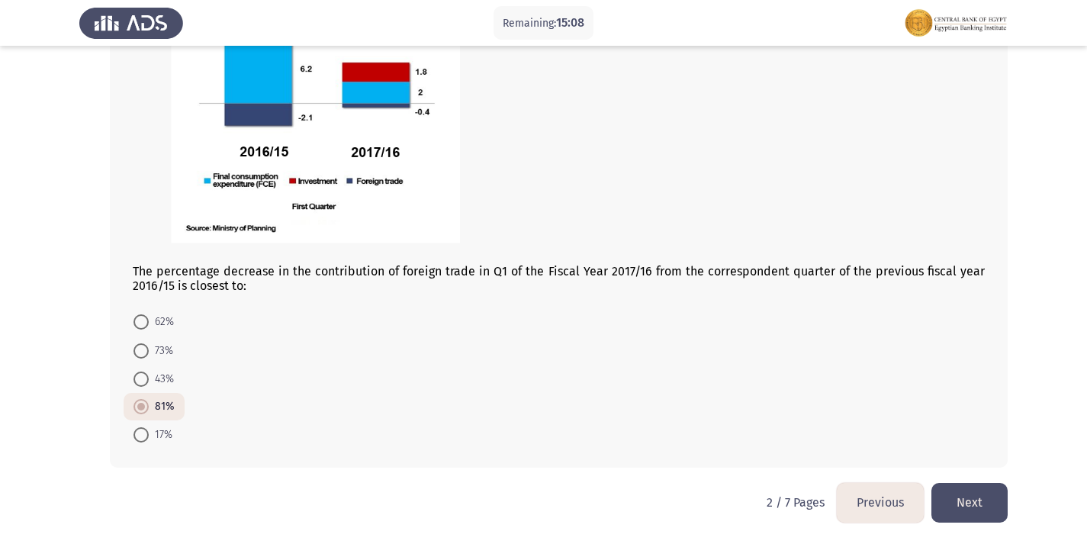
click at [961, 507] on button "Next" at bounding box center [969, 502] width 76 height 39
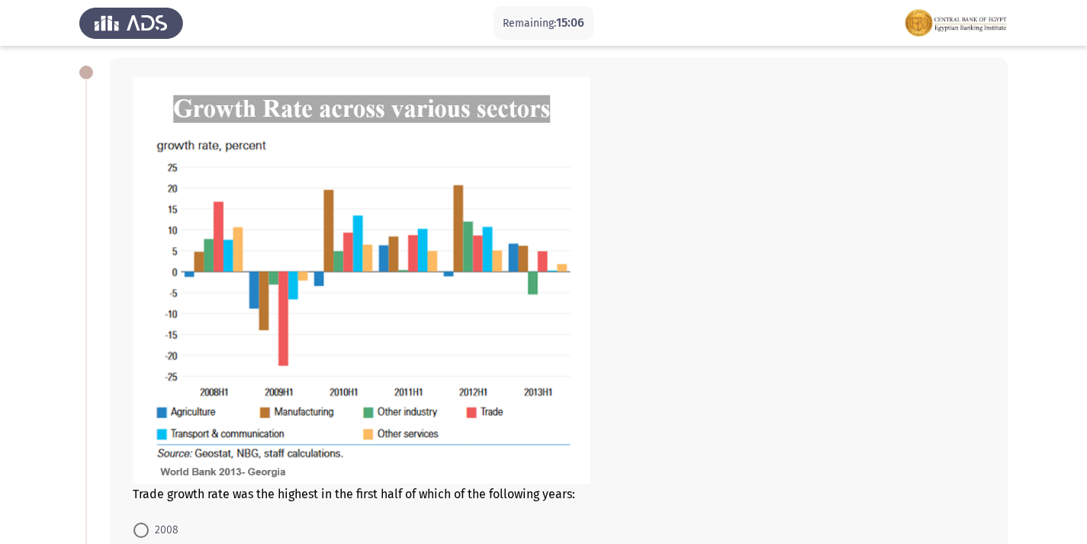
scroll to position [153, 0]
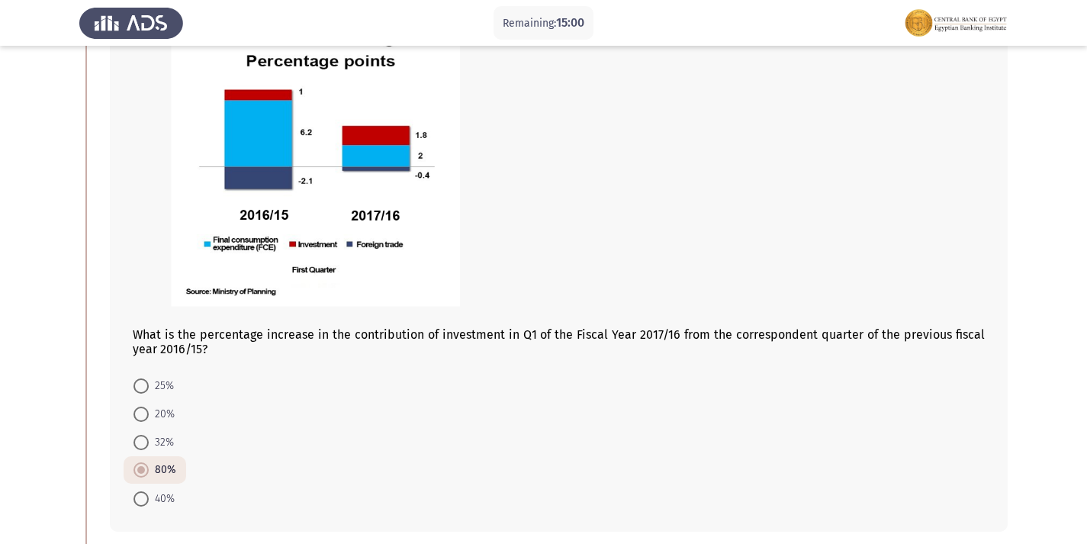
scroll to position [153, 0]
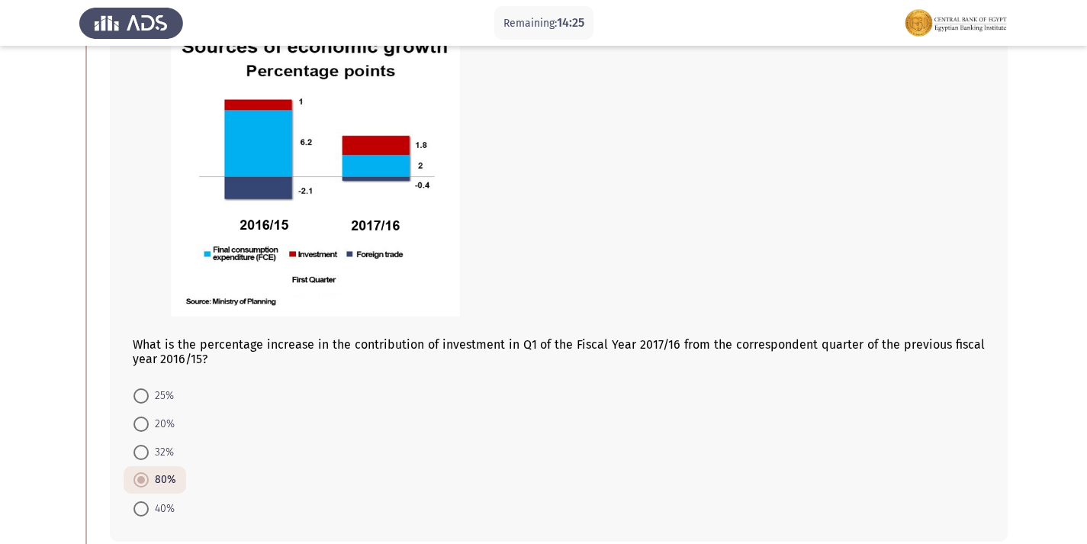
drag, startPoint x: 354, startPoint y: 346, endPoint x: 403, endPoint y: 338, distance: 50.3
click at [403, 338] on div "What is the percentage increase in the contribution of investment in Q1 of the …" at bounding box center [559, 180] width 852 height 371
click at [405, 342] on div "What is the percentage increase in the contribution of investment in Q1 of the …" at bounding box center [559, 180] width 852 height 371
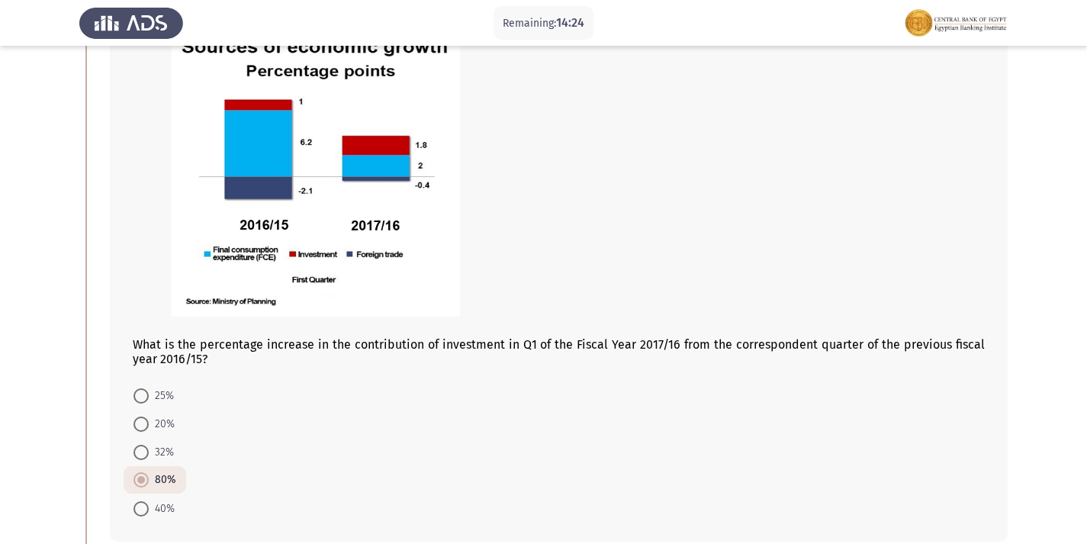
drag, startPoint x: 393, startPoint y: 345, endPoint x: 378, endPoint y: 349, distance: 14.8
click at [378, 349] on div "What is the percentage increase in the contribution of investment in Q1 of the …" at bounding box center [559, 180] width 852 height 371
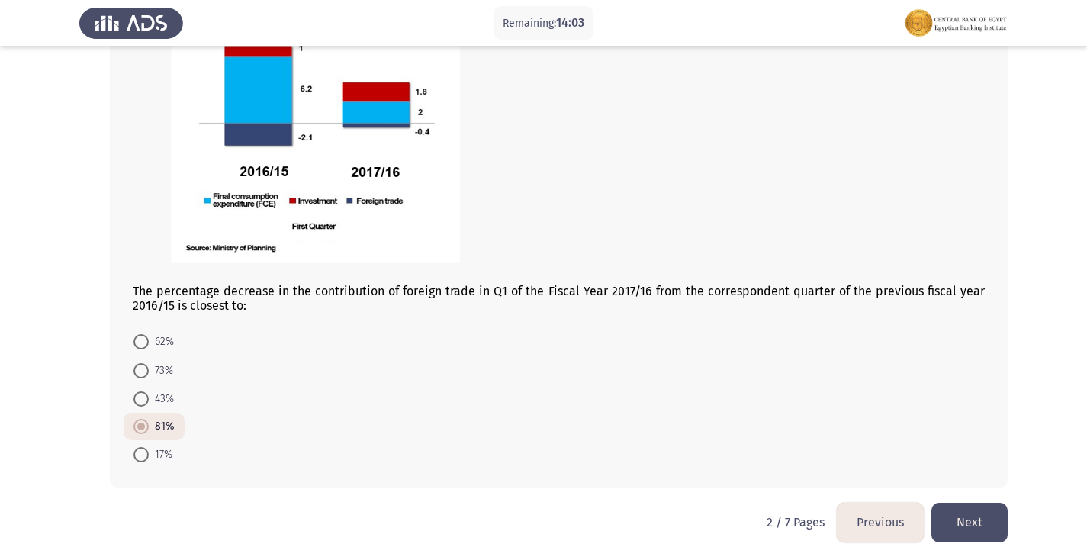
scroll to position [822, 0]
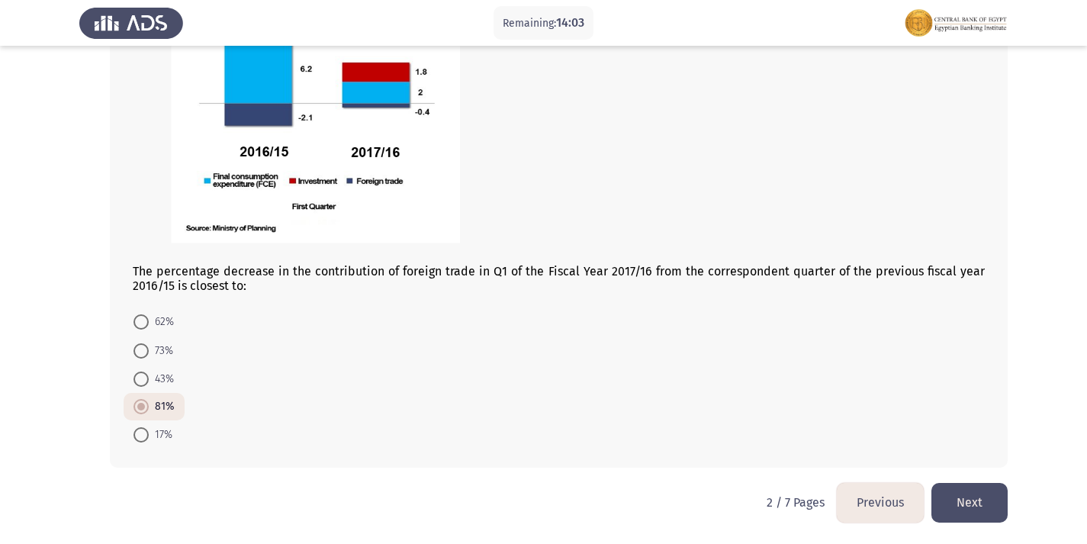
click at [974, 510] on button "Next" at bounding box center [969, 502] width 76 height 39
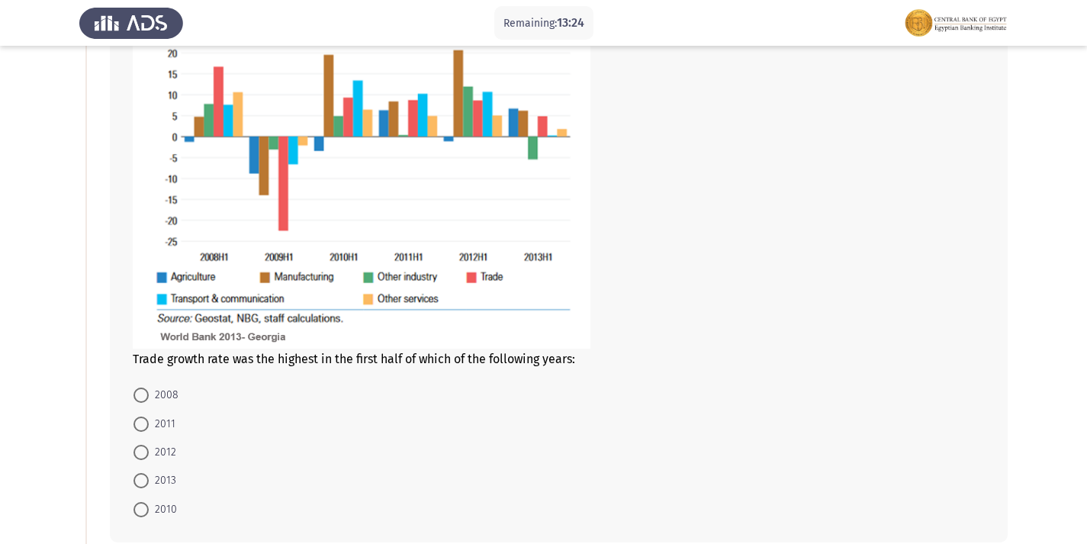
scroll to position [229, 0]
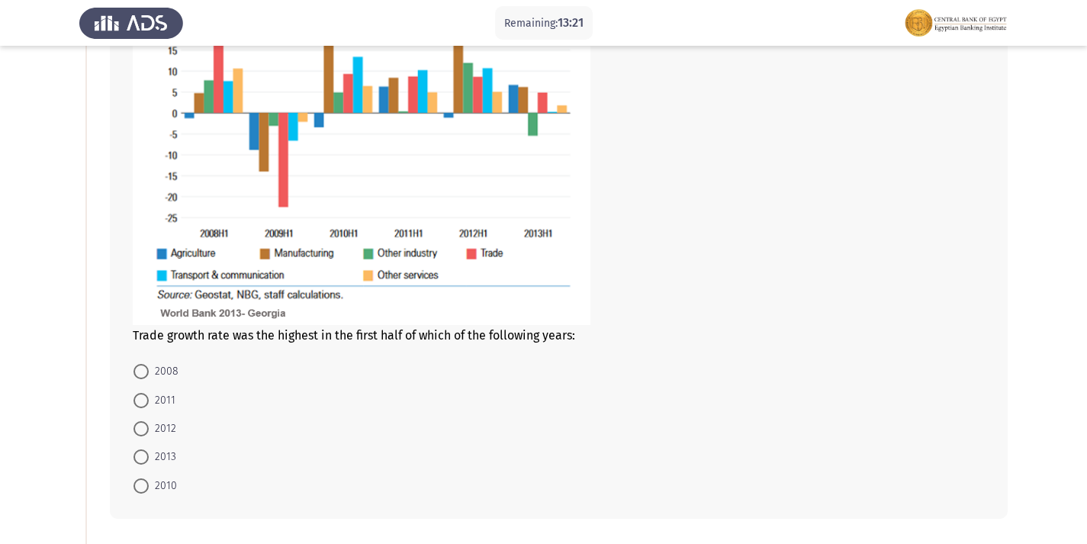
click at [131, 379] on mat-radio-button "2008" at bounding box center [156, 371] width 65 height 28
click at [140, 372] on span at bounding box center [140, 371] width 15 height 15
click at [140, 372] on input "2008" at bounding box center [140, 371] width 15 height 15
radio input "true"
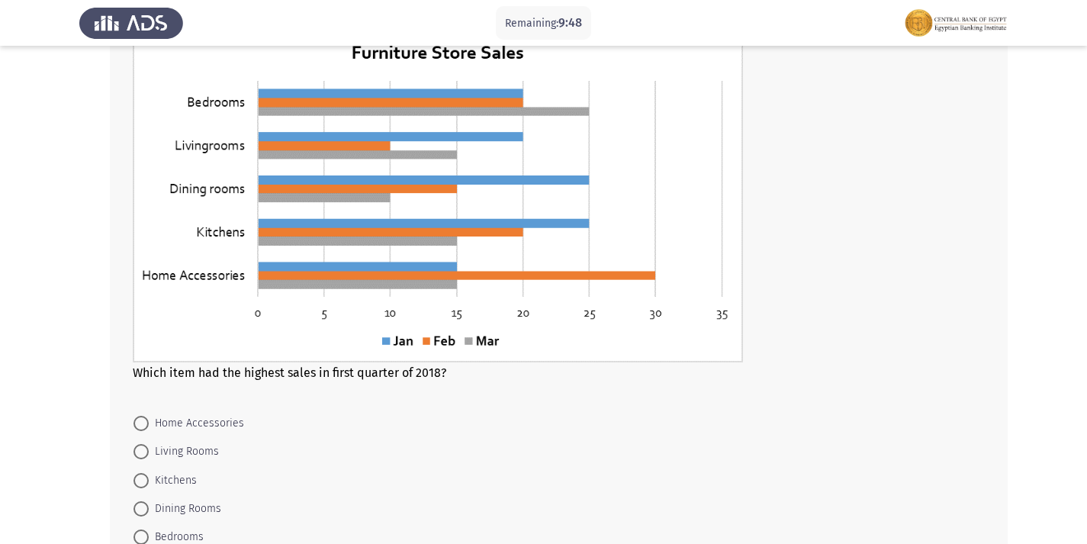
scroll to position [792, 0]
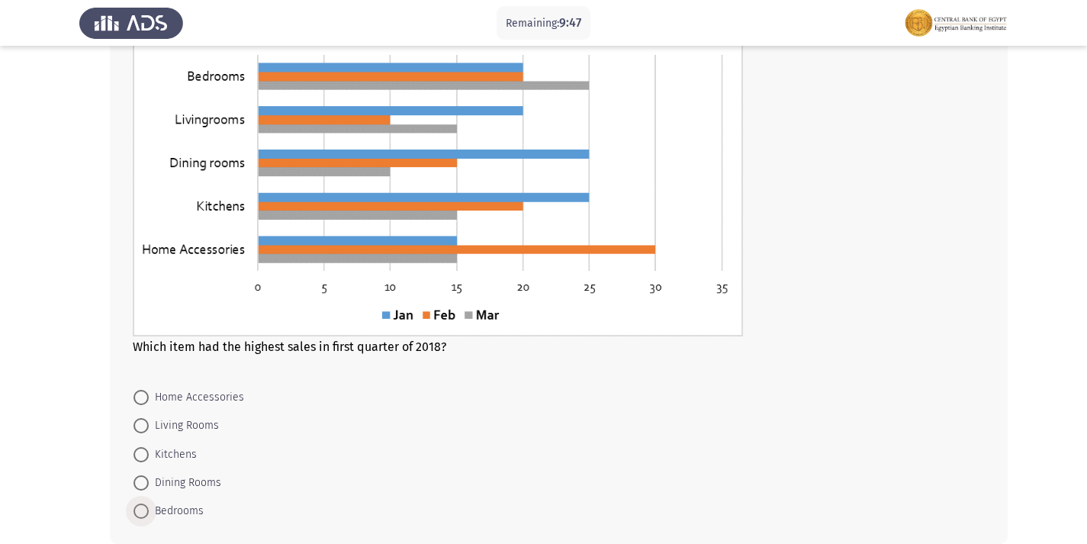
click at [168, 504] on span "Bedrooms" at bounding box center [176, 511] width 55 height 18
click at [149, 504] on input "Bedrooms" at bounding box center [140, 510] width 15 height 15
radio input "true"
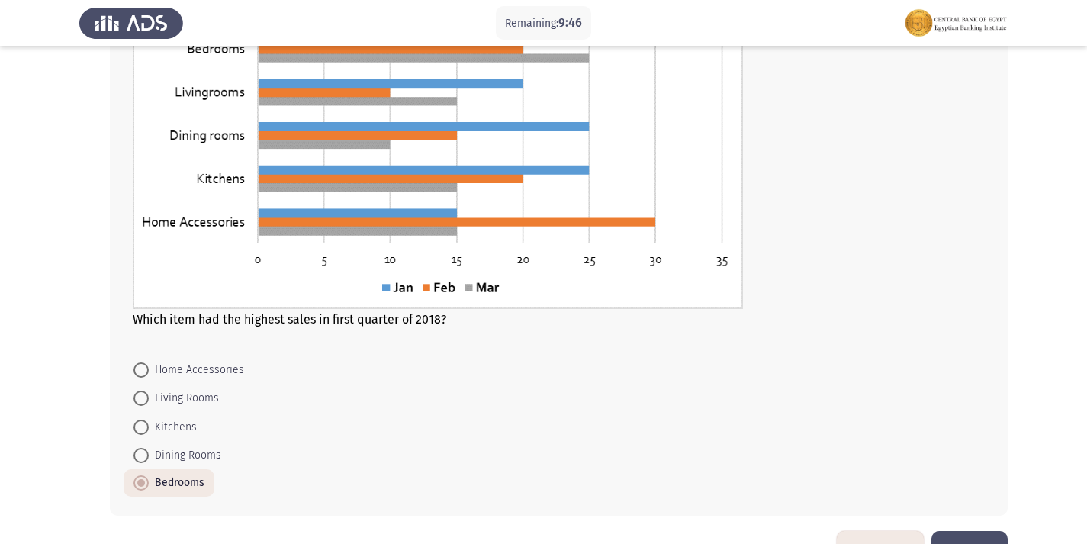
scroll to position [867, 0]
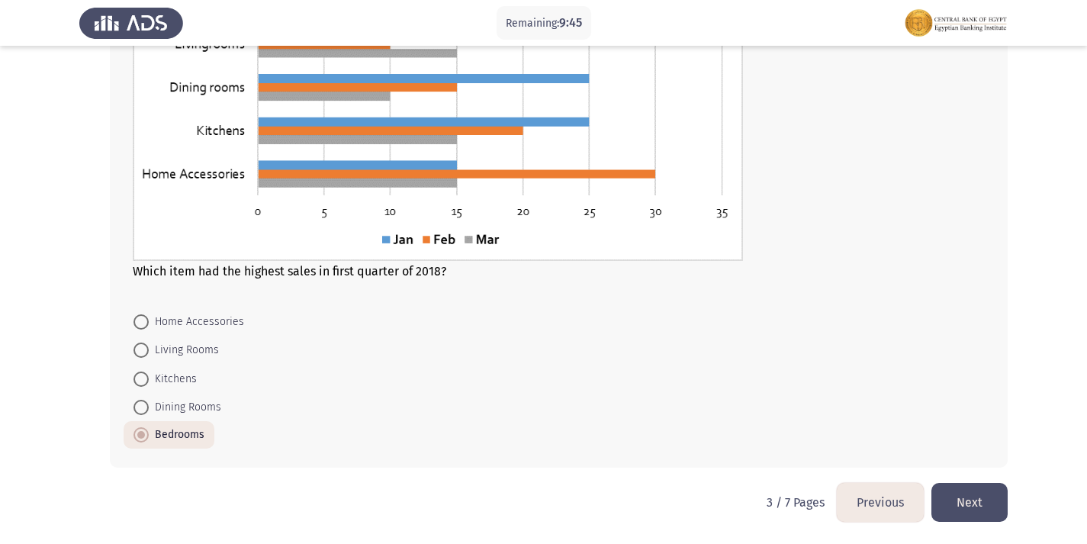
click at [944, 500] on button "Next" at bounding box center [969, 502] width 76 height 39
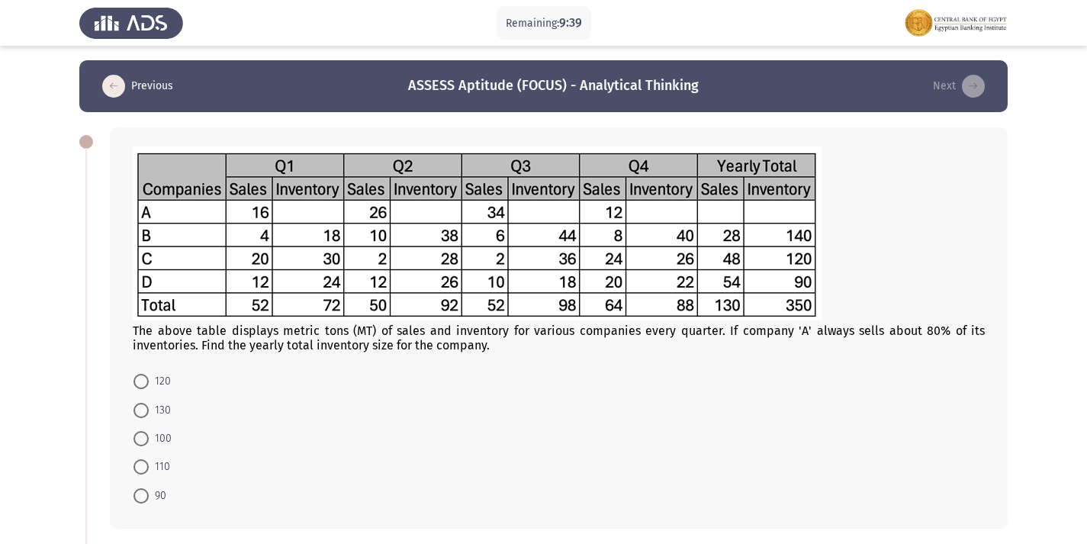
scroll to position [0, 0]
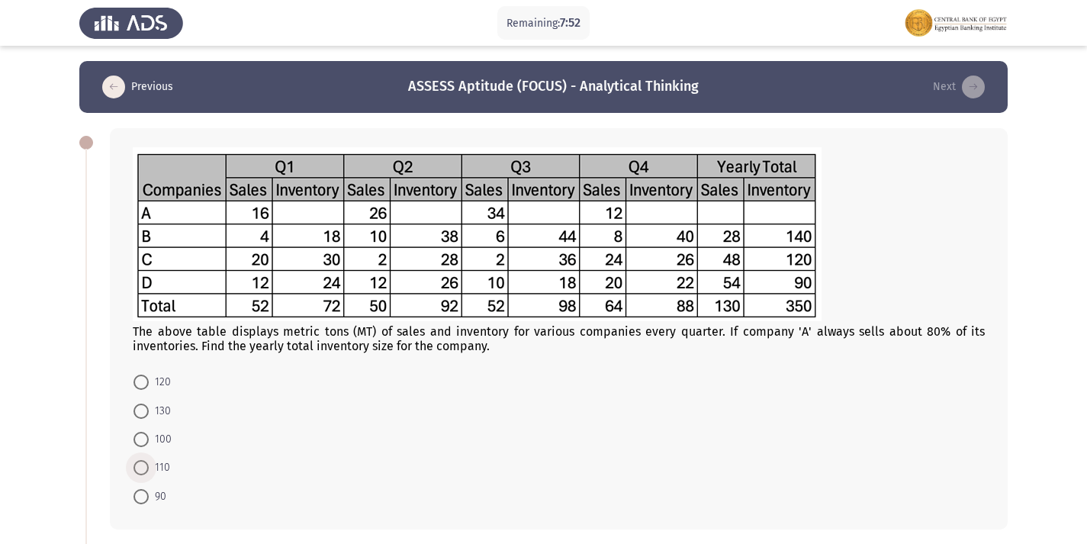
click at [149, 470] on span "110" at bounding box center [159, 467] width 21 height 18
click at [149, 470] on input "110" at bounding box center [140, 467] width 15 height 15
radio input "true"
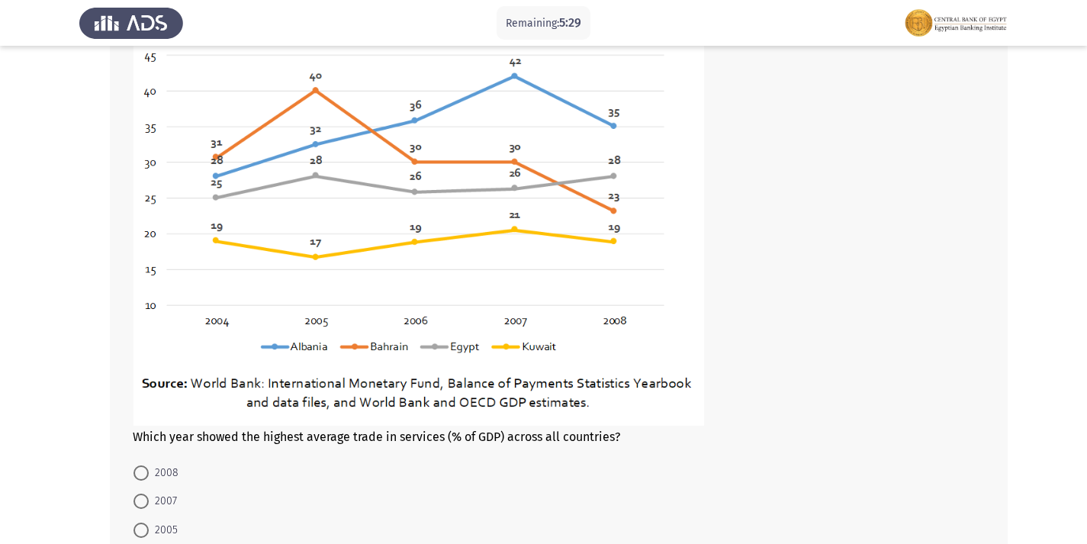
scroll to position [585, 0]
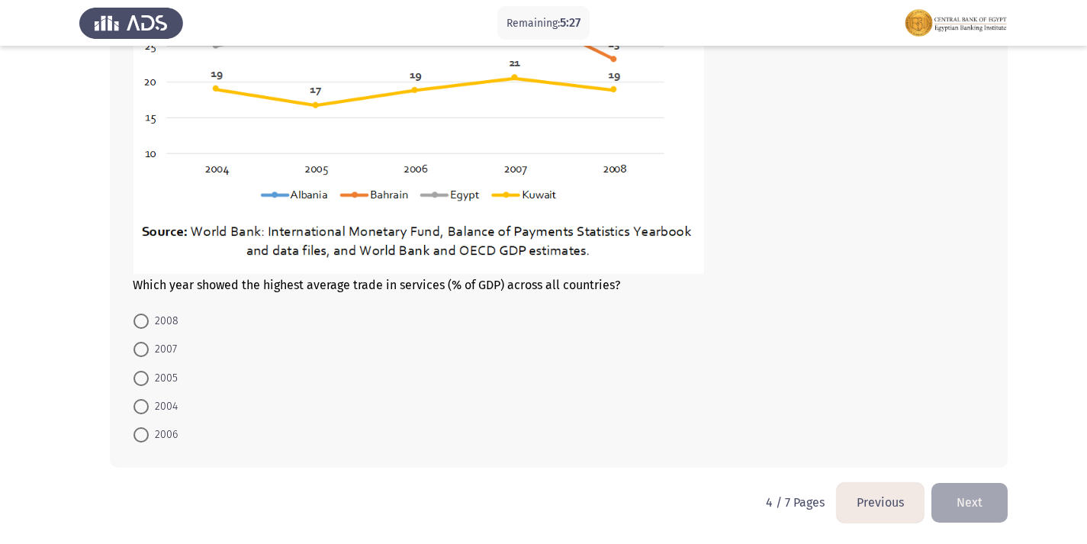
click at [136, 352] on span at bounding box center [140, 349] width 15 height 15
click at [136, 352] on input "2007" at bounding box center [140, 349] width 15 height 15
radio input "true"
click at [975, 493] on button "Next" at bounding box center [969, 502] width 76 height 39
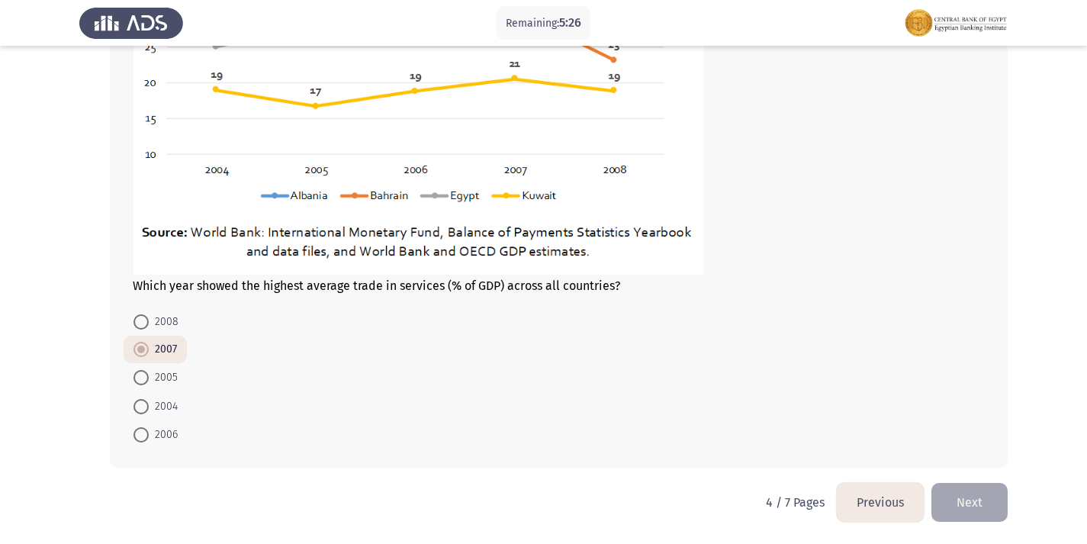
scroll to position [0, 0]
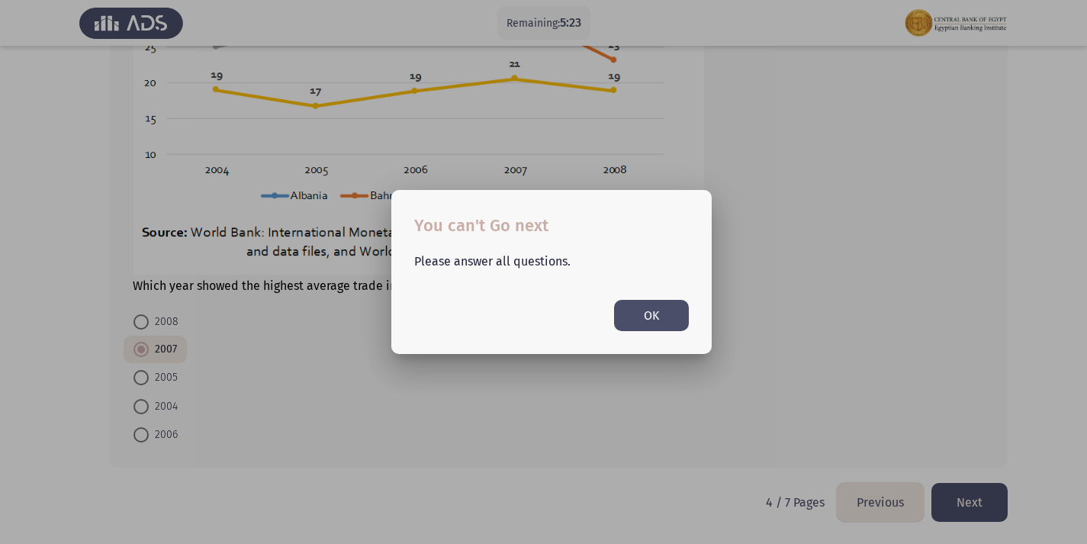
click at [629, 321] on button "OK" at bounding box center [651, 315] width 75 height 31
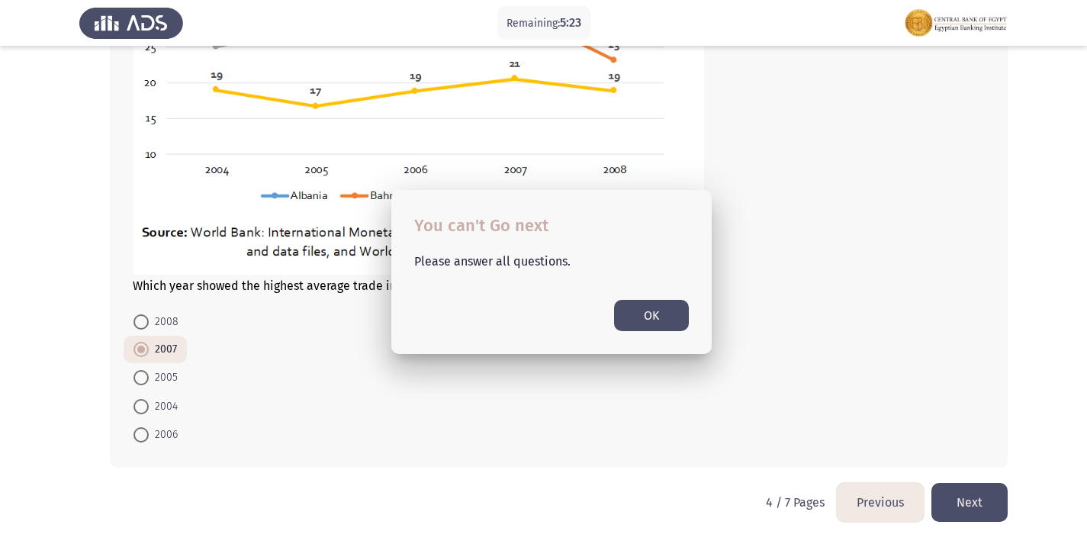
click at [629, 321] on button "OK" at bounding box center [651, 315] width 75 height 31
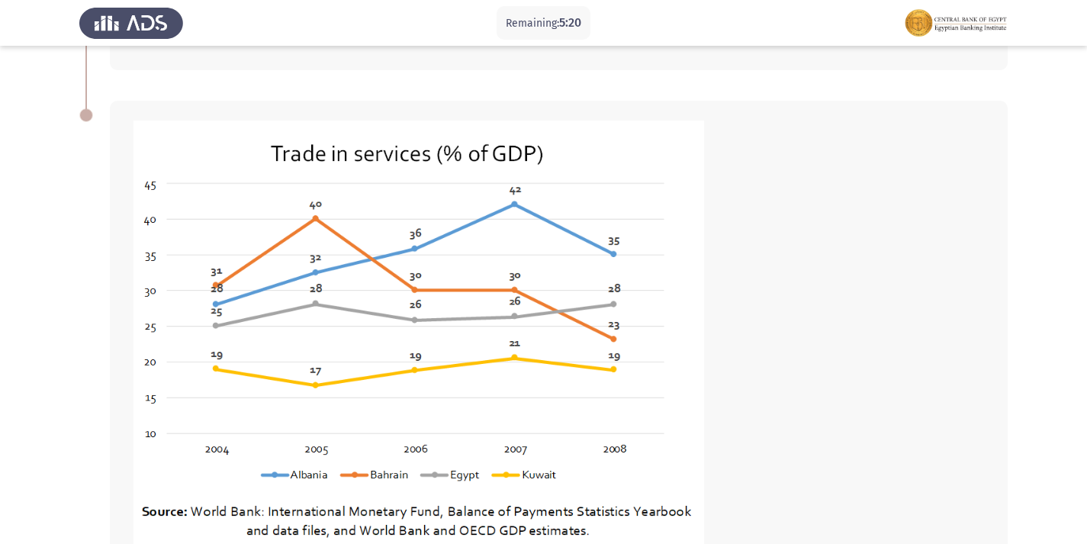
scroll to position [737, 0]
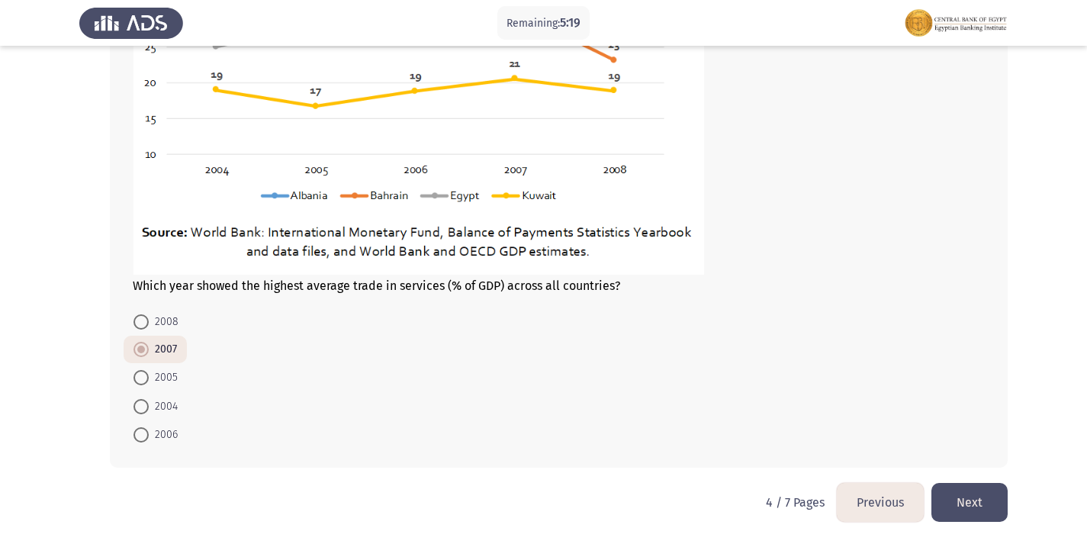
click at [137, 349] on span at bounding box center [141, 349] width 8 height 8
click at [137, 349] on input "2007" at bounding box center [140, 349] width 15 height 15
click at [137, 349] on span at bounding box center [141, 349] width 8 height 8
click at [137, 349] on input "2007" at bounding box center [140, 349] width 15 height 15
click at [983, 506] on button "Next" at bounding box center [969, 502] width 76 height 39
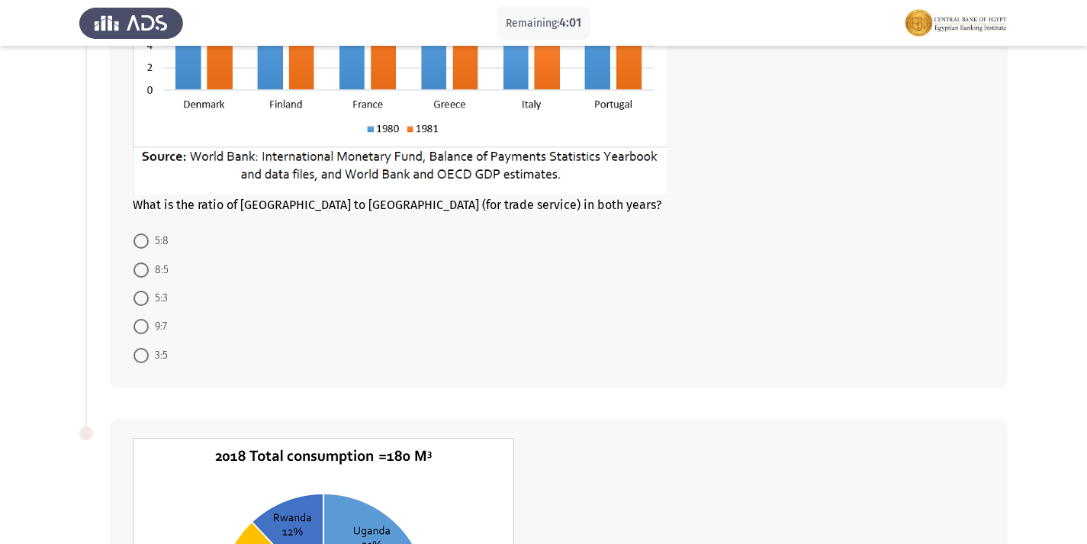
scroll to position [305, 0]
click at [153, 271] on span "8:5" at bounding box center [159, 269] width 20 height 18
click at [149, 271] on input "8:5" at bounding box center [140, 269] width 15 height 15
radio input "true"
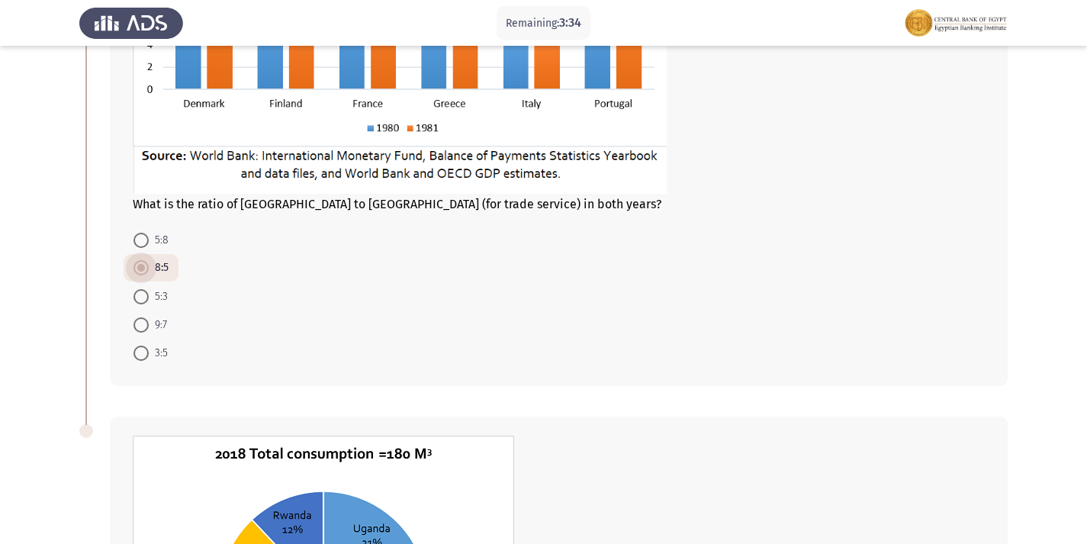
click at [153, 271] on span "8:5" at bounding box center [159, 268] width 20 height 18
click at [149, 271] on input "8:5" at bounding box center [140, 267] width 15 height 15
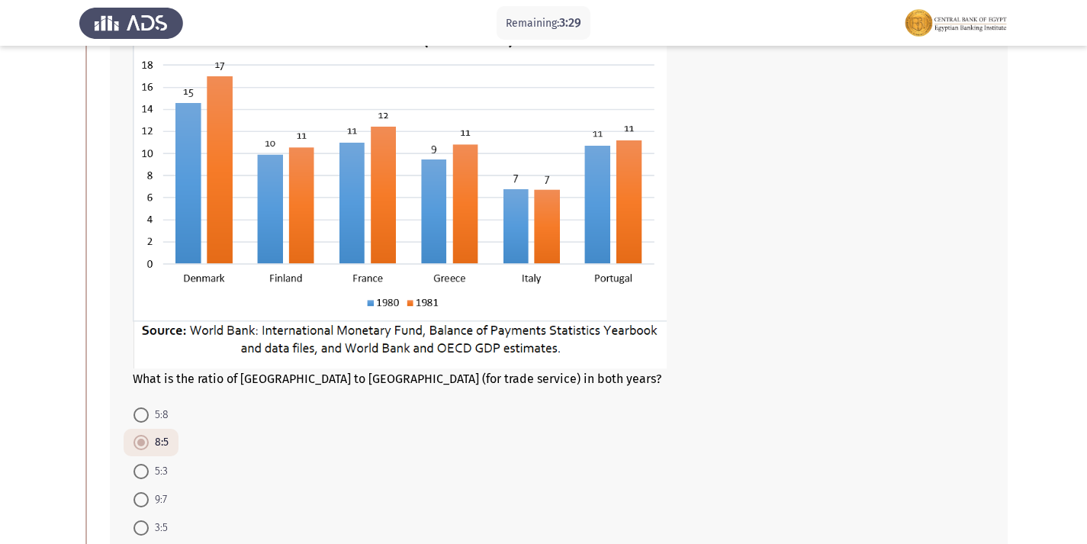
scroll to position [153, 0]
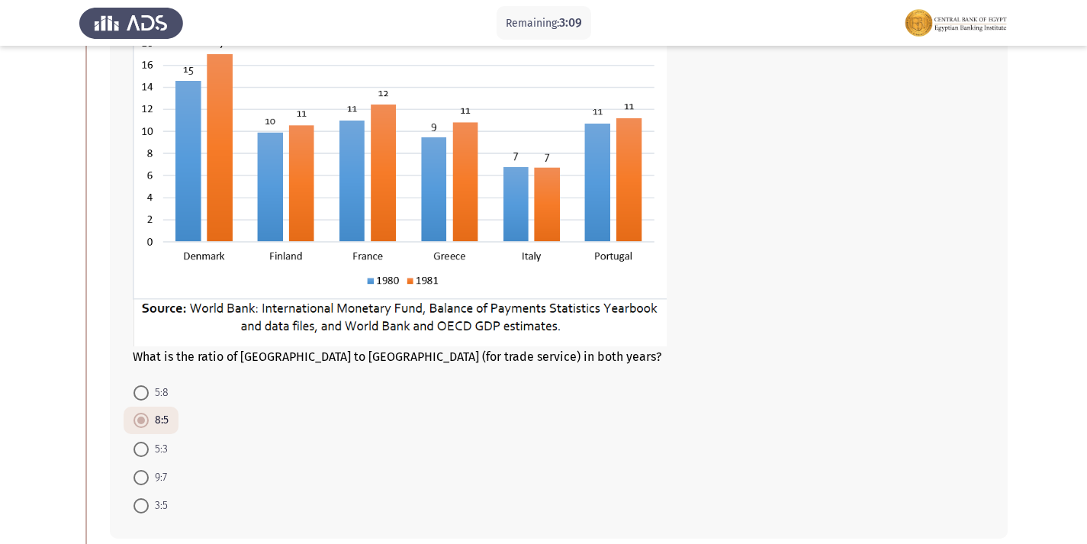
click at [277, 397] on form "5:8 8:5 5:3 9:7 3:5" at bounding box center [559, 448] width 852 height 141
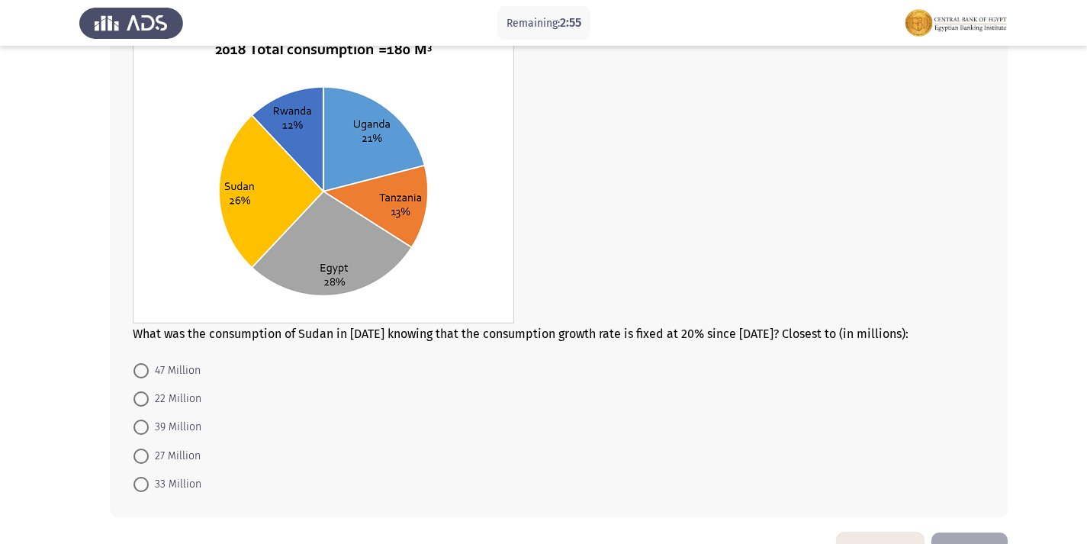
scroll to position [683, 0]
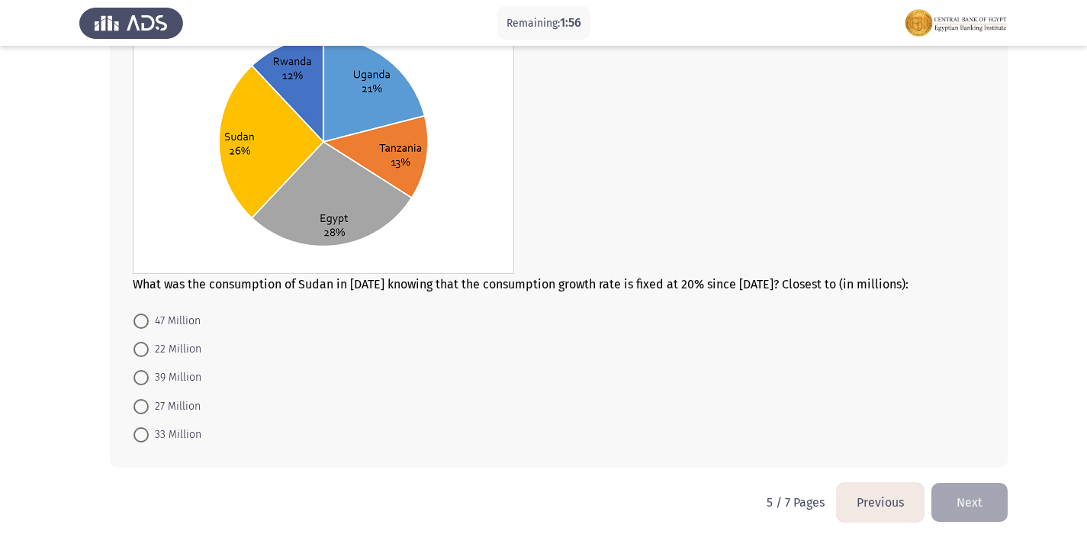
click at [155, 403] on span "27 Million" at bounding box center [175, 406] width 52 height 18
click at [149, 403] on input "27 Million" at bounding box center [140, 406] width 15 height 15
radio input "true"
click at [155, 403] on span "27 Million" at bounding box center [175, 406] width 52 height 18
click at [149, 403] on input "27 Million" at bounding box center [140, 406] width 15 height 15
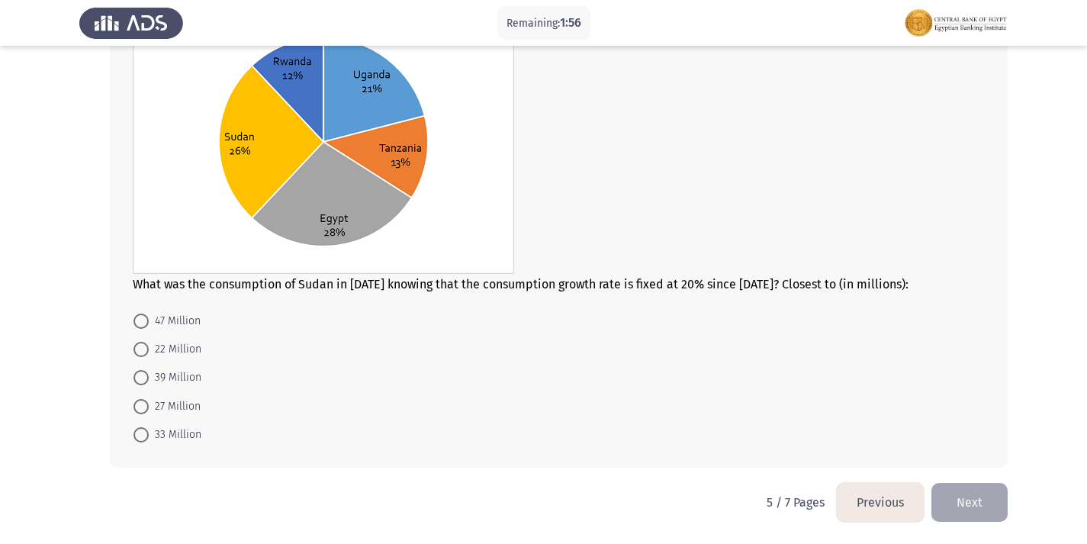
scroll to position [758, 0]
click at [943, 499] on button "Next" at bounding box center [969, 502] width 76 height 39
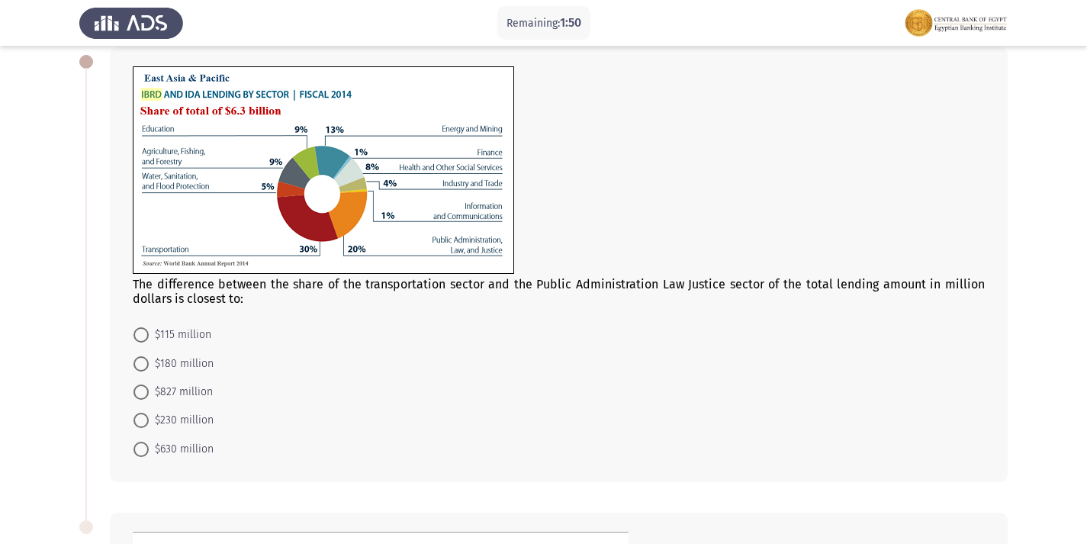
scroll to position [55, 0]
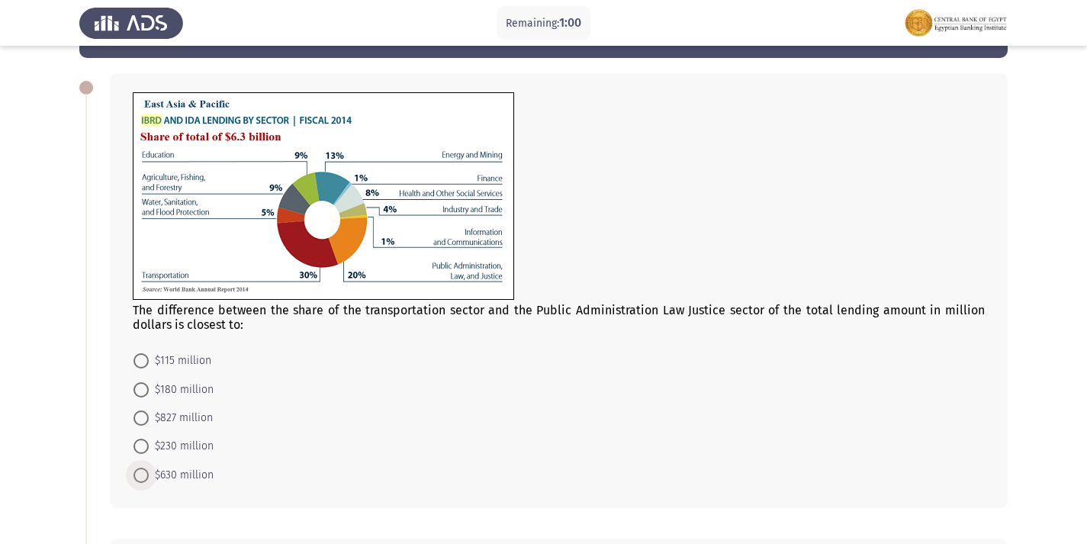
click at [149, 477] on span "$630 million" at bounding box center [181, 475] width 65 height 18
click at [149, 477] on input "$630 million" at bounding box center [140, 474] width 15 height 15
radio input "true"
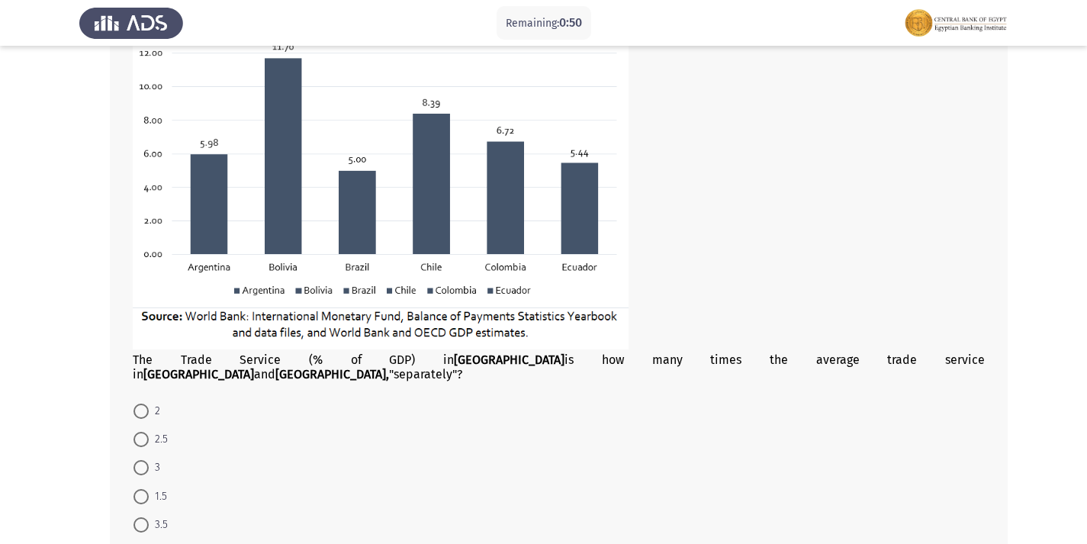
scroll to position [741, 0]
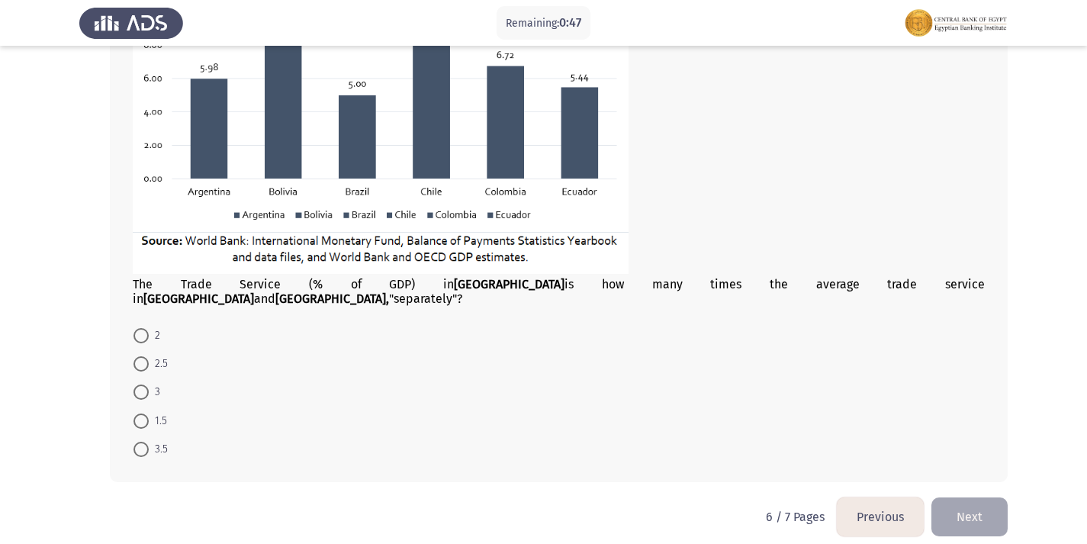
click at [149, 383] on span "3" at bounding box center [154, 392] width 11 height 18
click at [149, 384] on input "3" at bounding box center [140, 391] width 15 height 15
radio input "true"
click at [972, 497] on button "Next" at bounding box center [969, 516] width 76 height 39
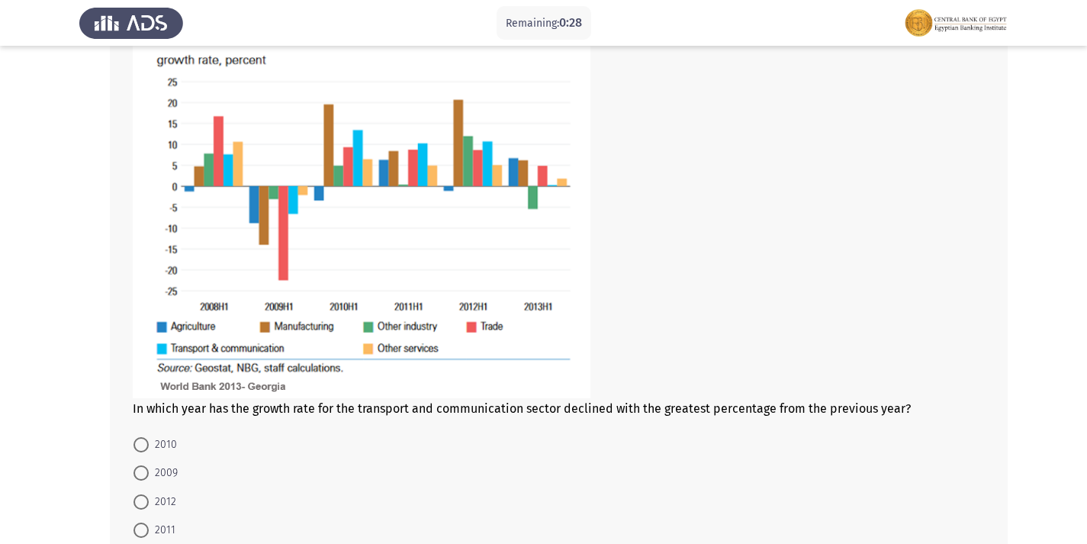
scroll to position [714, 0]
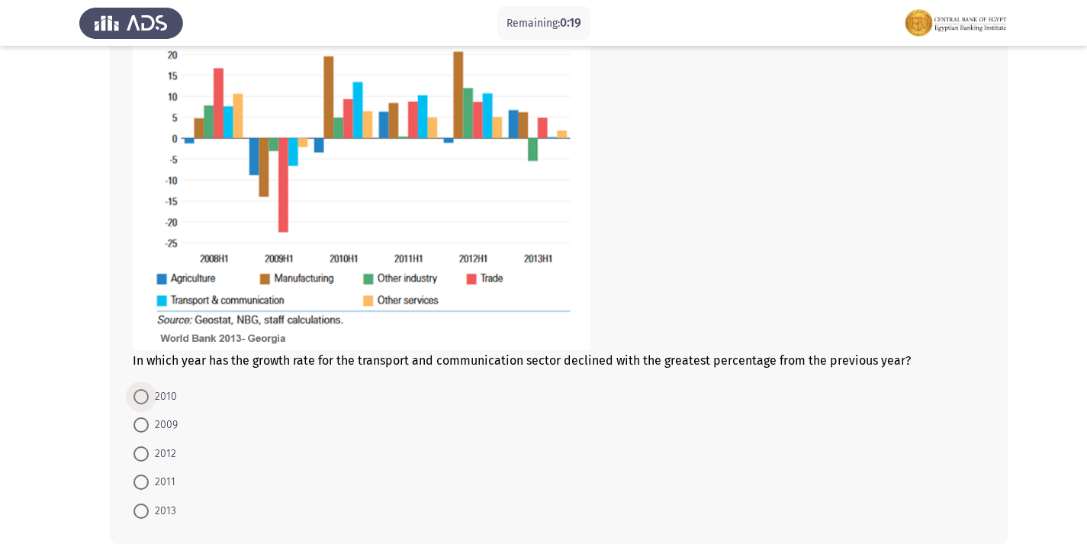
click at [146, 394] on span at bounding box center [140, 396] width 15 height 15
click at [146, 394] on input "2010" at bounding box center [140, 396] width 15 height 15
radio input "true"
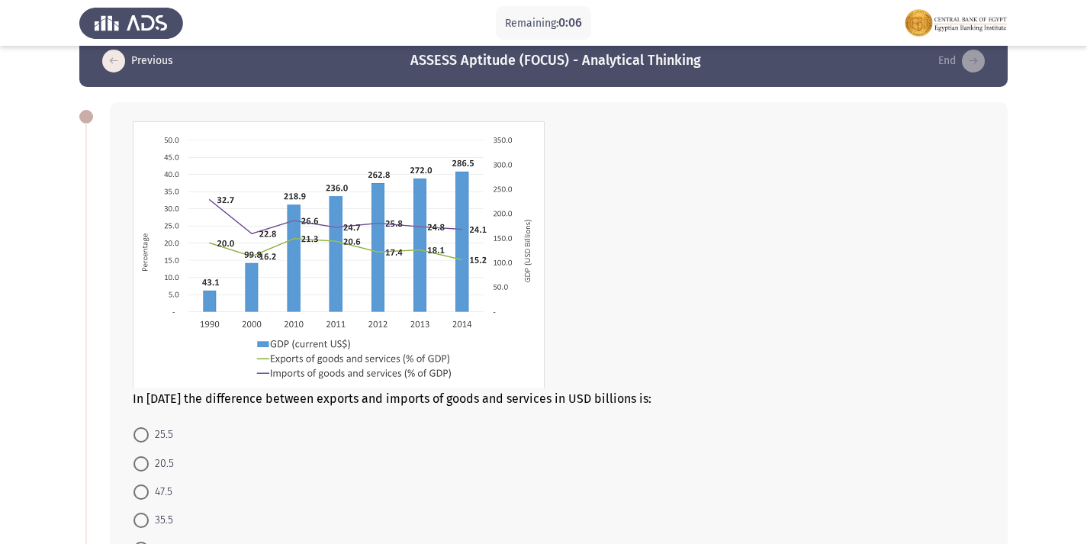
scroll to position [102, 0]
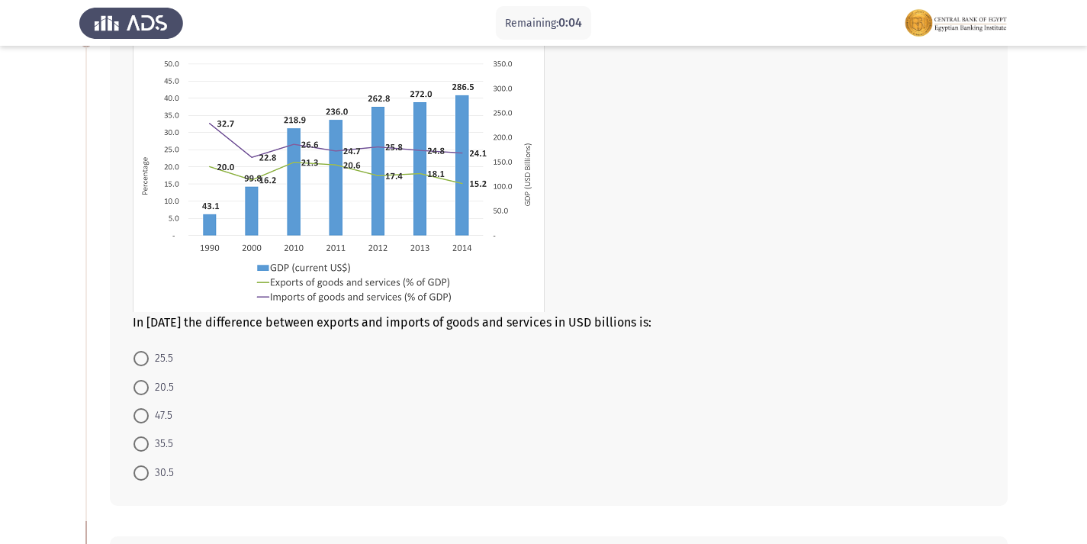
click at [127, 434] on mat-radio-button "35.5" at bounding box center [153, 443] width 59 height 28
click at [146, 411] on span at bounding box center [140, 415] width 15 height 15
click at [146, 411] on input "47.5" at bounding box center [140, 415] width 15 height 15
radio input "true"
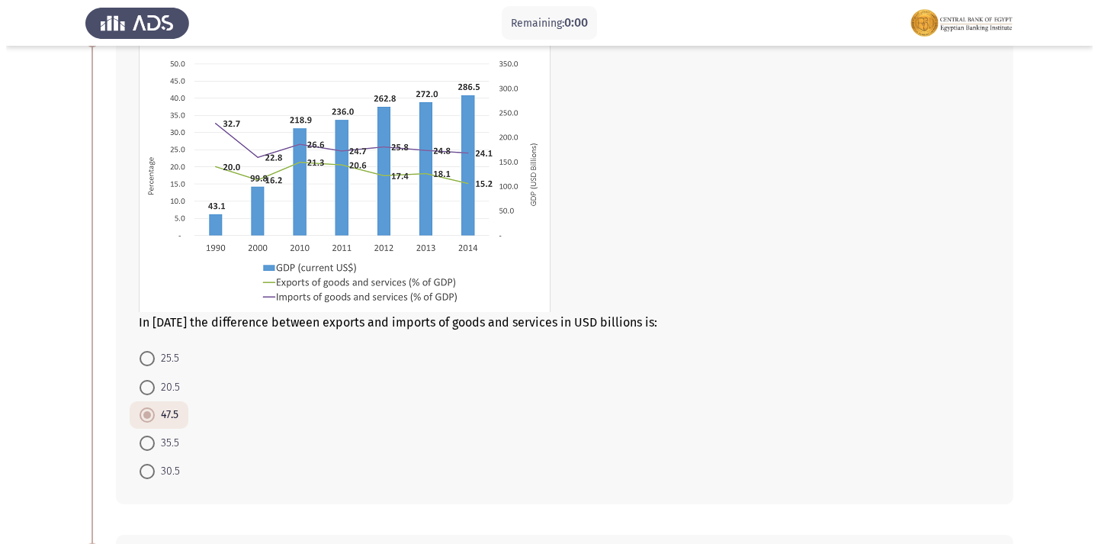
scroll to position [0, 0]
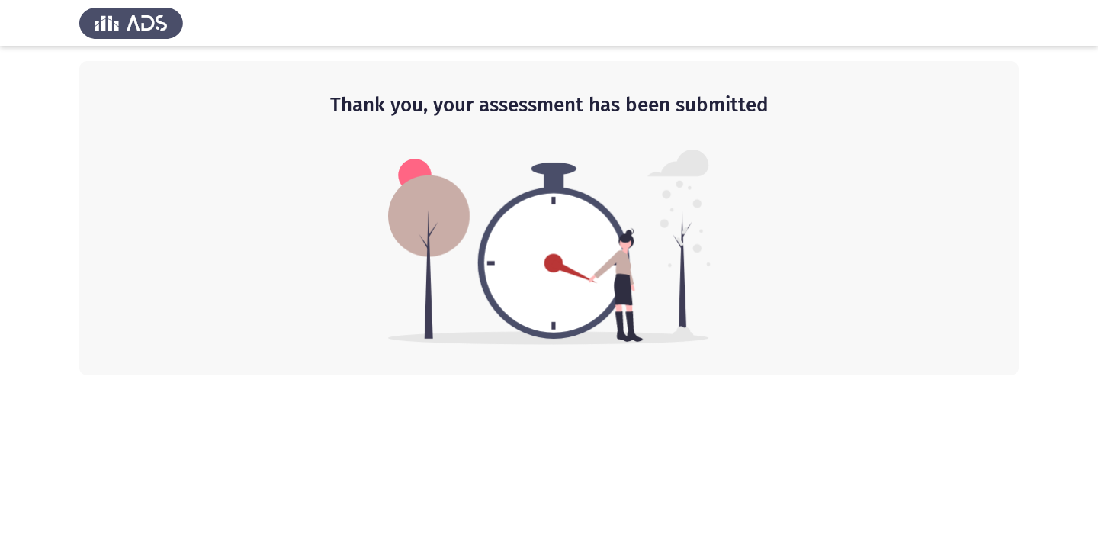
click at [773, 253] on div "Thank you, your assessment has been submitted" at bounding box center [549, 218] width 940 height 314
